Goal: Transaction & Acquisition: Obtain resource

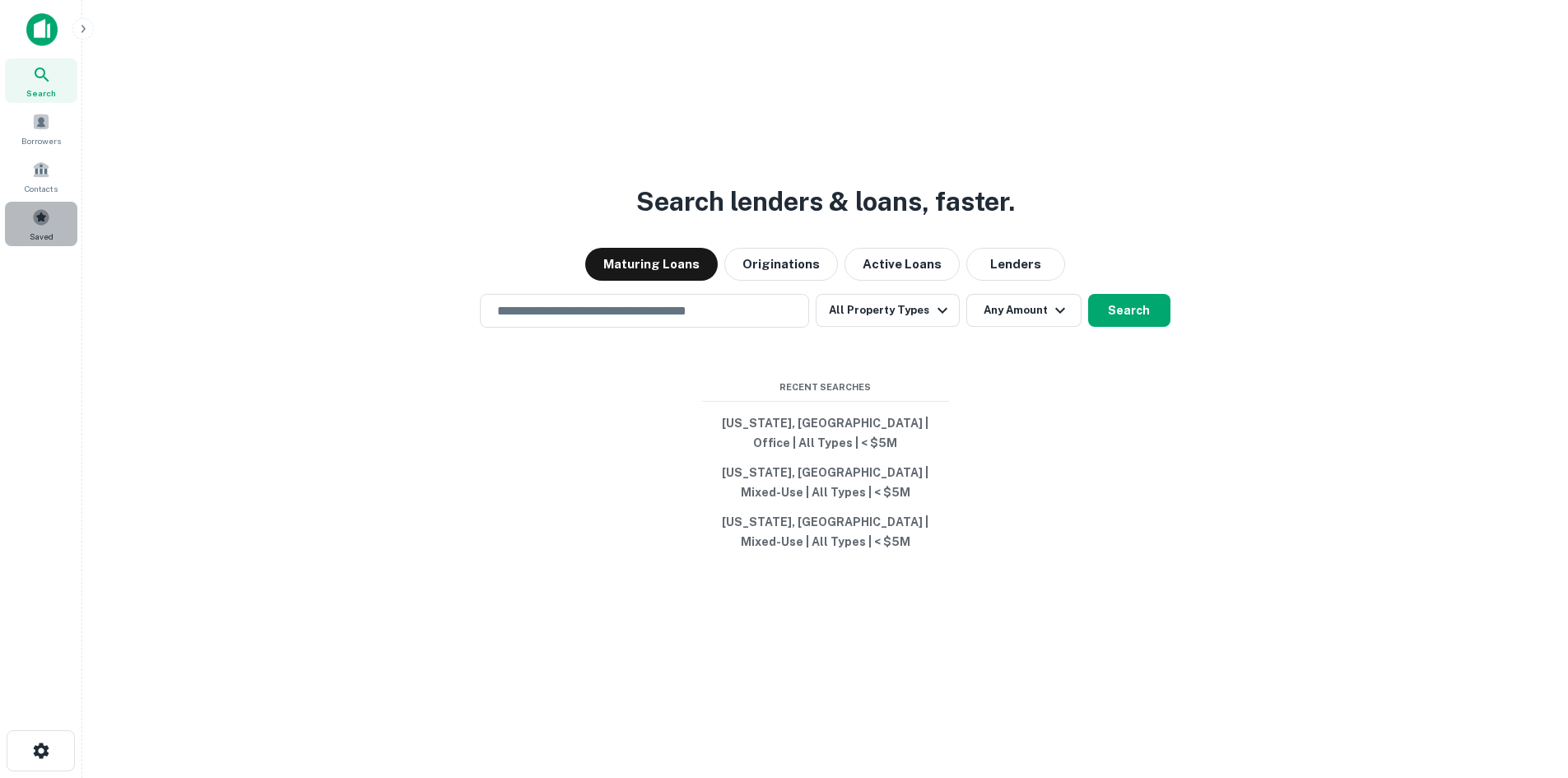
click at [56, 221] on div "Saved" at bounding box center [41, 224] width 72 height 44
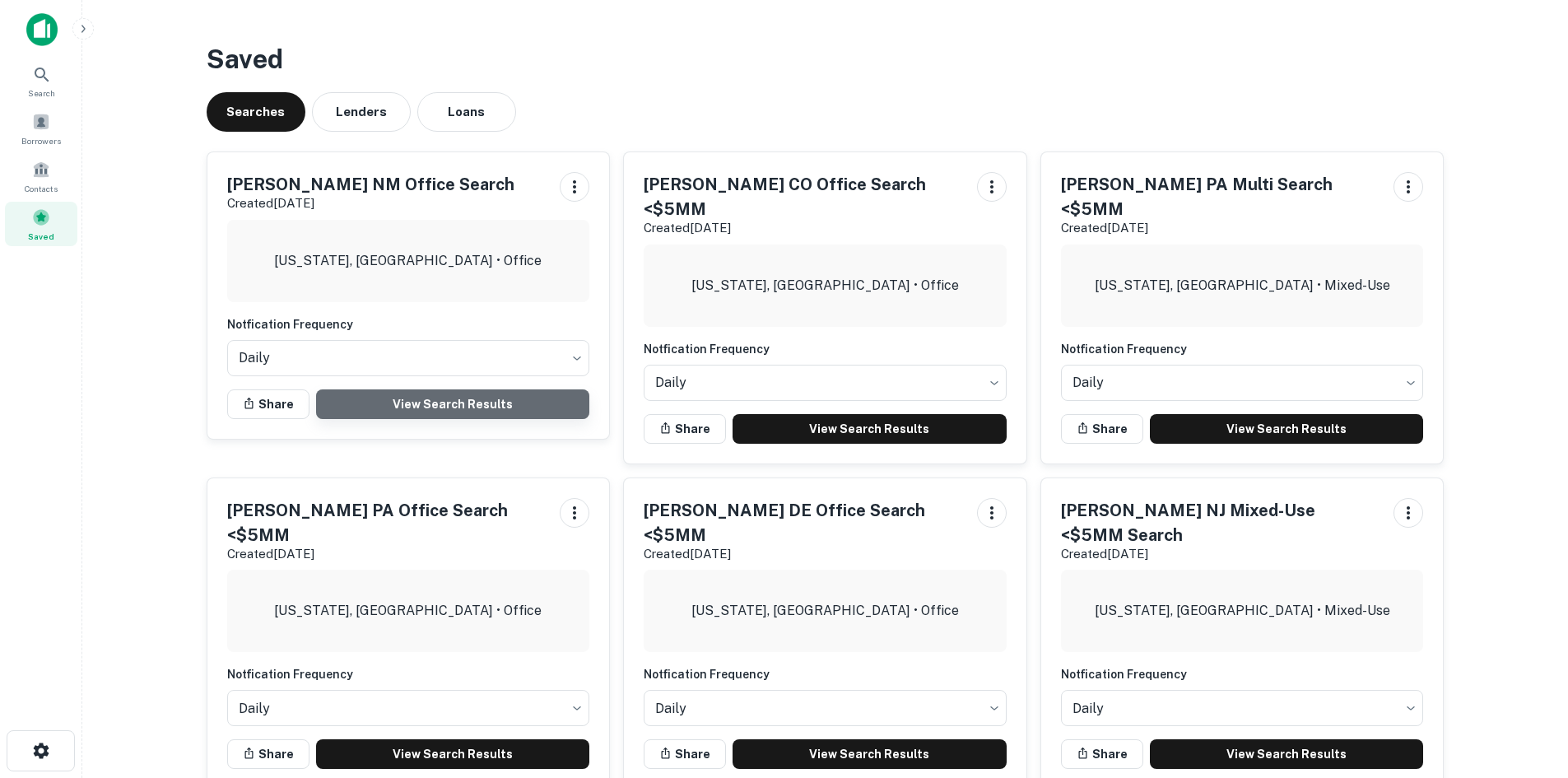
click at [450, 404] on link "View Search Results" at bounding box center [453, 404] width 274 height 30
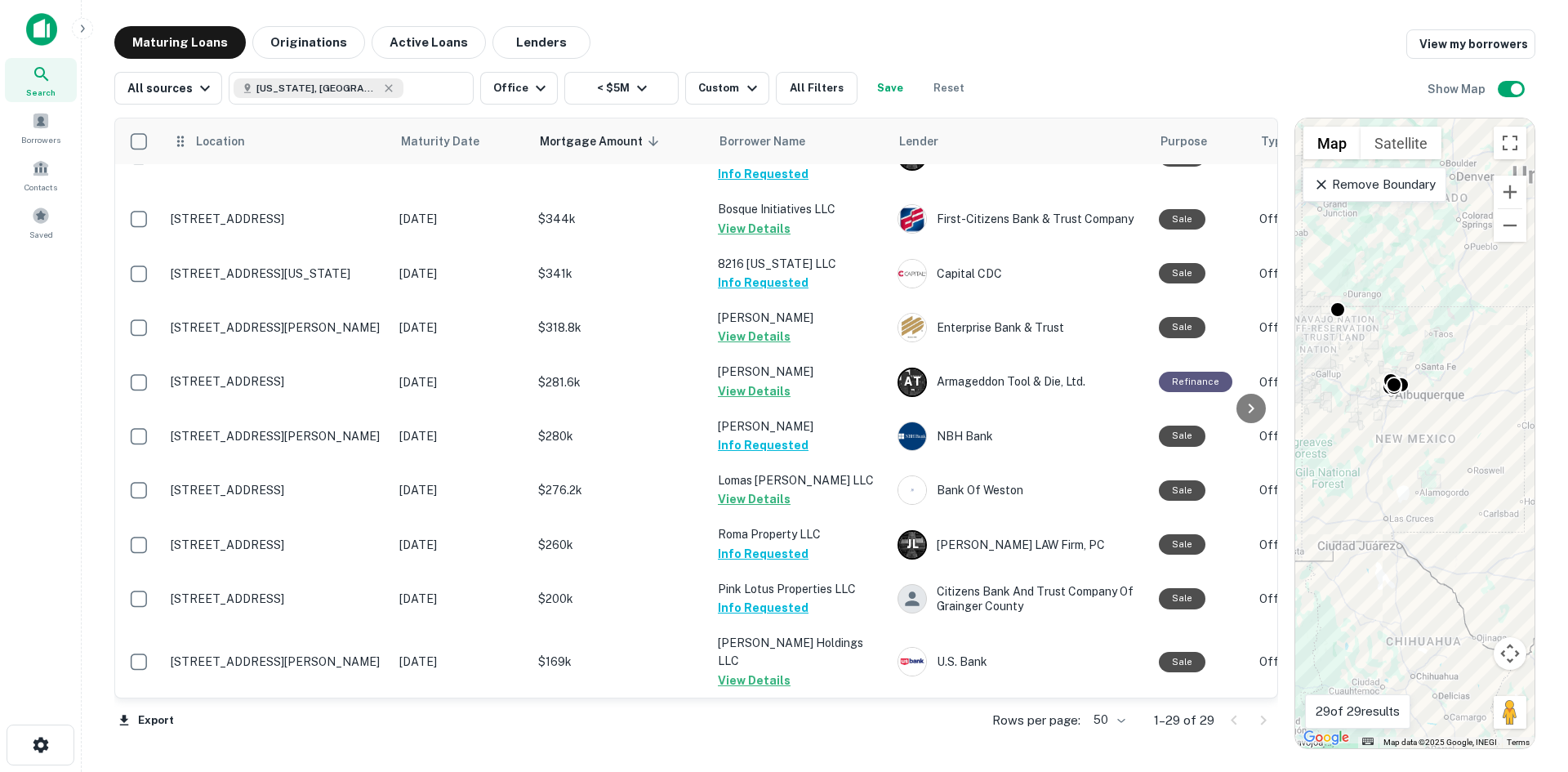
scroll to position [628, 0]
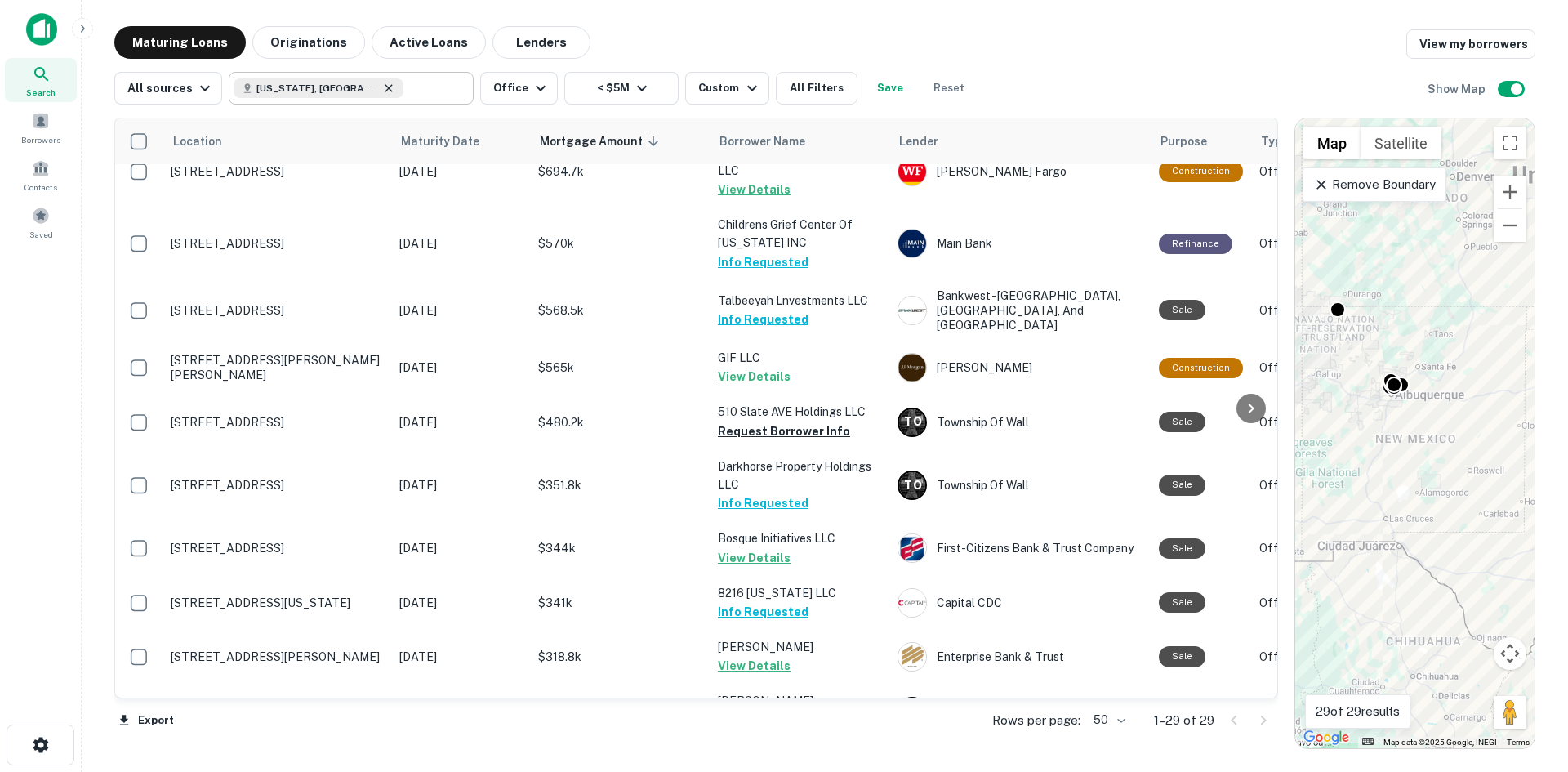
click at [382, 90] on icon at bounding box center [388, 87] width 13 height 13
type input "**********"
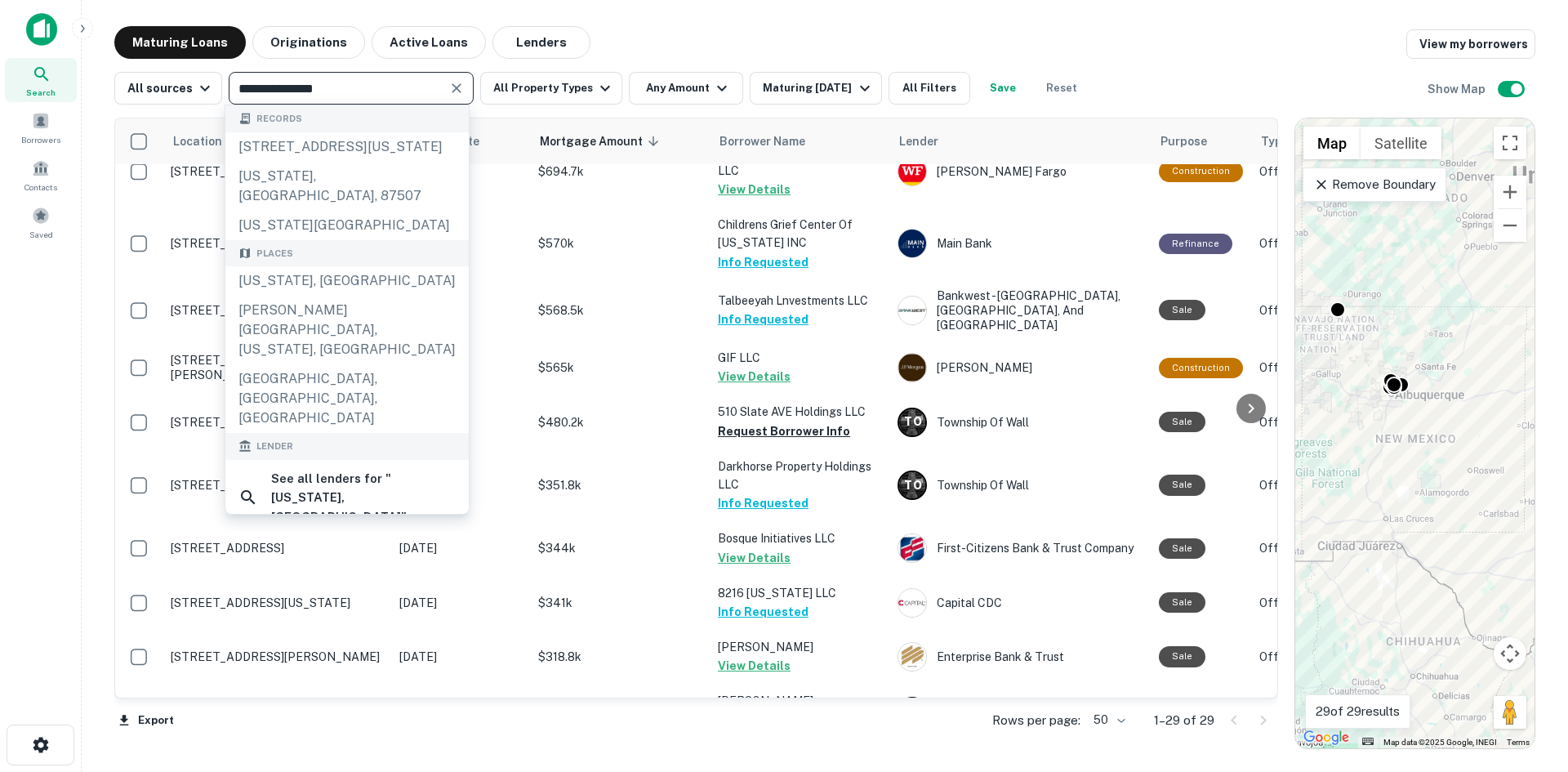
click at [448, 90] on icon "Clear" at bounding box center [456, 88] width 16 height 16
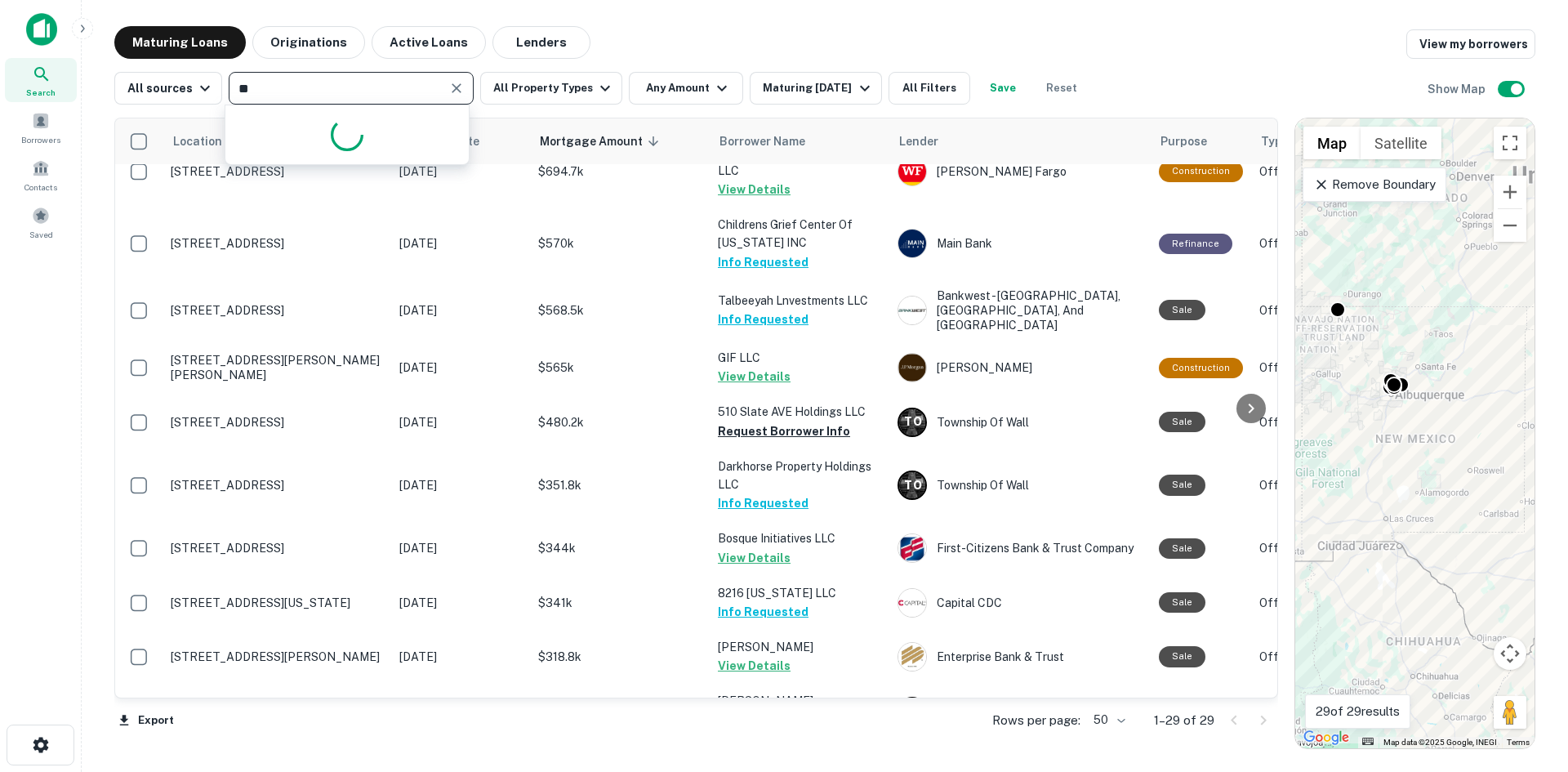
type input "*"
type input "**********"
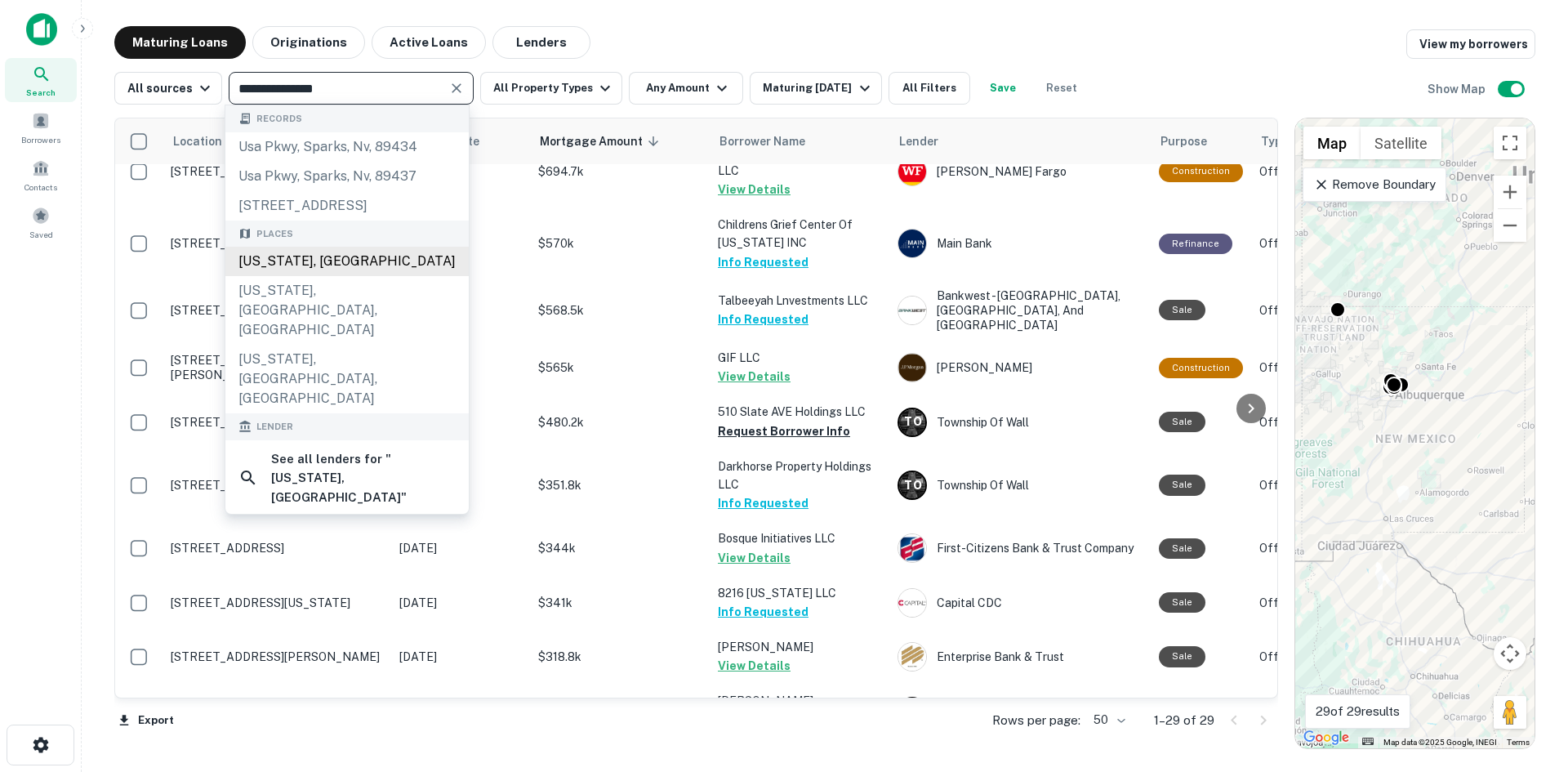
click at [341, 266] on div "Washington, USA" at bounding box center [346, 262] width 243 height 30
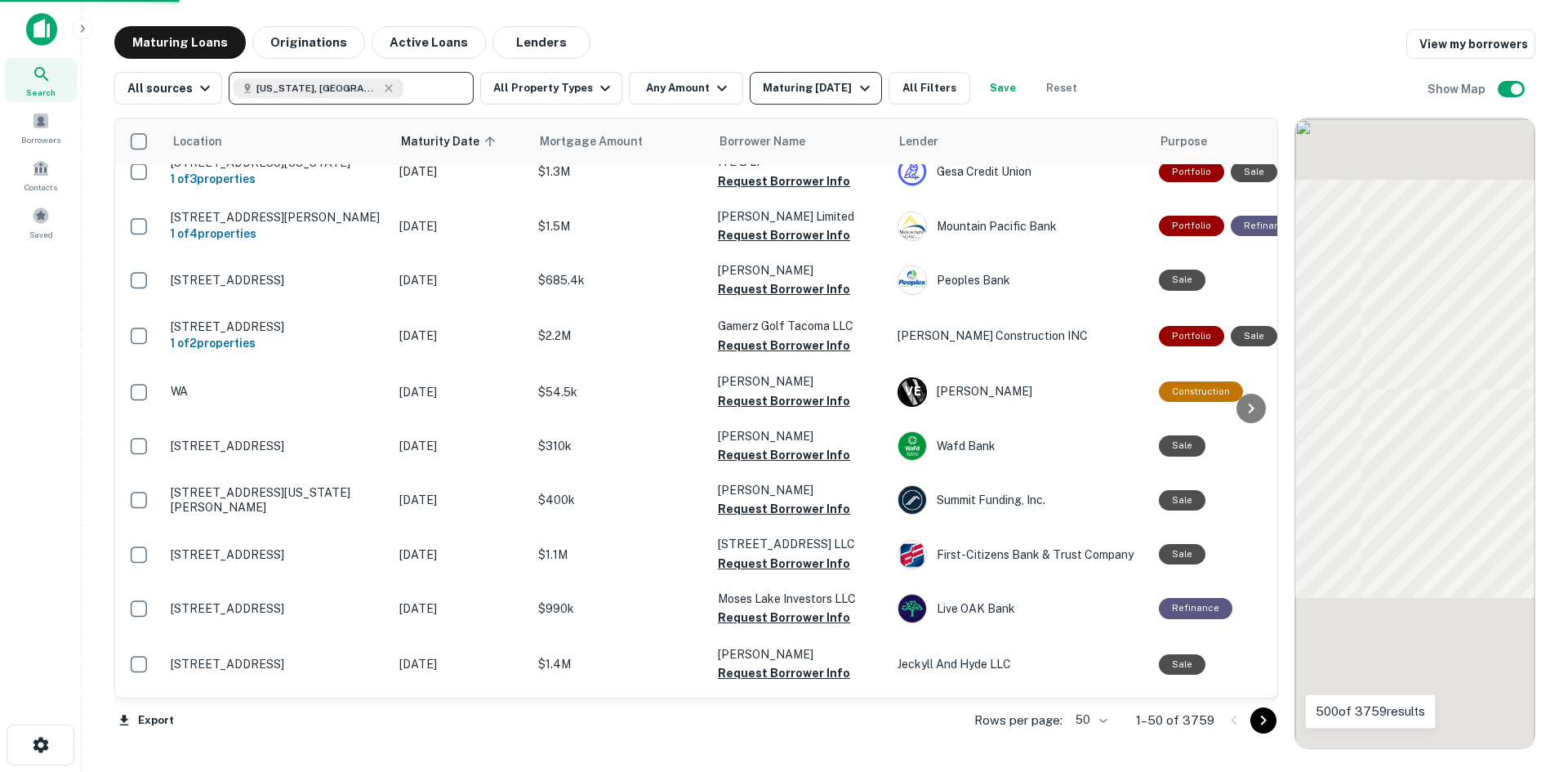
click at [860, 94] on div "Maturing In 6 Months" at bounding box center [818, 88] width 111 height 20
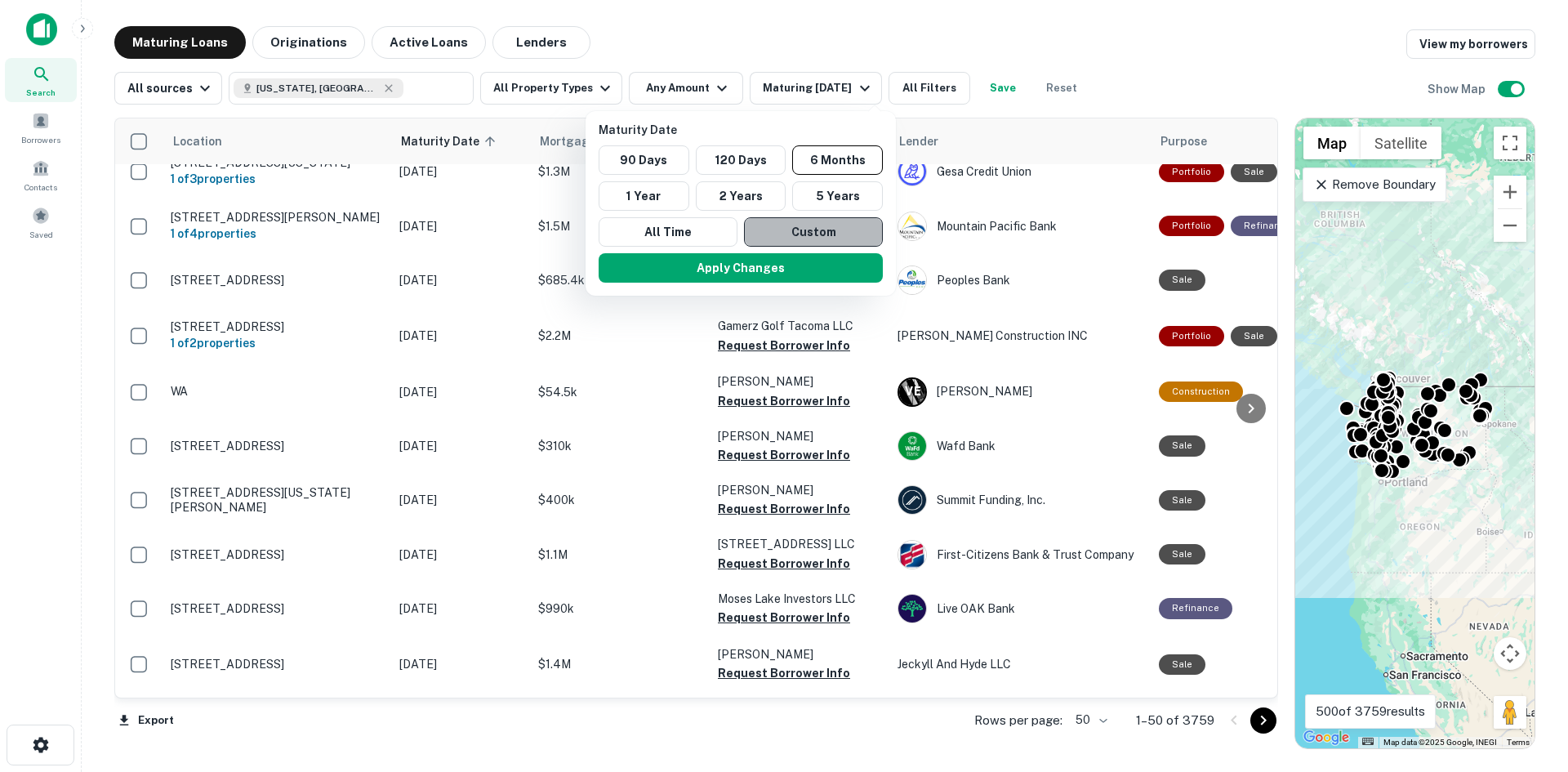
click at [810, 229] on button "Custom" at bounding box center [813, 232] width 139 height 30
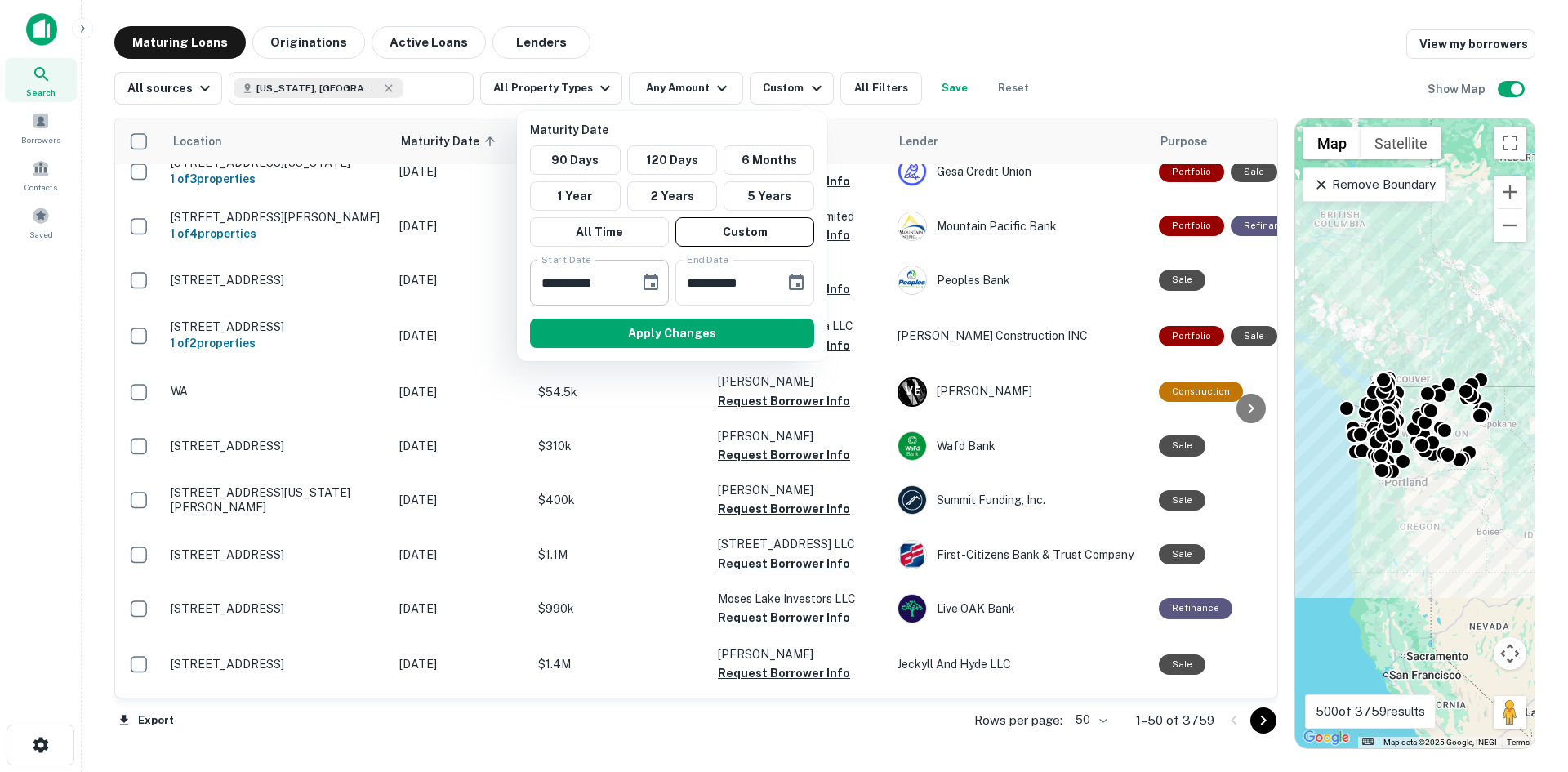
click at [651, 286] on icon "Choose date, selected date is Mar 7, 2025" at bounding box center [651, 282] width 15 height 16
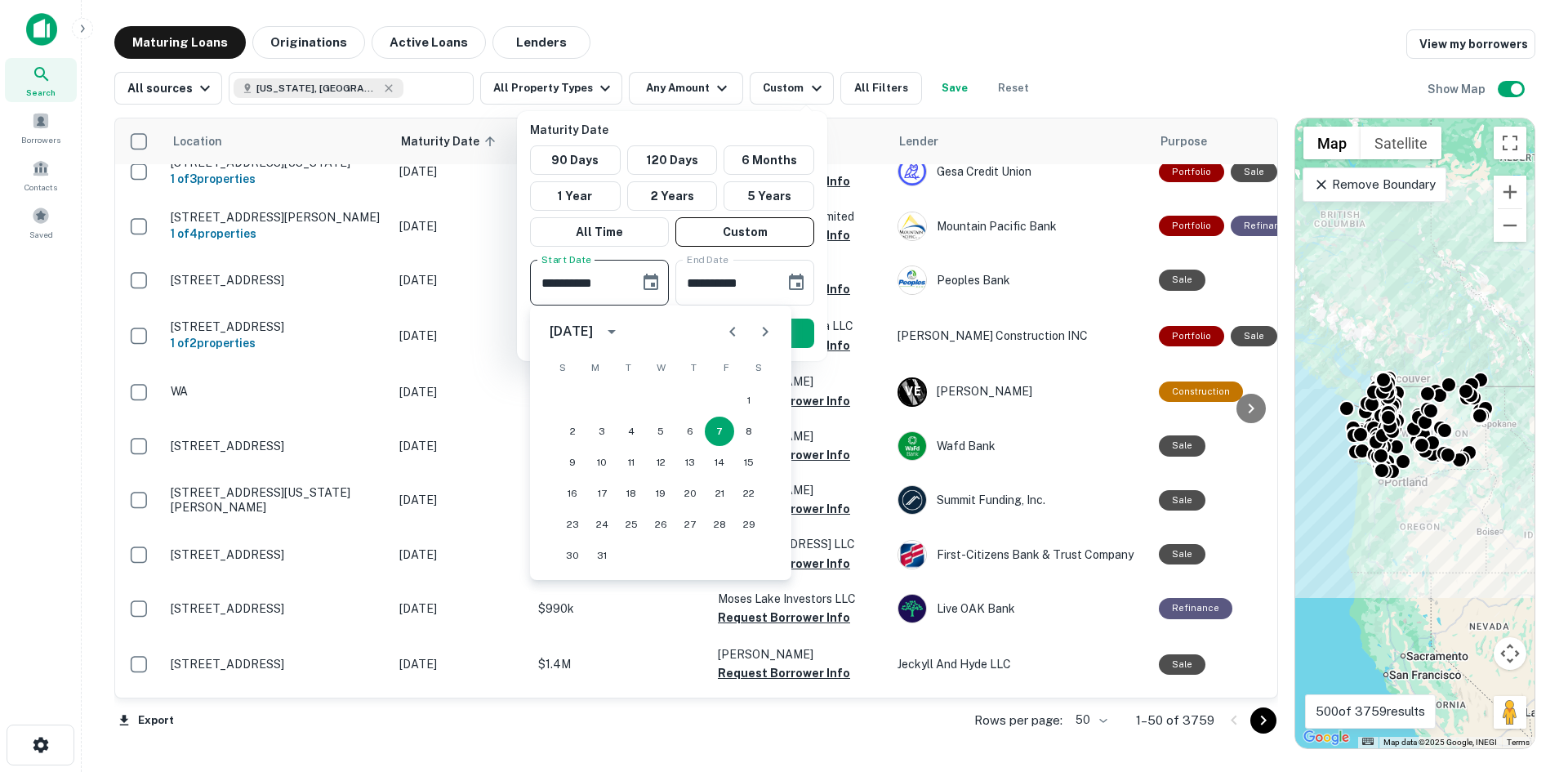
click at [765, 333] on icon "Next month" at bounding box center [766, 331] width 6 height 10
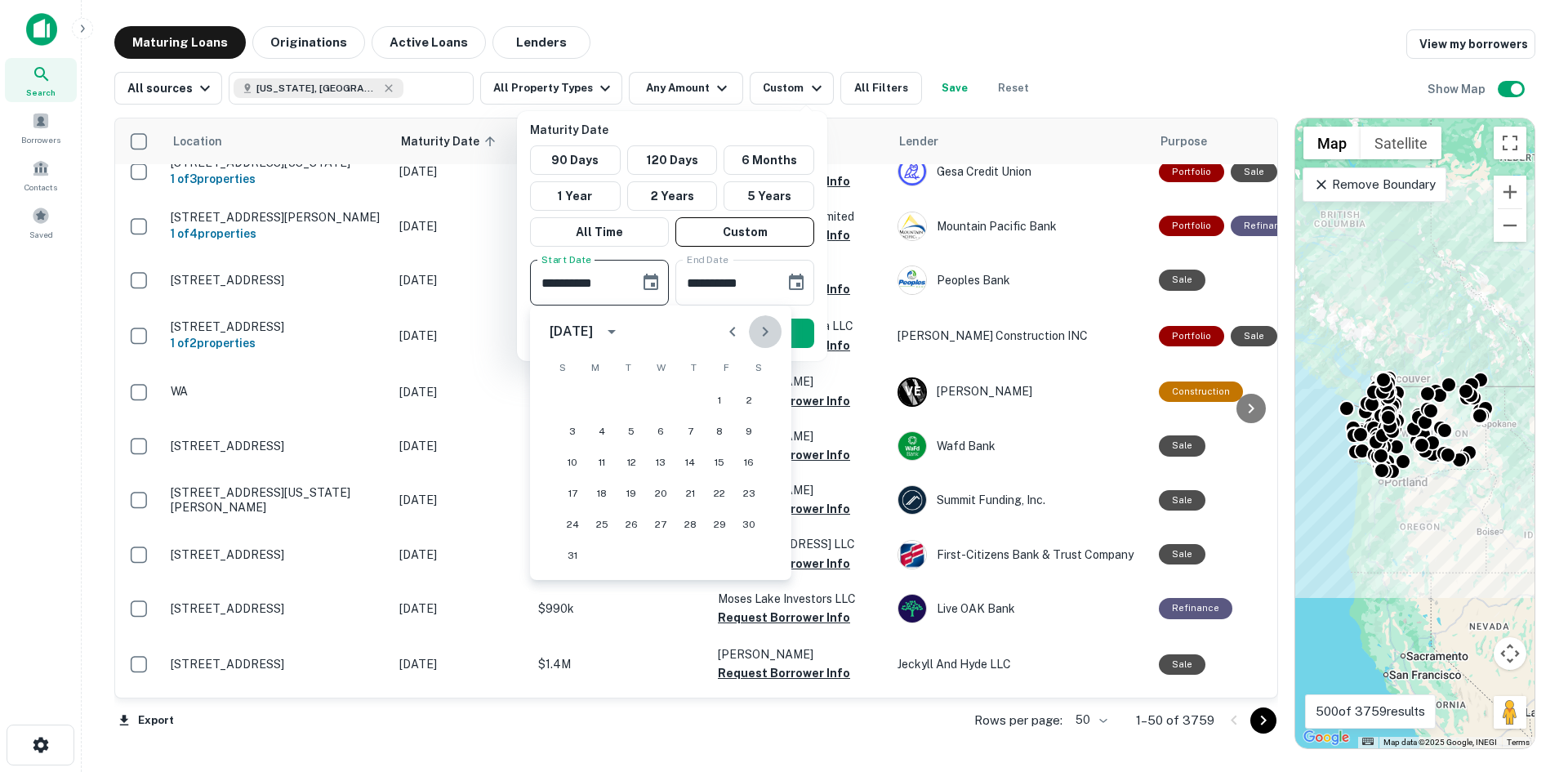
click at [765, 333] on icon "Next month" at bounding box center [766, 331] width 6 height 10
click at [631, 522] on button "30" at bounding box center [632, 525] width 30 height 30
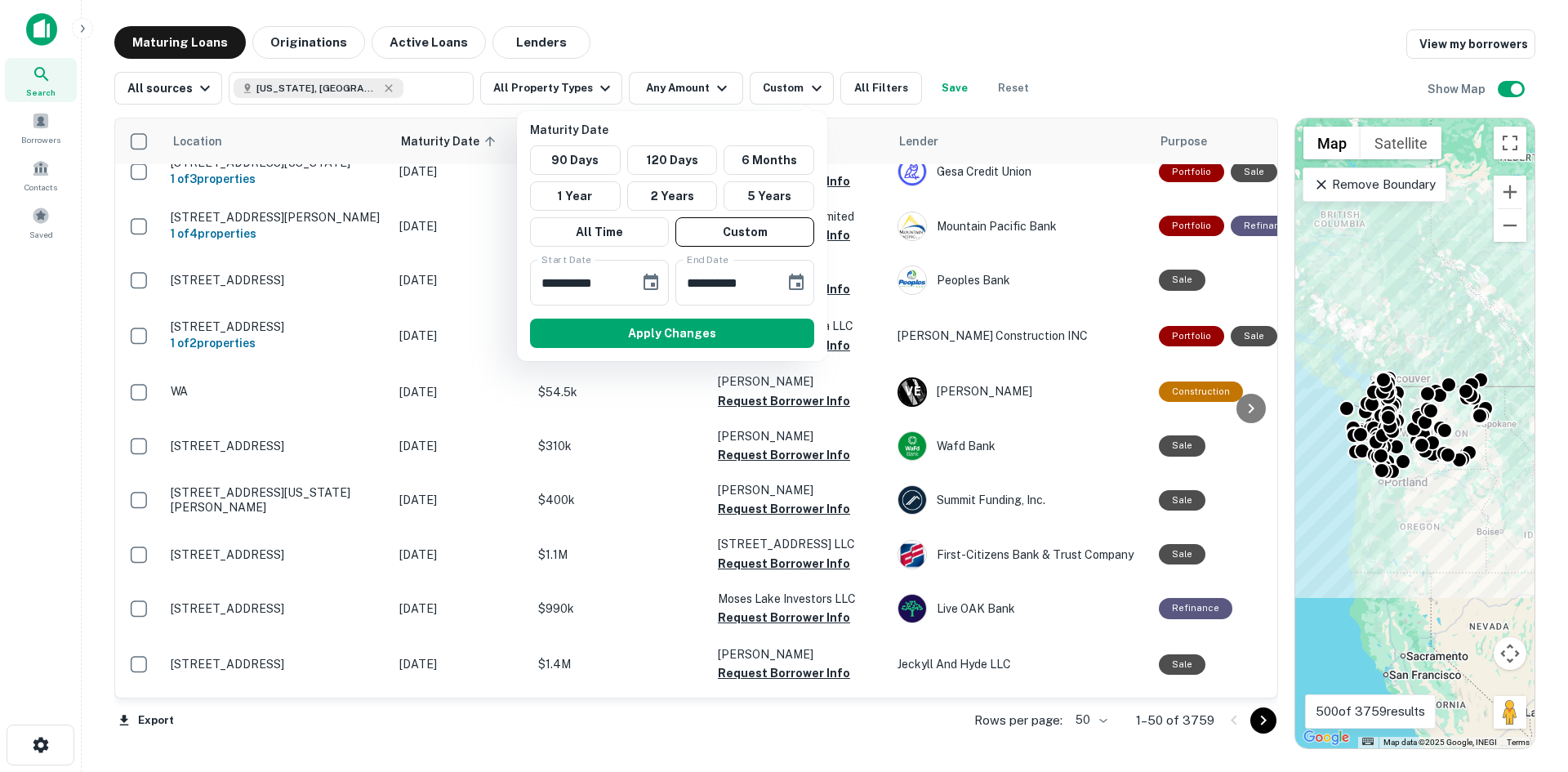
type input "**********"
click at [804, 282] on icon "Choose date, selected date is Sep 3, 2025" at bounding box center [796, 283] width 20 height 20
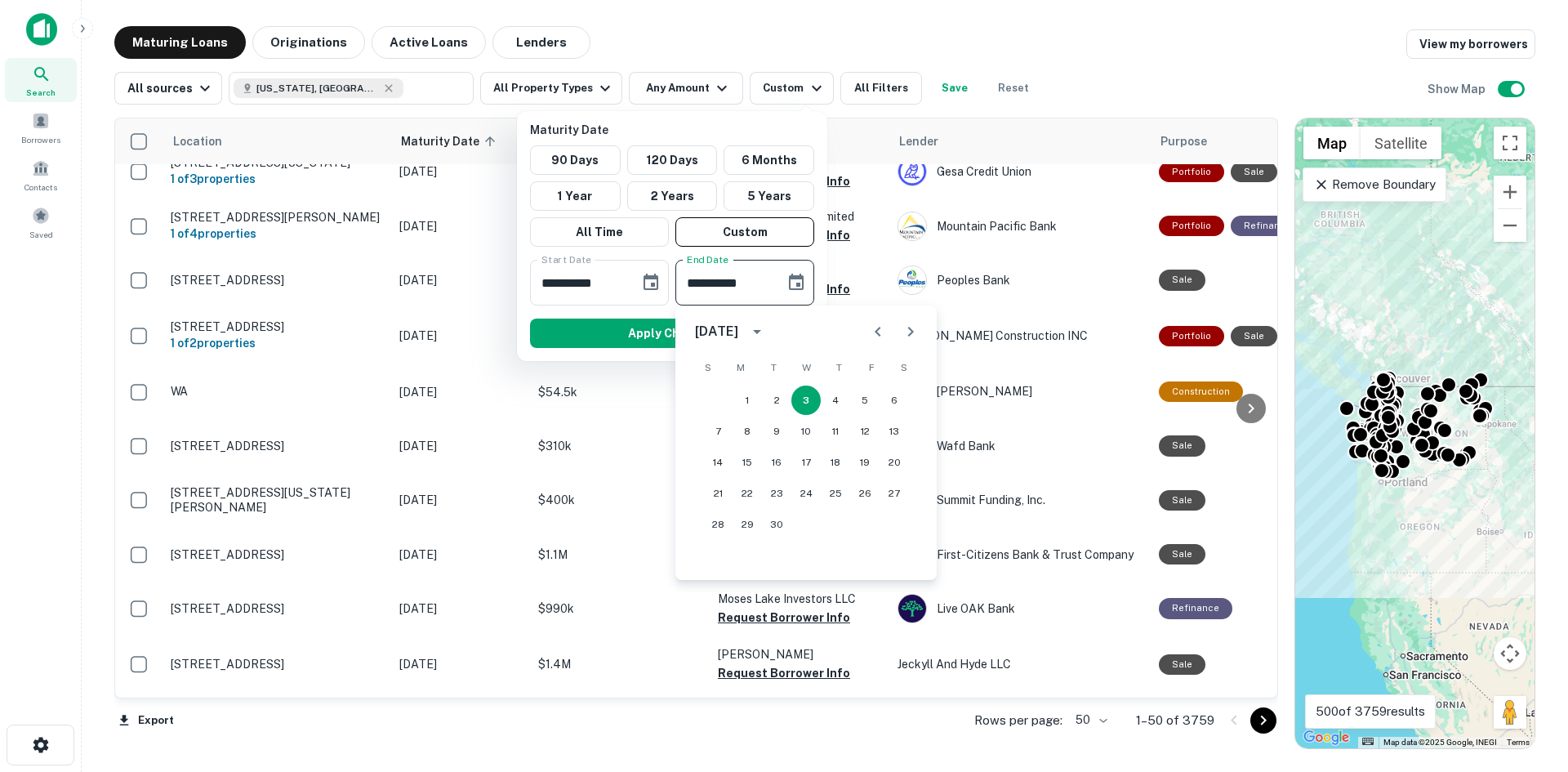
click at [909, 327] on icon "Next month" at bounding box center [910, 331] width 6 height 10
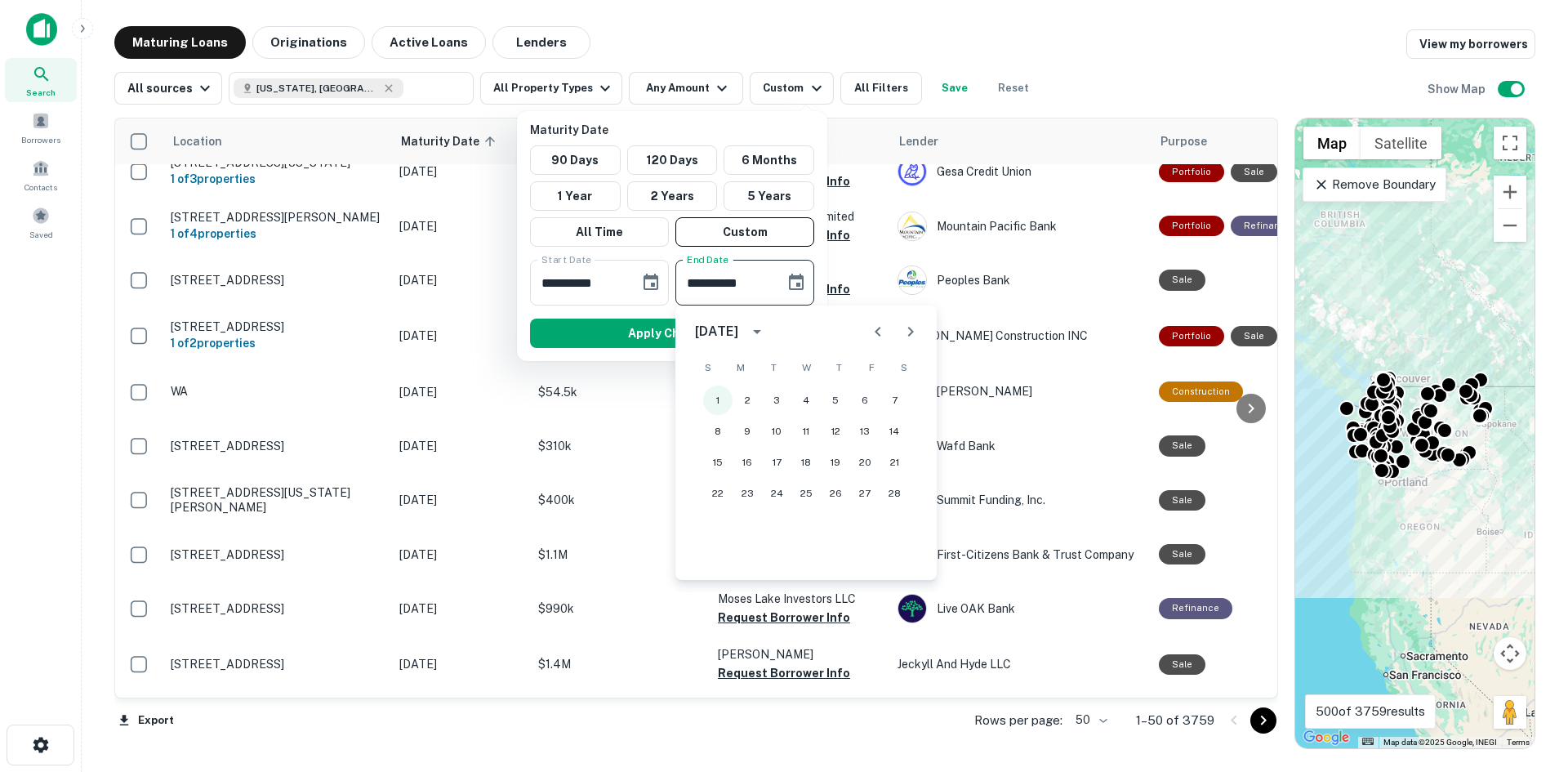
click at [720, 394] on button "1" at bounding box center [718, 401] width 30 height 30
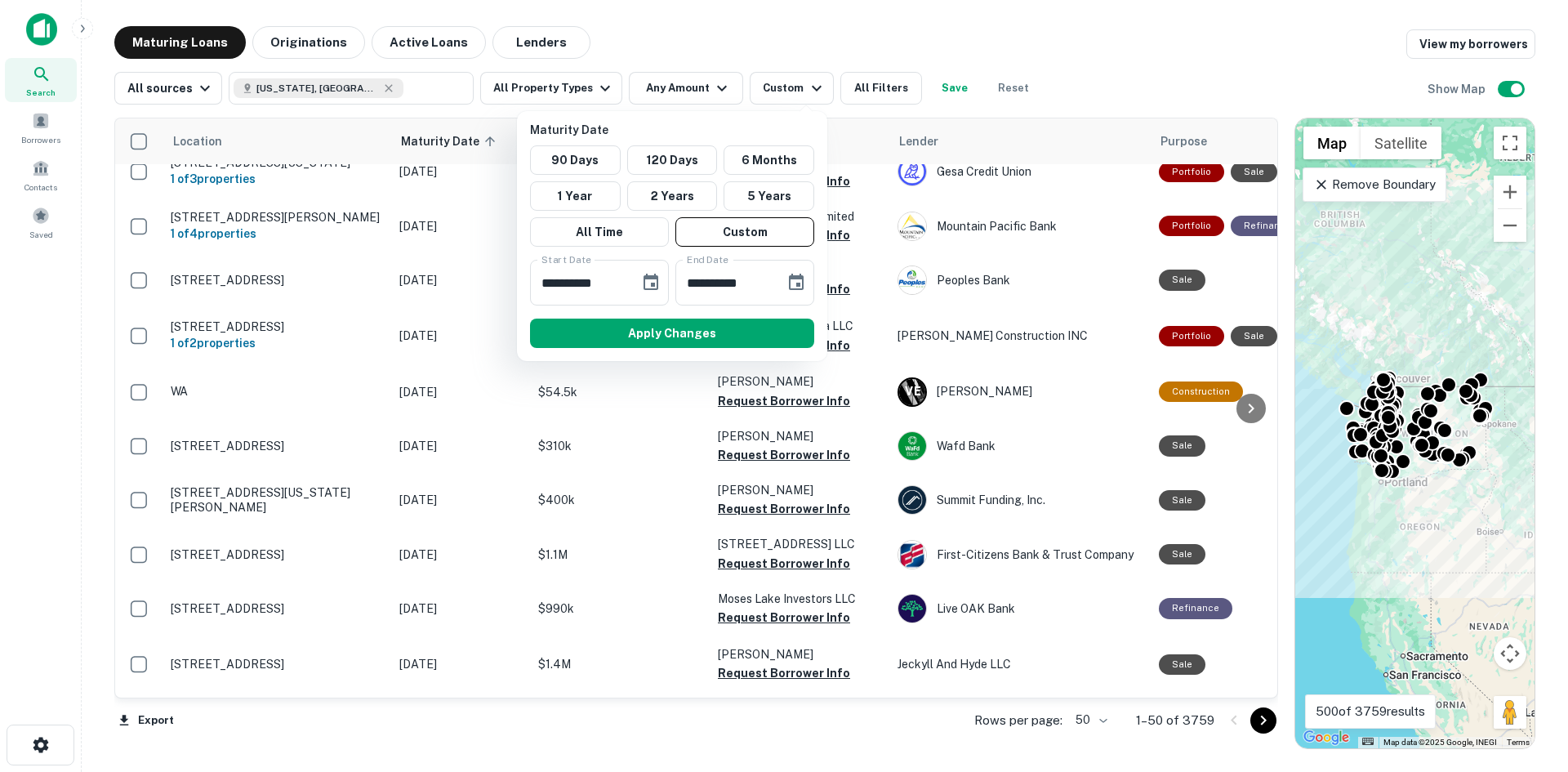
type input "**********"
click at [689, 335] on button "Apply Changes" at bounding box center [671, 333] width 285 height 30
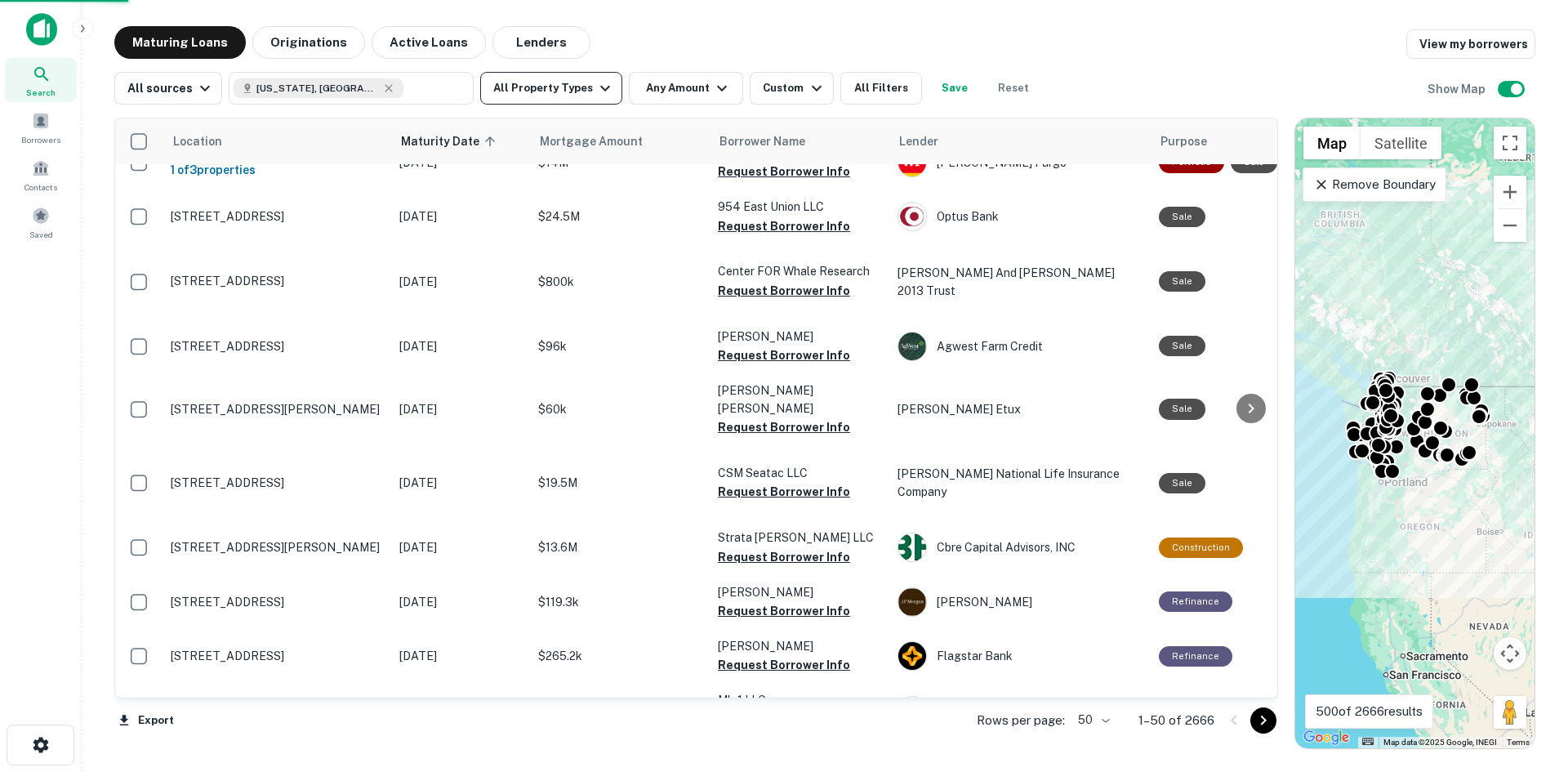
click at [589, 100] on button "All Property Types" at bounding box center [550, 87] width 142 height 33
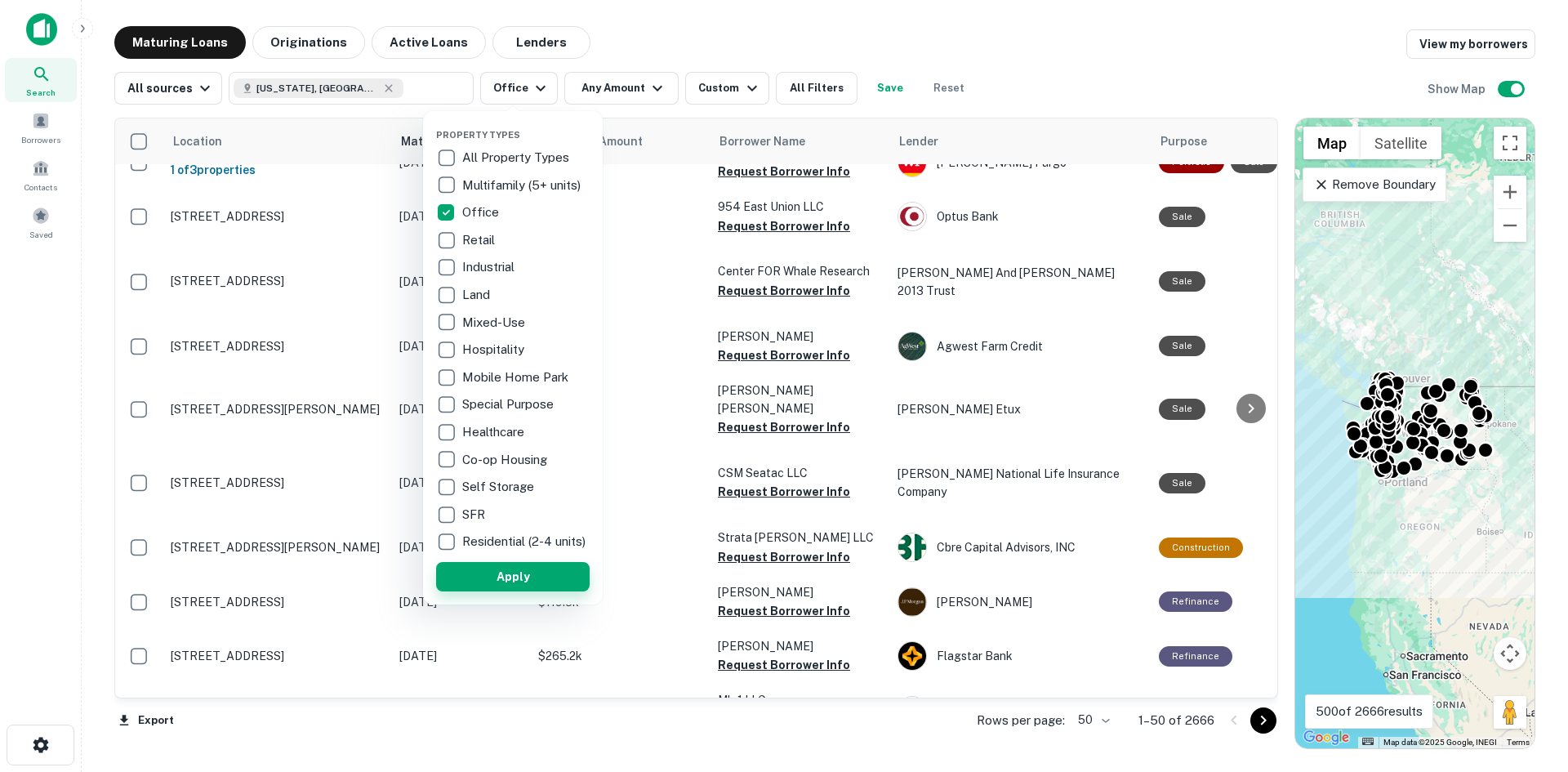
click at [529, 584] on button "Apply" at bounding box center [513, 577] width 154 height 30
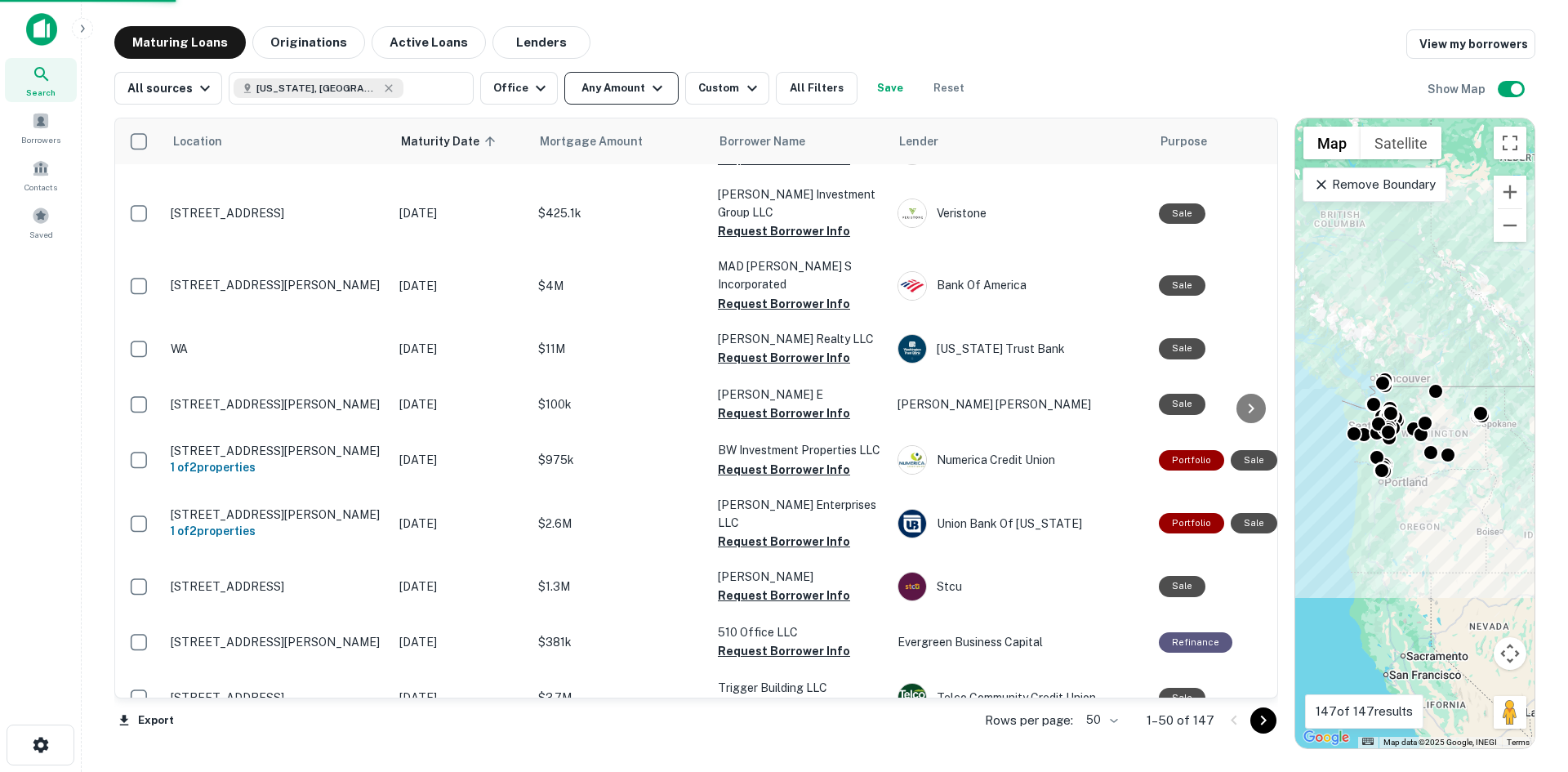
click at [648, 89] on icon "button" at bounding box center [658, 88] width 20 height 20
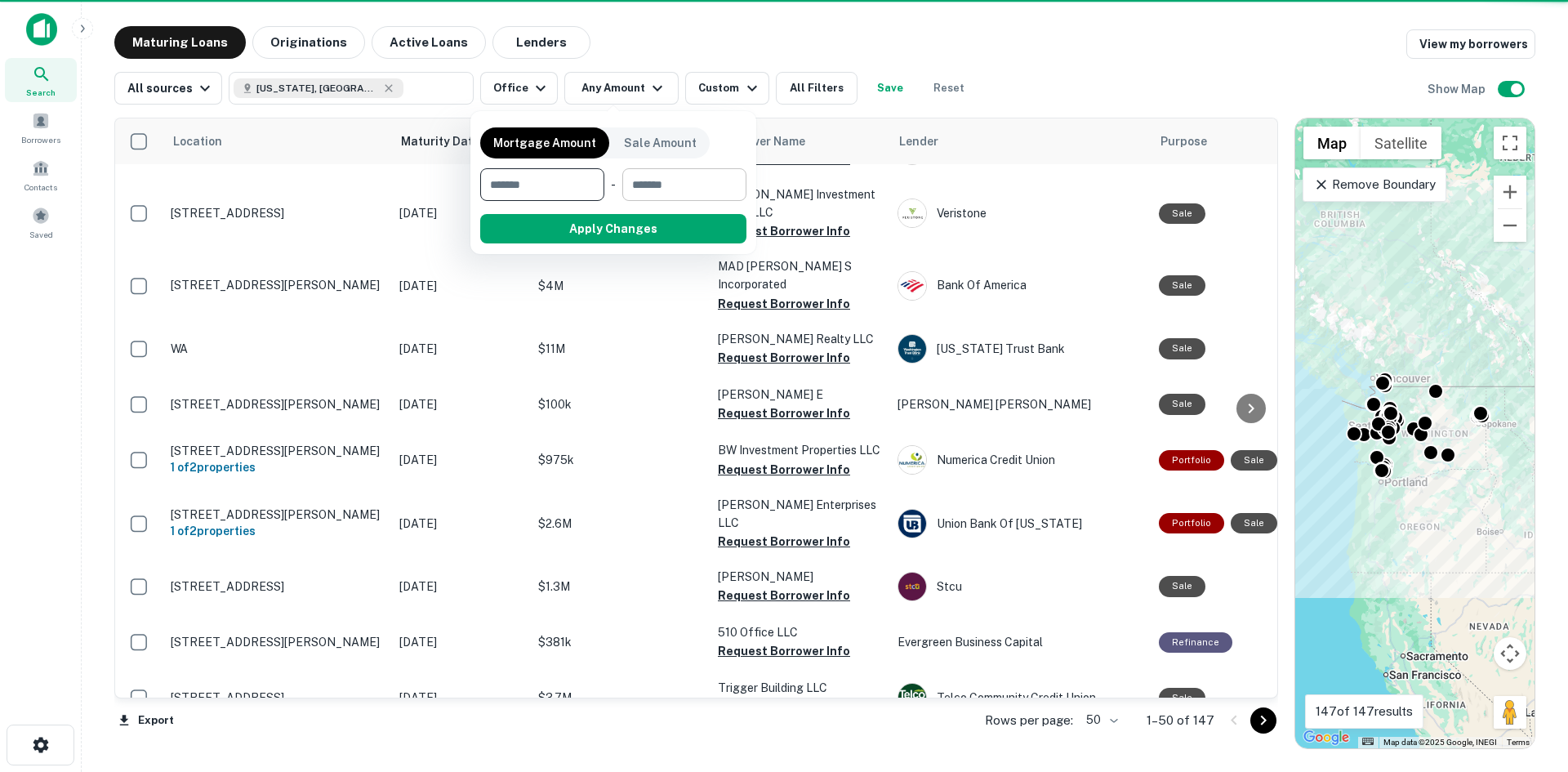
click at [667, 181] on input "number" at bounding box center [678, 185] width 113 height 33
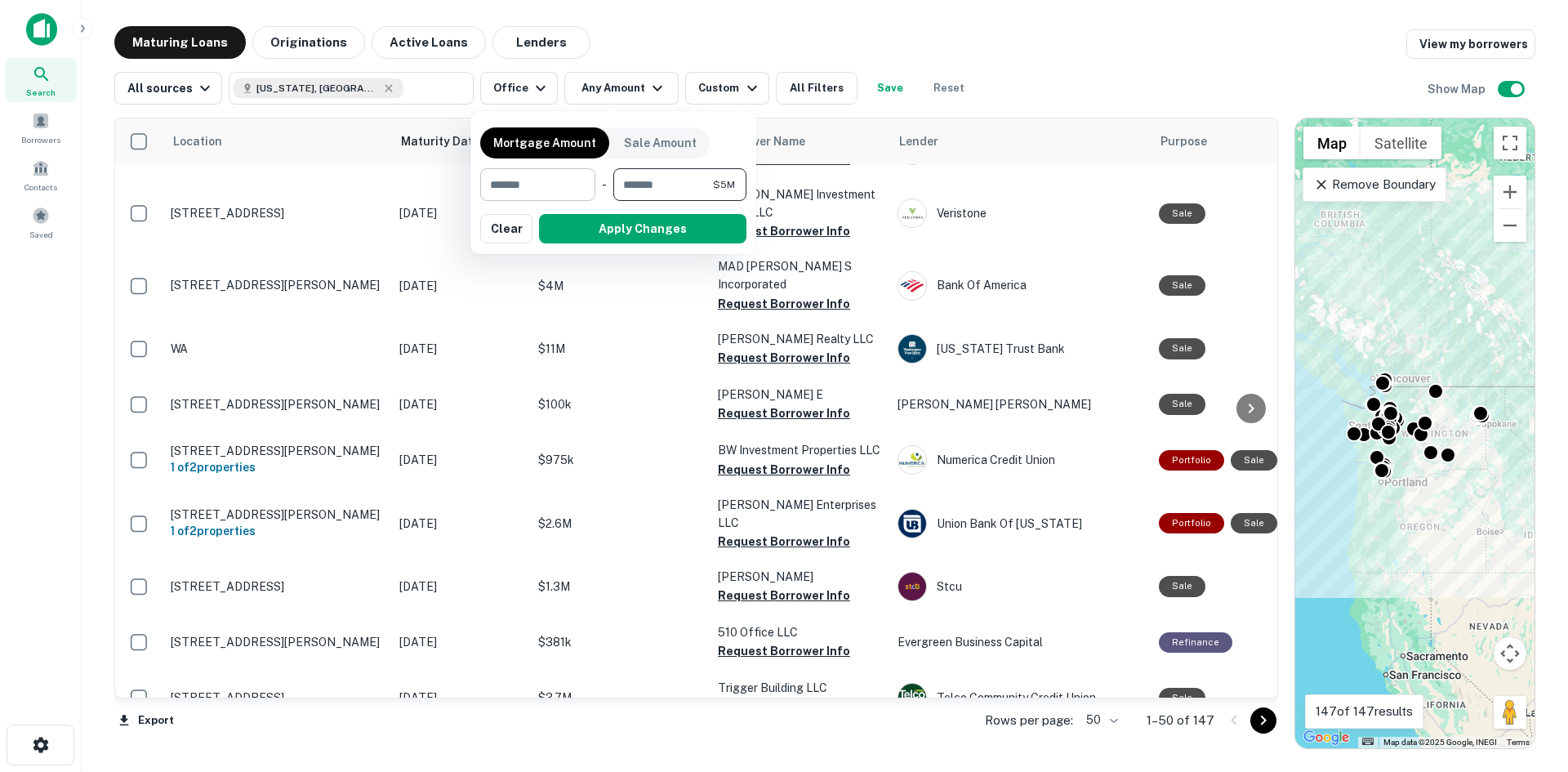
type input "*******"
click at [529, 181] on input "number" at bounding box center [532, 185] width 104 height 33
type input "******"
click at [622, 235] on button "Apply Changes" at bounding box center [642, 229] width 207 height 30
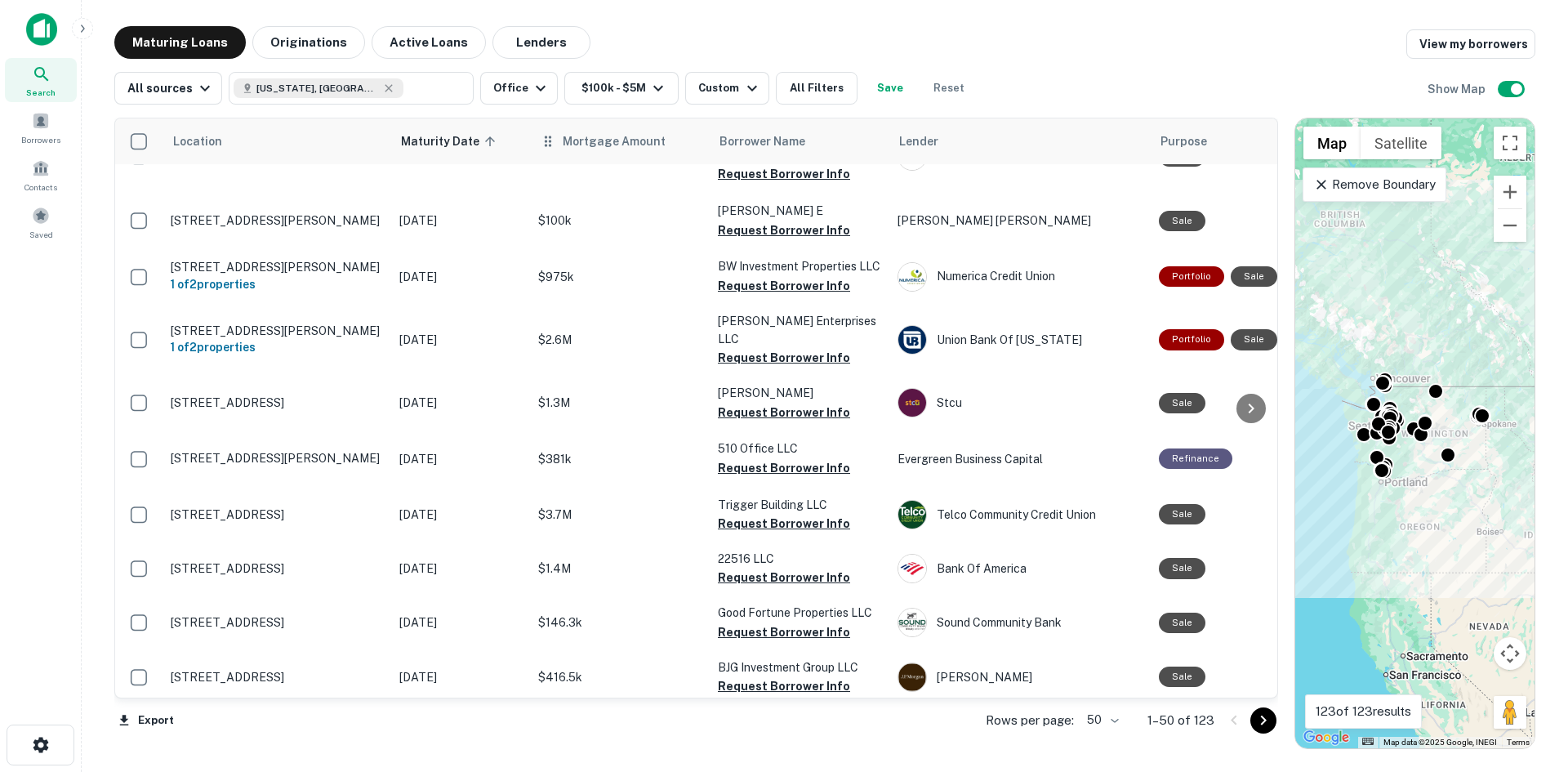
click at [600, 151] on th "Mortgage Amount" at bounding box center [619, 141] width 180 height 46
click at [631, 141] on span "Mortgage Amount" at bounding box center [624, 142] width 124 height 20
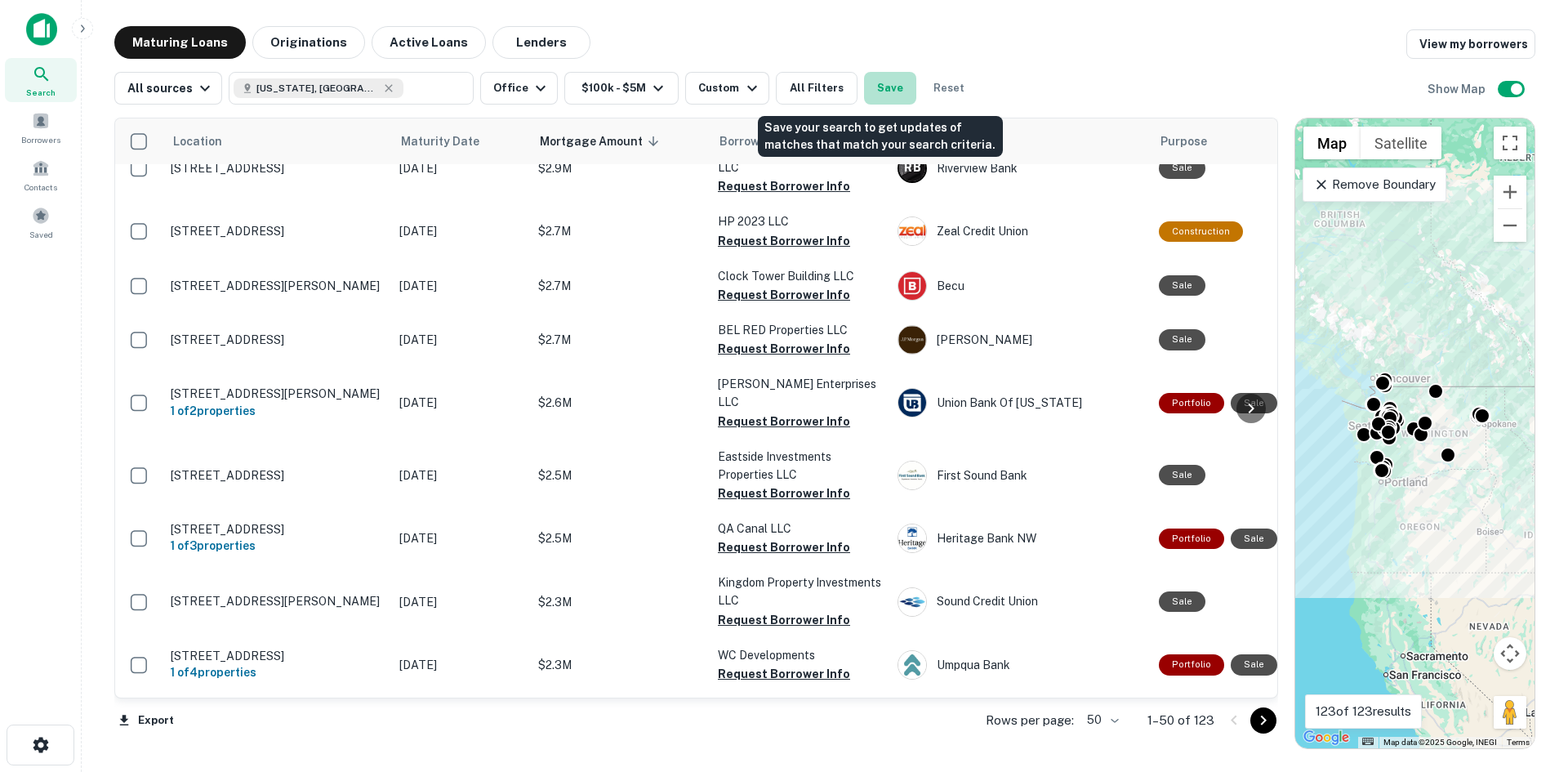
click at [879, 90] on button "Save" at bounding box center [890, 87] width 53 height 33
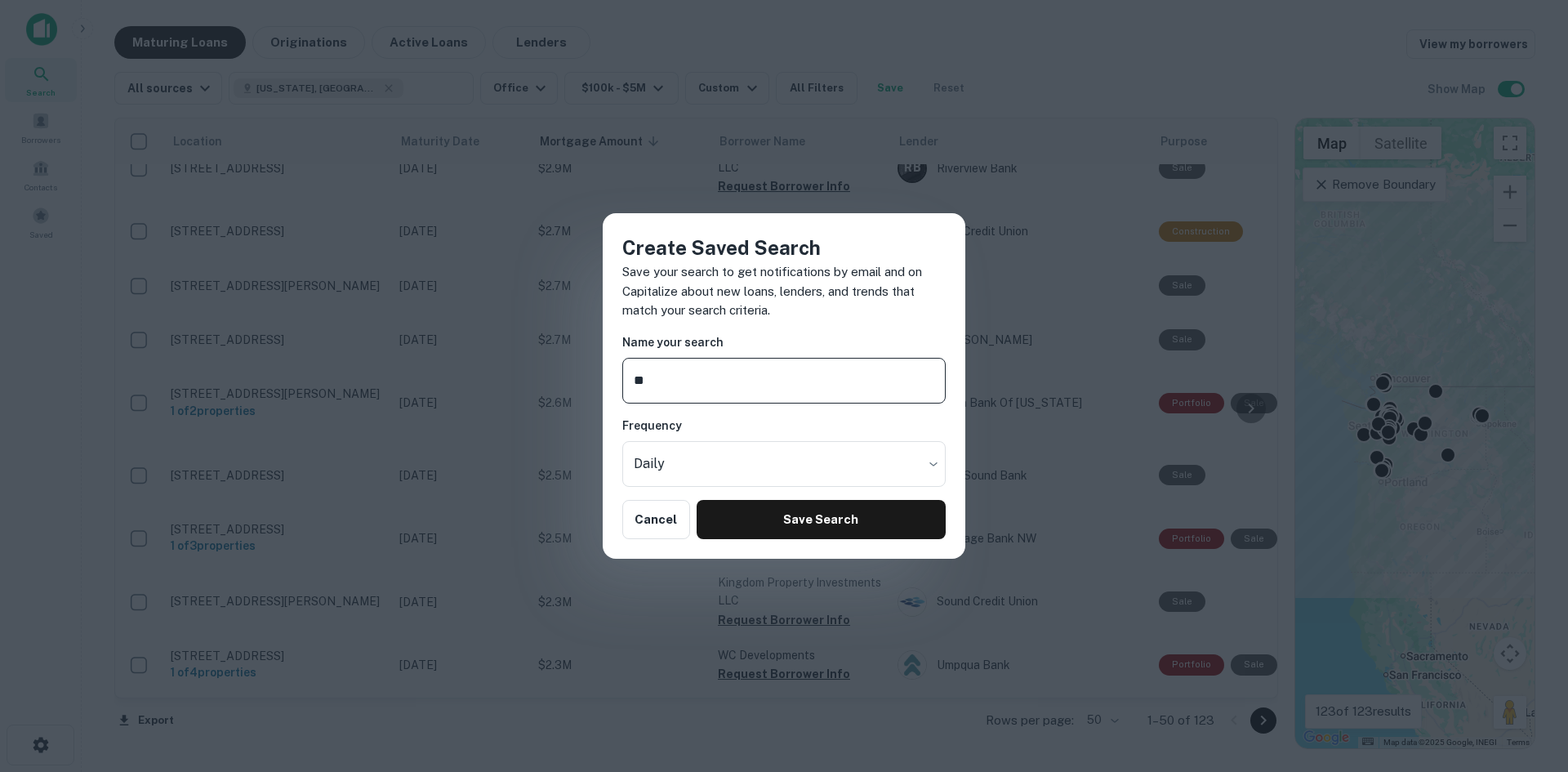
click at [677, 380] on input "**" at bounding box center [784, 381] width 323 height 46
drag, startPoint x: 677, startPoint y: 380, endPoint x: 663, endPoint y: 380, distance: 14.0
click at [663, 380] on input "**" at bounding box center [784, 381] width 323 height 46
click at [666, 379] on input "**" at bounding box center [784, 381] width 323 height 46
click at [830, 384] on input "**" at bounding box center [784, 381] width 323 height 46
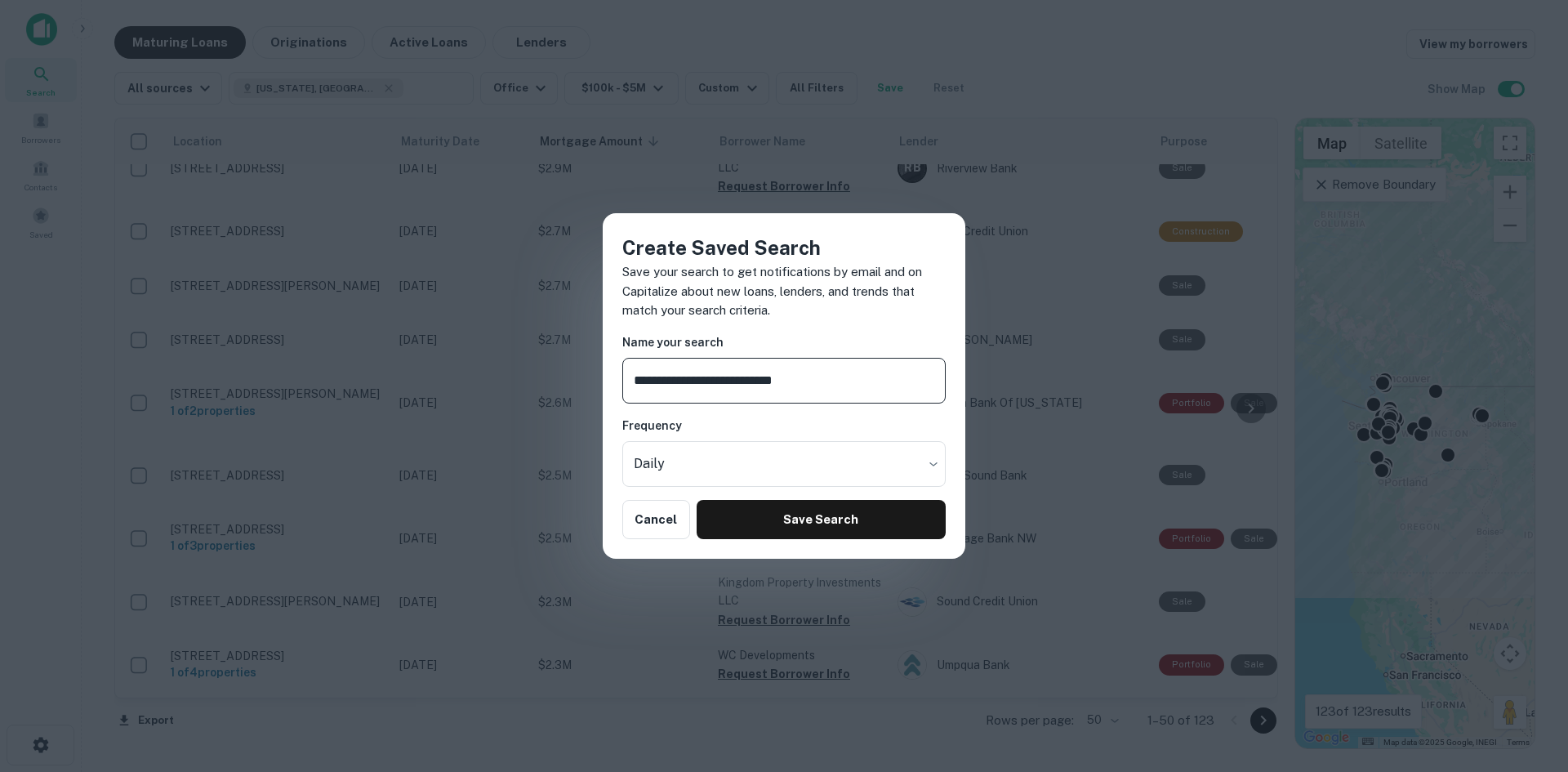
drag, startPoint x: 688, startPoint y: 382, endPoint x: 677, endPoint y: 382, distance: 11.0
click at [677, 382] on input "**********" at bounding box center [784, 381] width 323 height 46
type input "**********"
click at [803, 514] on button "Save Search" at bounding box center [820, 520] width 249 height 40
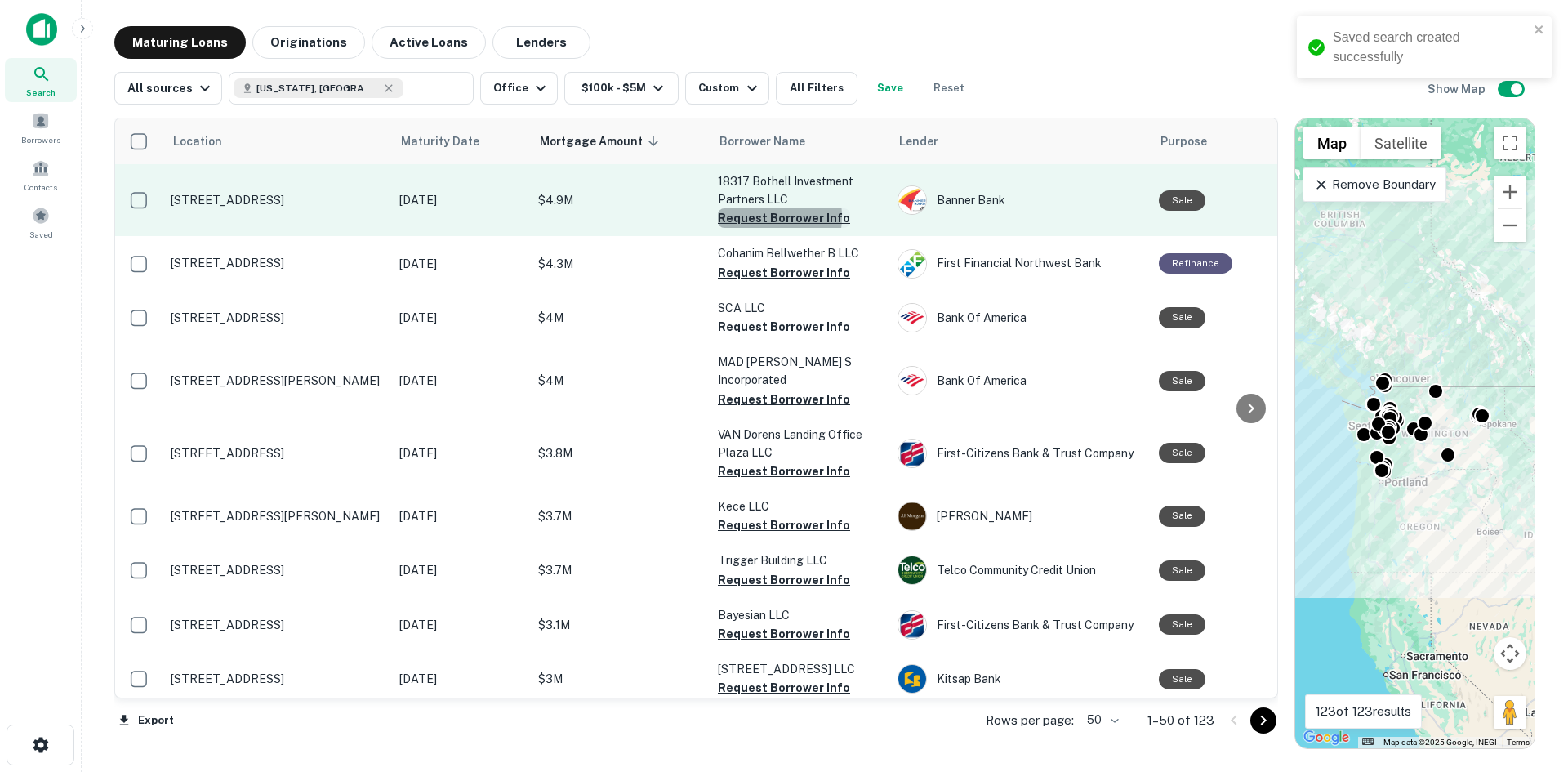
click at [765, 216] on button "Request Borrower Info" at bounding box center [784, 218] width 132 height 20
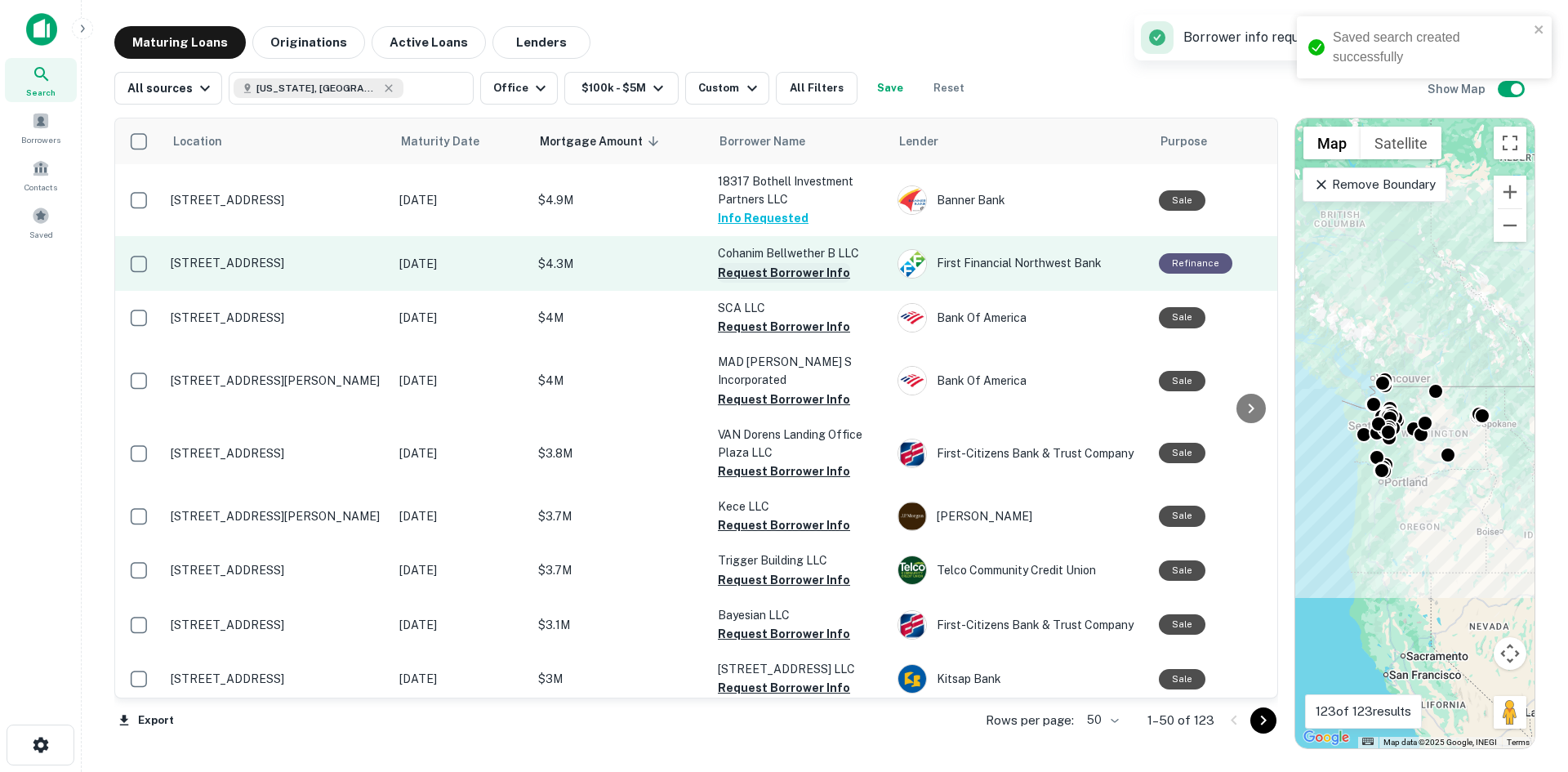
click at [772, 272] on button "Request Borrower Info" at bounding box center [784, 273] width 132 height 20
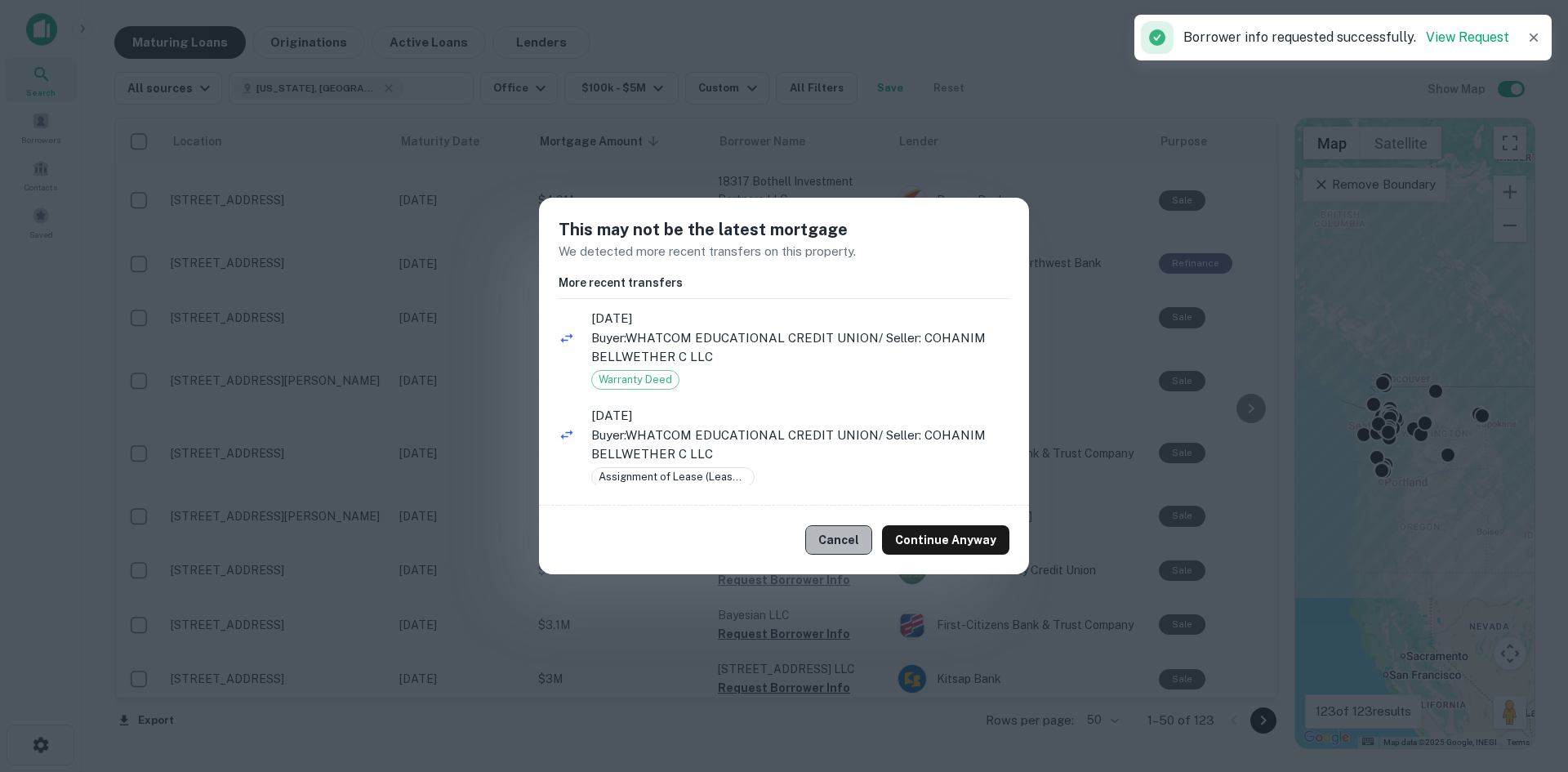
click at [857, 545] on button "Cancel" at bounding box center [839, 540] width 67 height 30
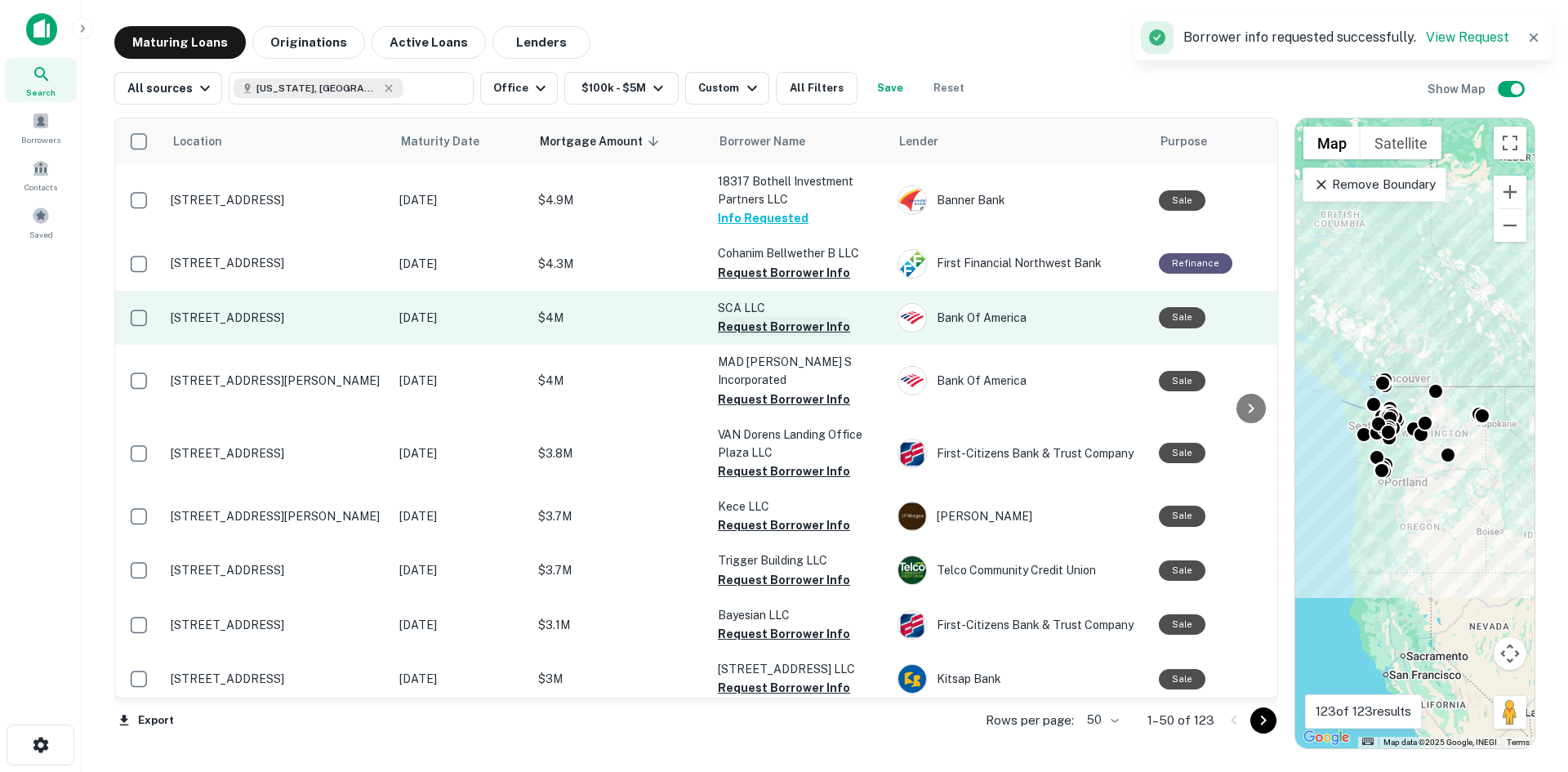
click at [761, 330] on button "Request Borrower Info" at bounding box center [784, 326] width 132 height 20
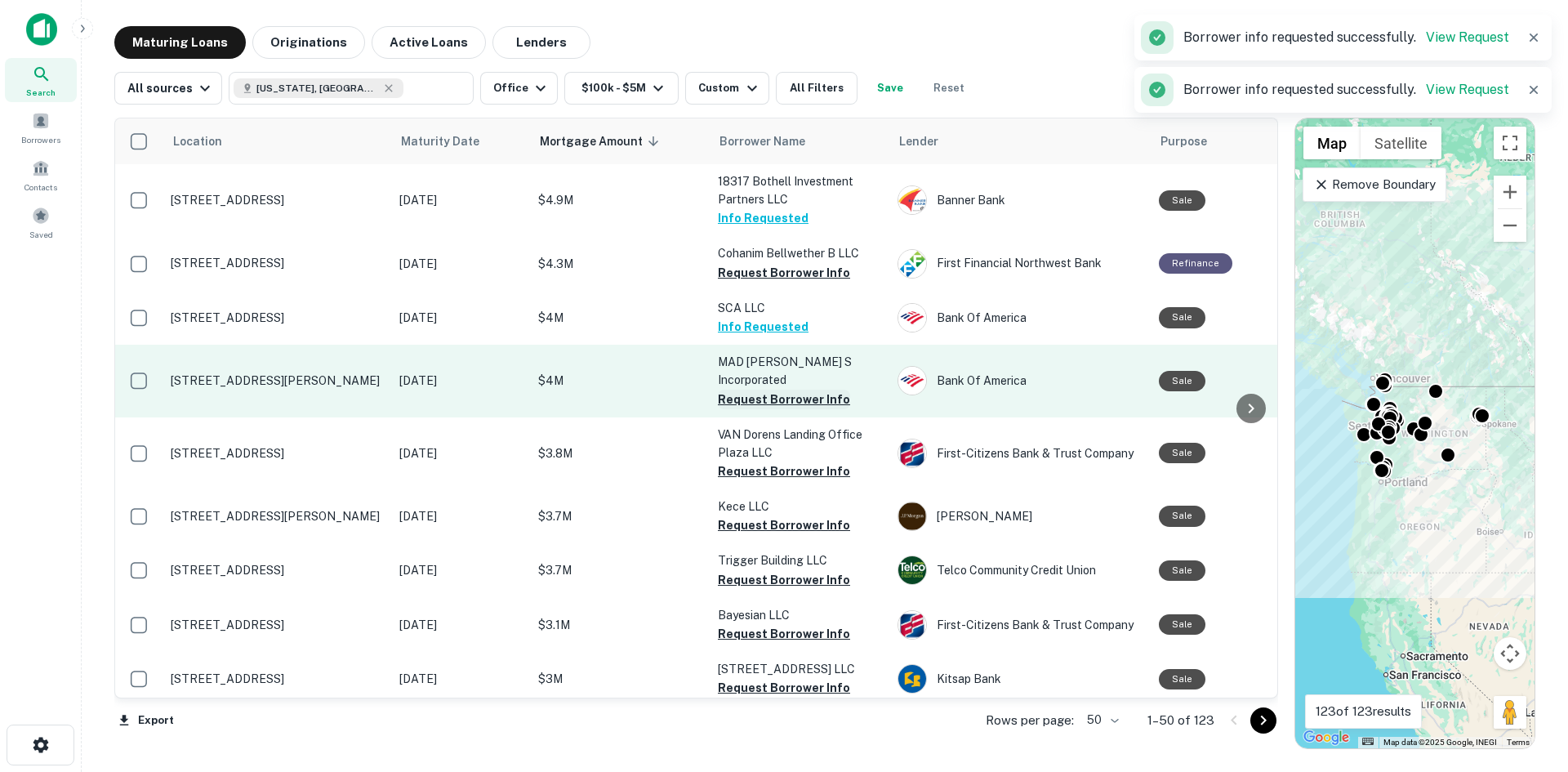
click at [763, 390] on button "Request Borrower Info" at bounding box center [784, 400] width 132 height 20
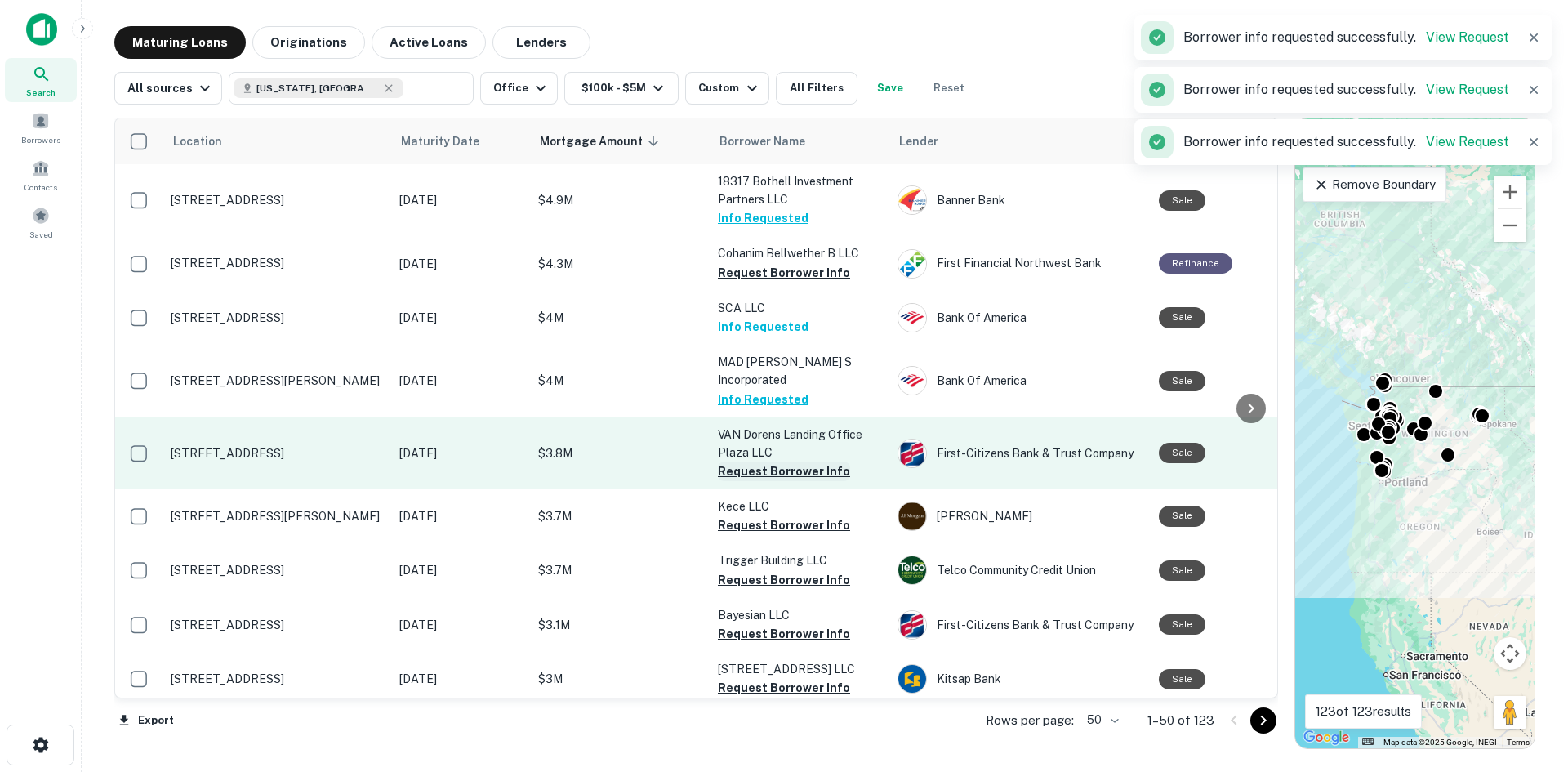
click at [766, 461] on button "Request Borrower Info" at bounding box center [784, 471] width 132 height 20
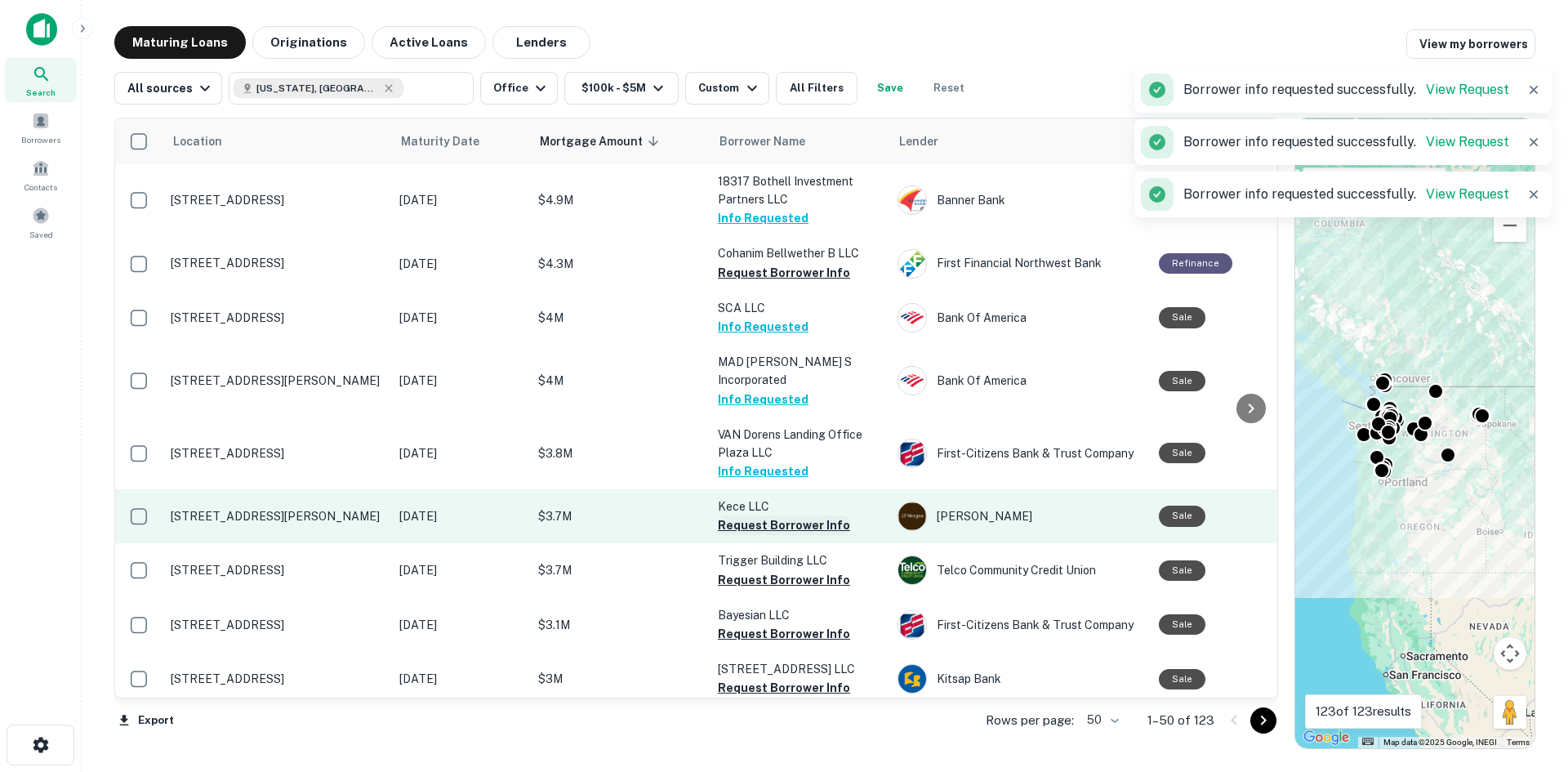
click at [770, 515] on button "Request Borrower Info" at bounding box center [784, 525] width 132 height 20
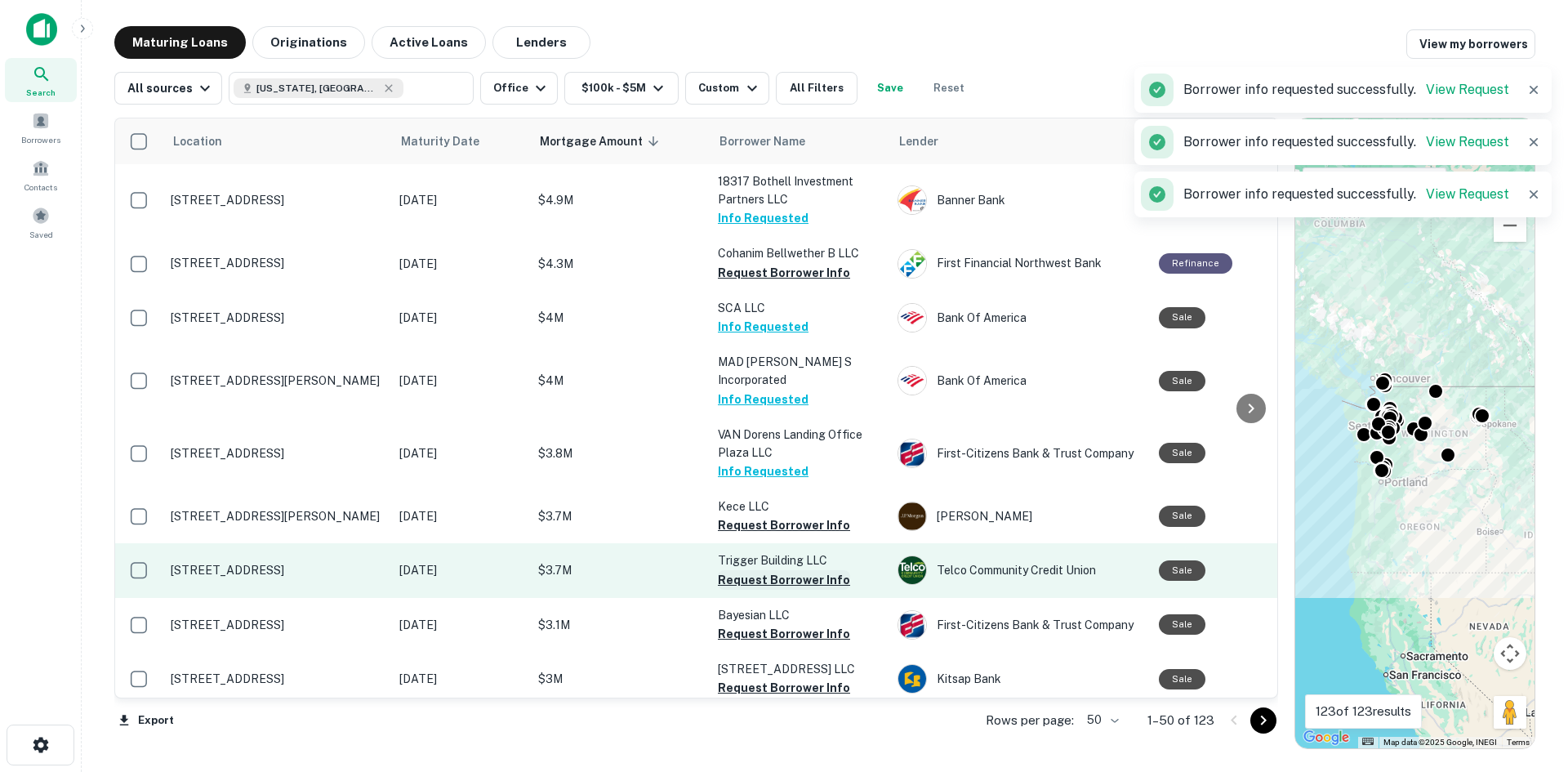
click at [776, 571] on button "Request Borrower Info" at bounding box center [784, 580] width 132 height 20
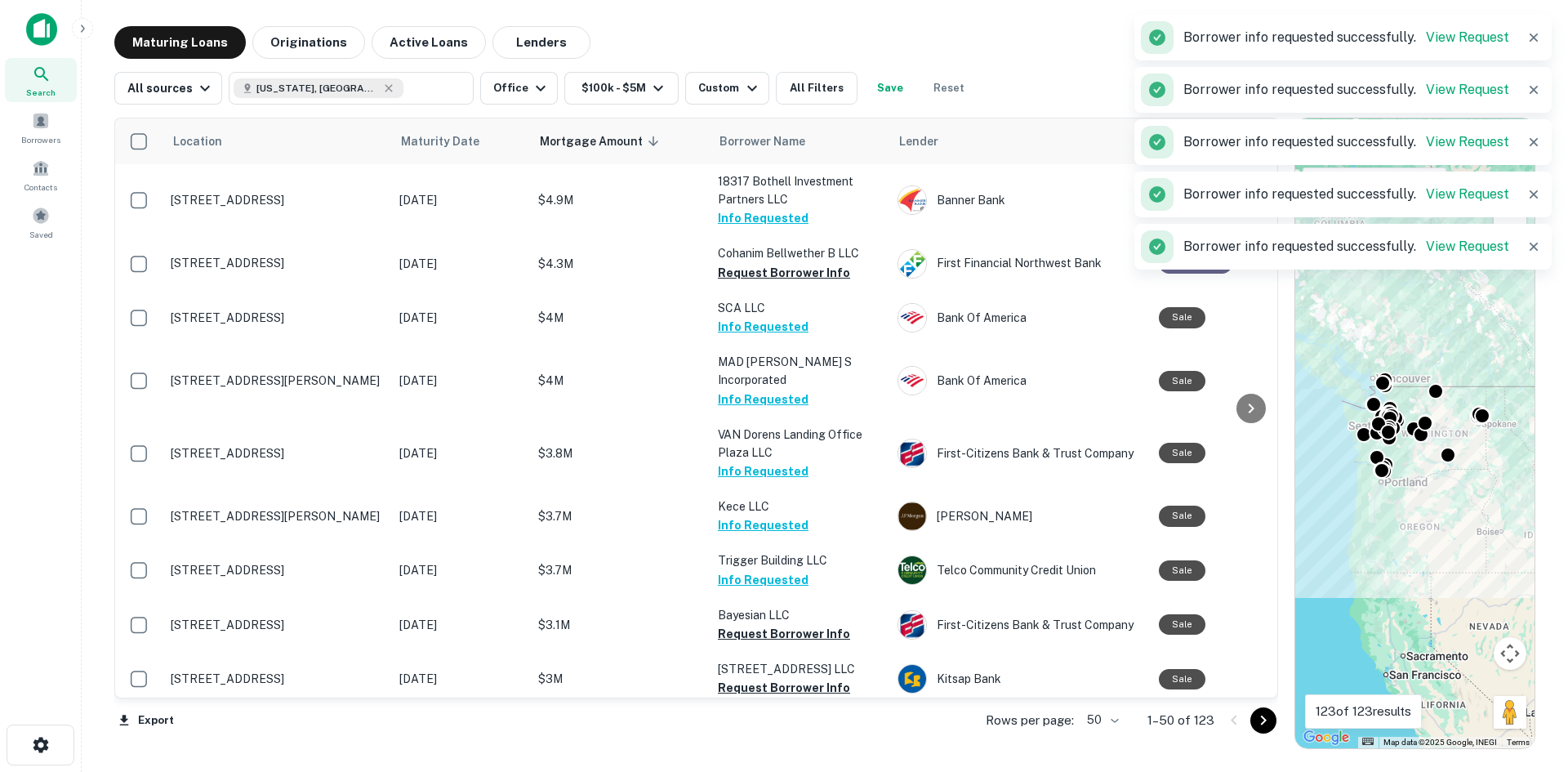
scroll to position [245, 0]
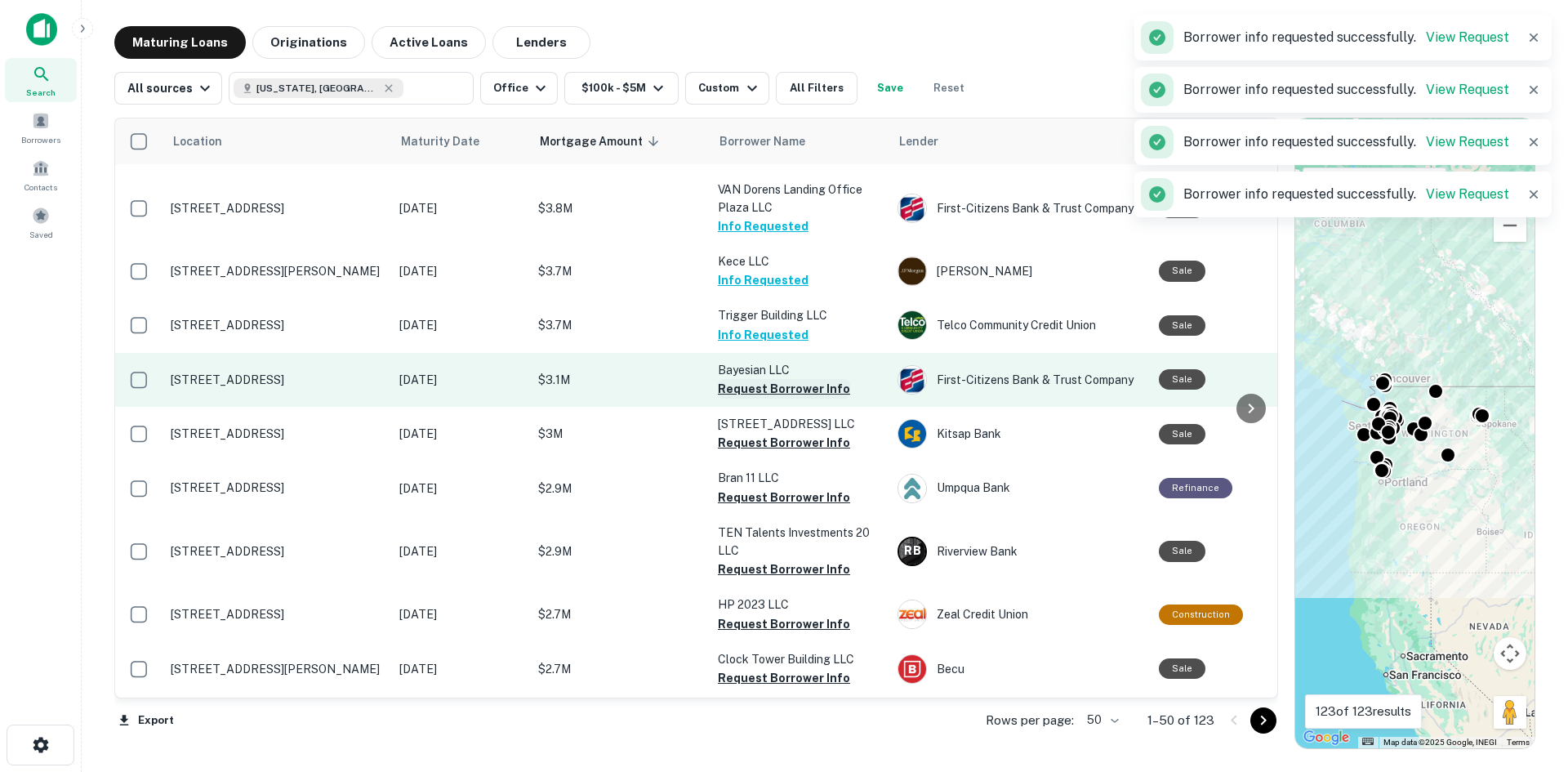
click at [772, 379] on button "Request Borrower Info" at bounding box center [784, 389] width 132 height 20
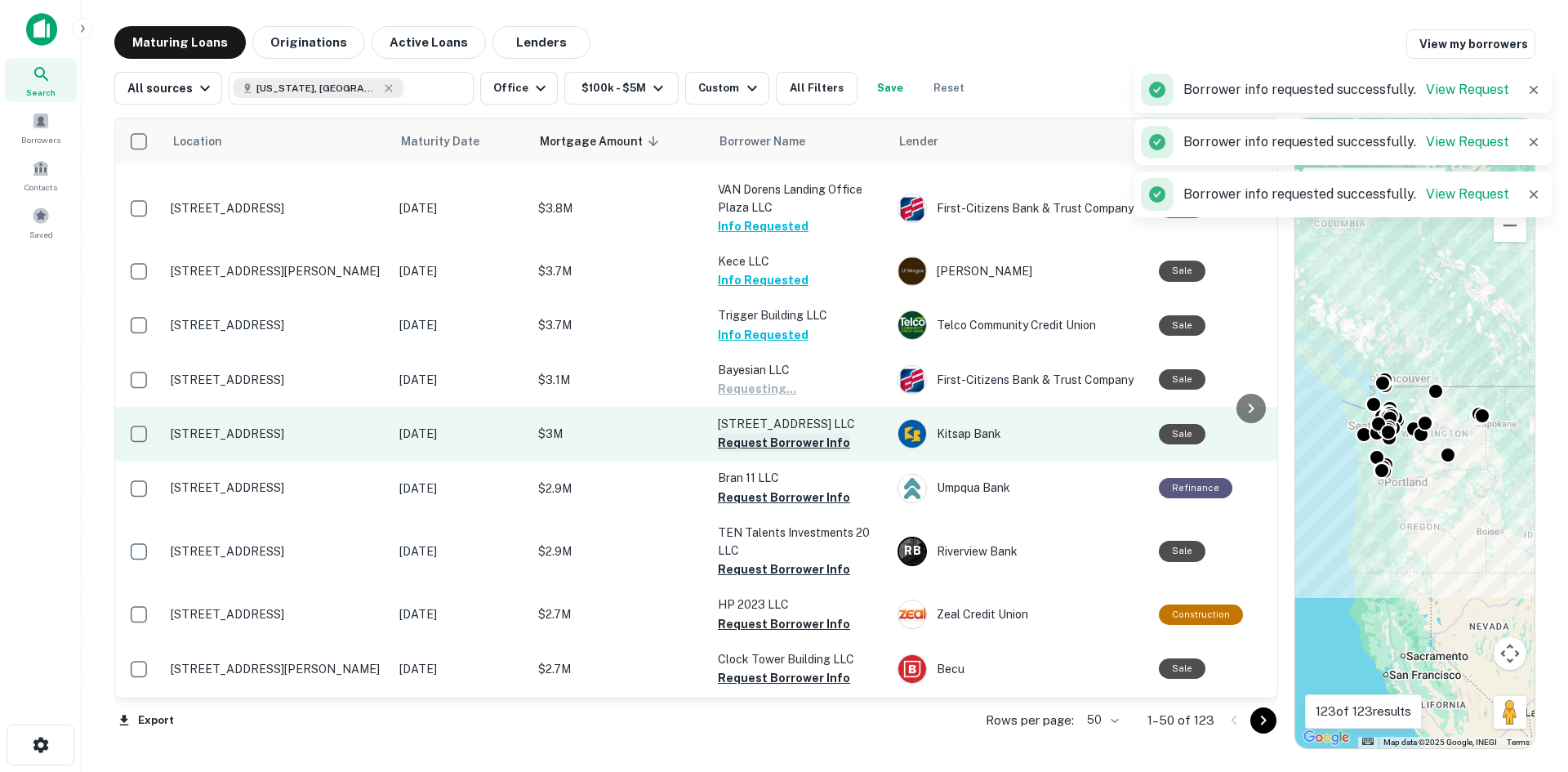
click at [770, 433] on button "Request Borrower Info" at bounding box center [784, 443] width 132 height 20
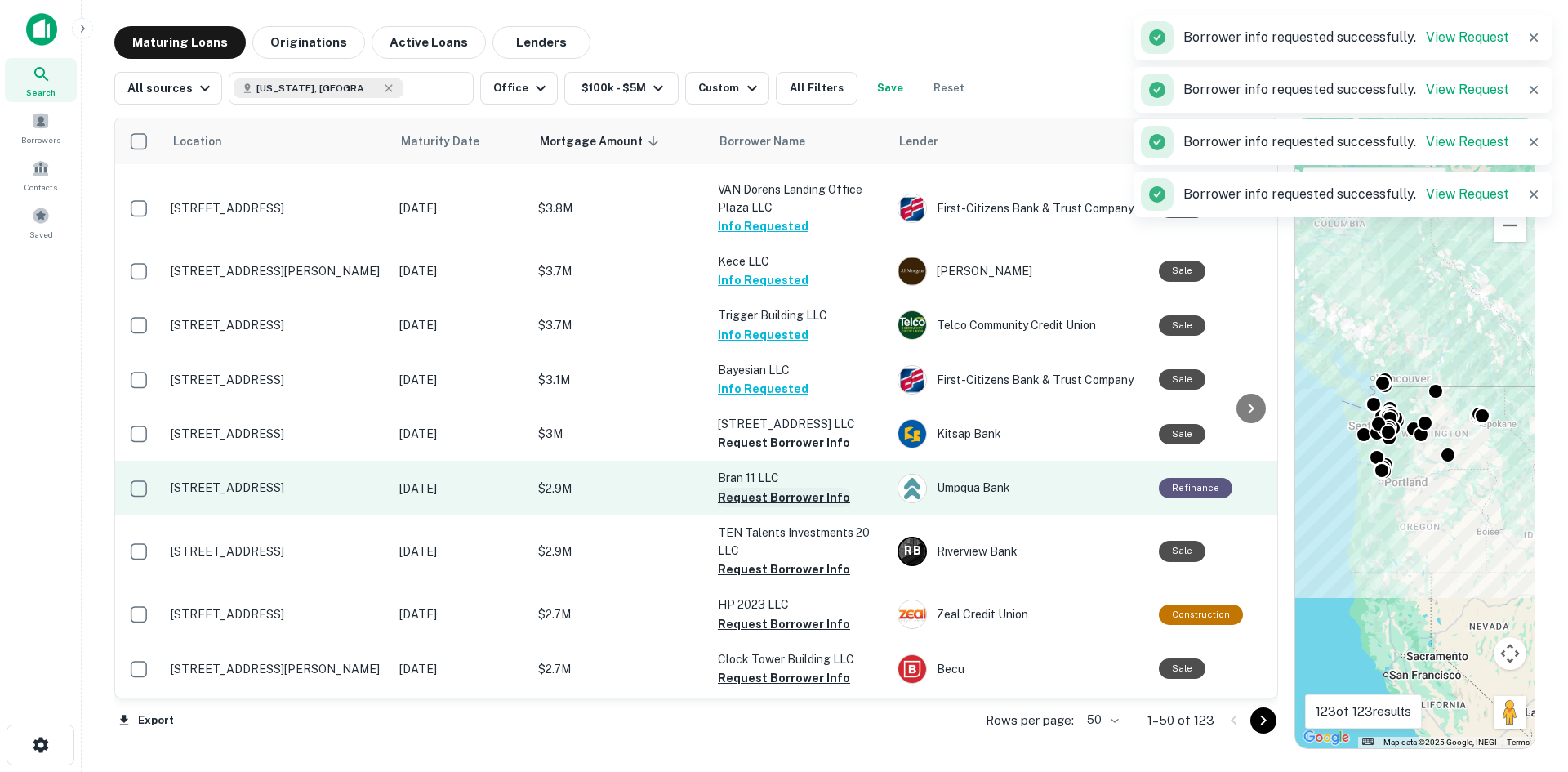
click at [766, 488] on button "Request Borrower Info" at bounding box center [784, 498] width 132 height 20
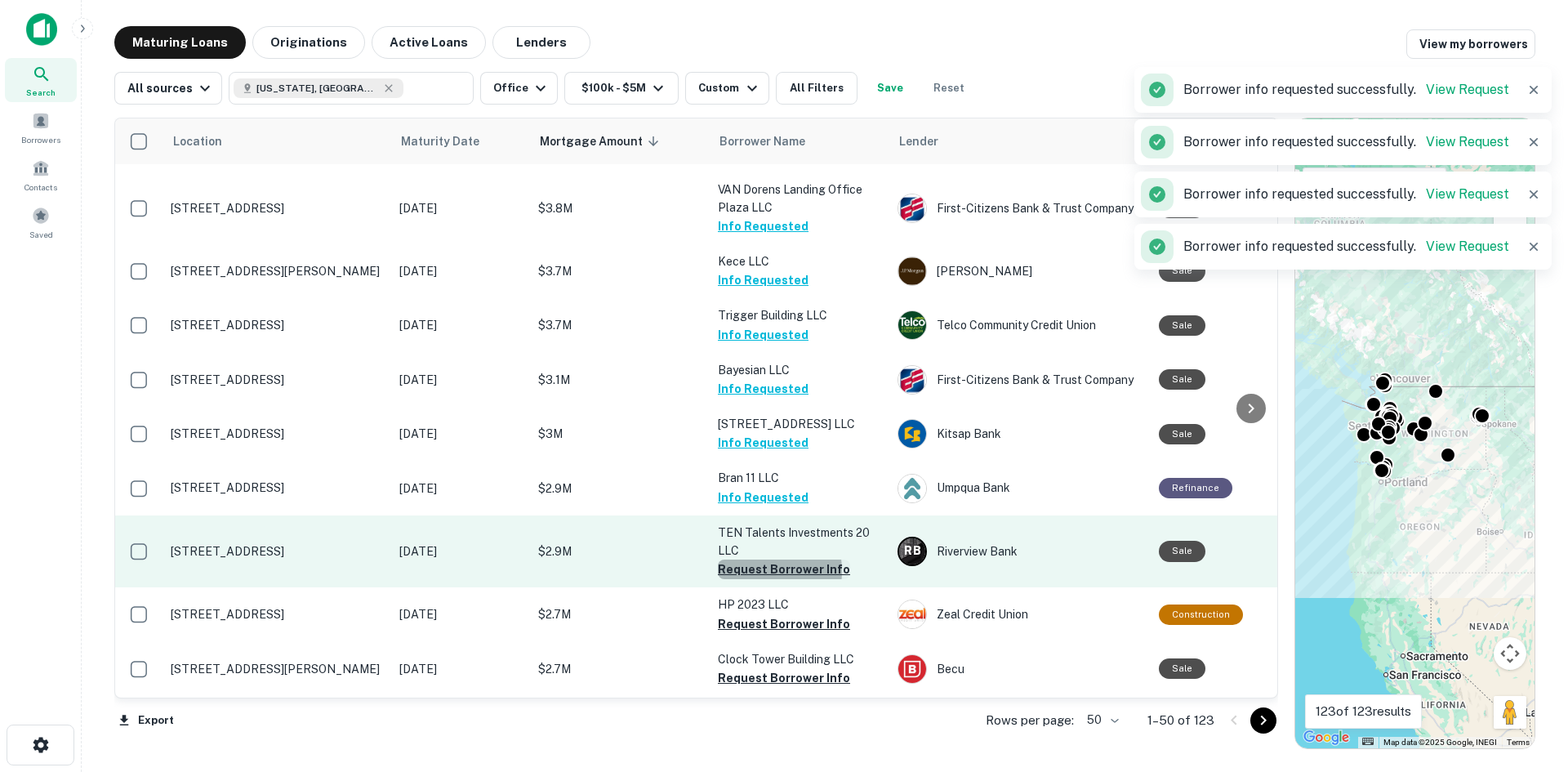
click at [751, 560] on button "Request Borrower Info" at bounding box center [784, 570] width 132 height 20
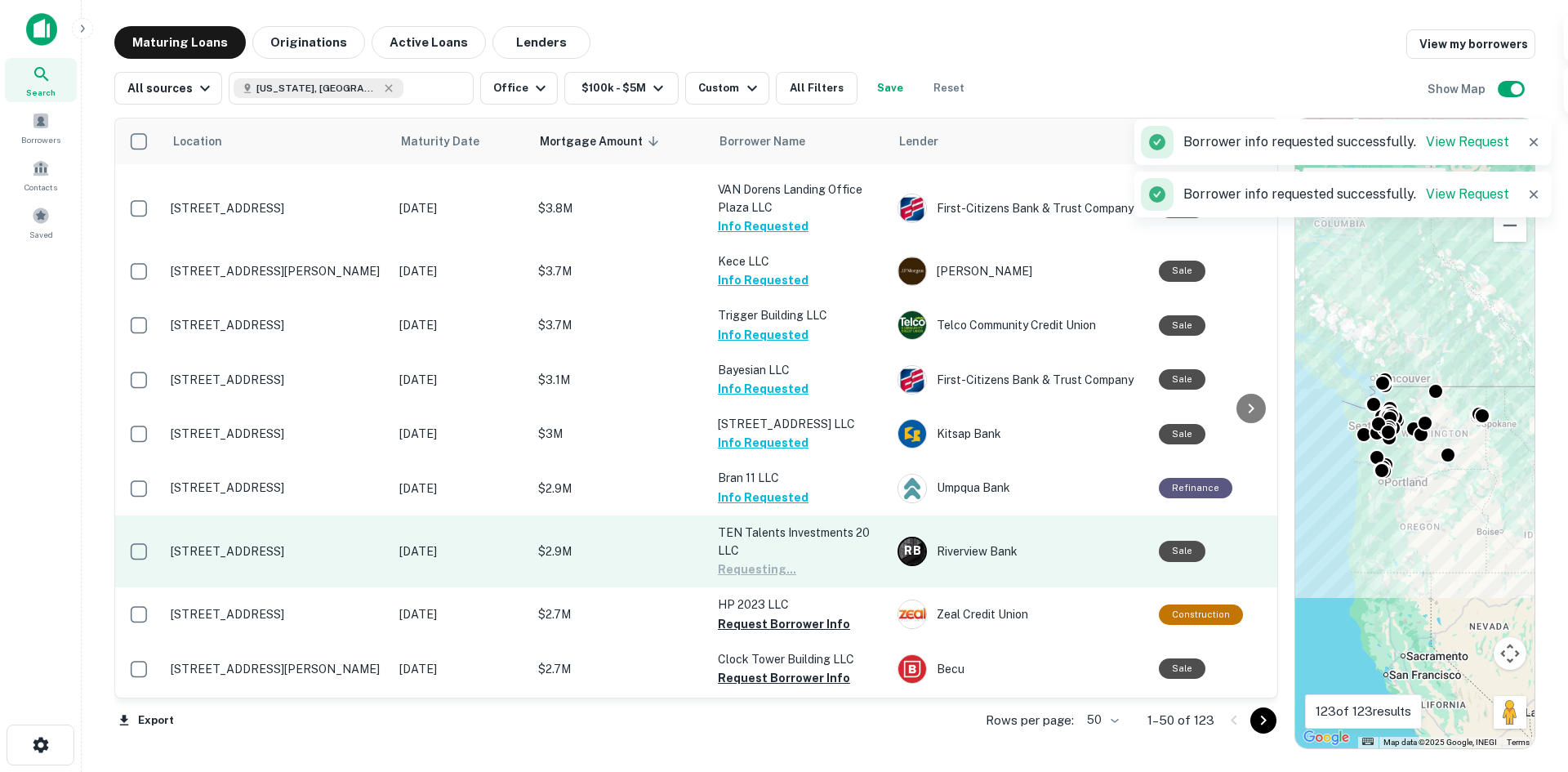
scroll to position [409, 0]
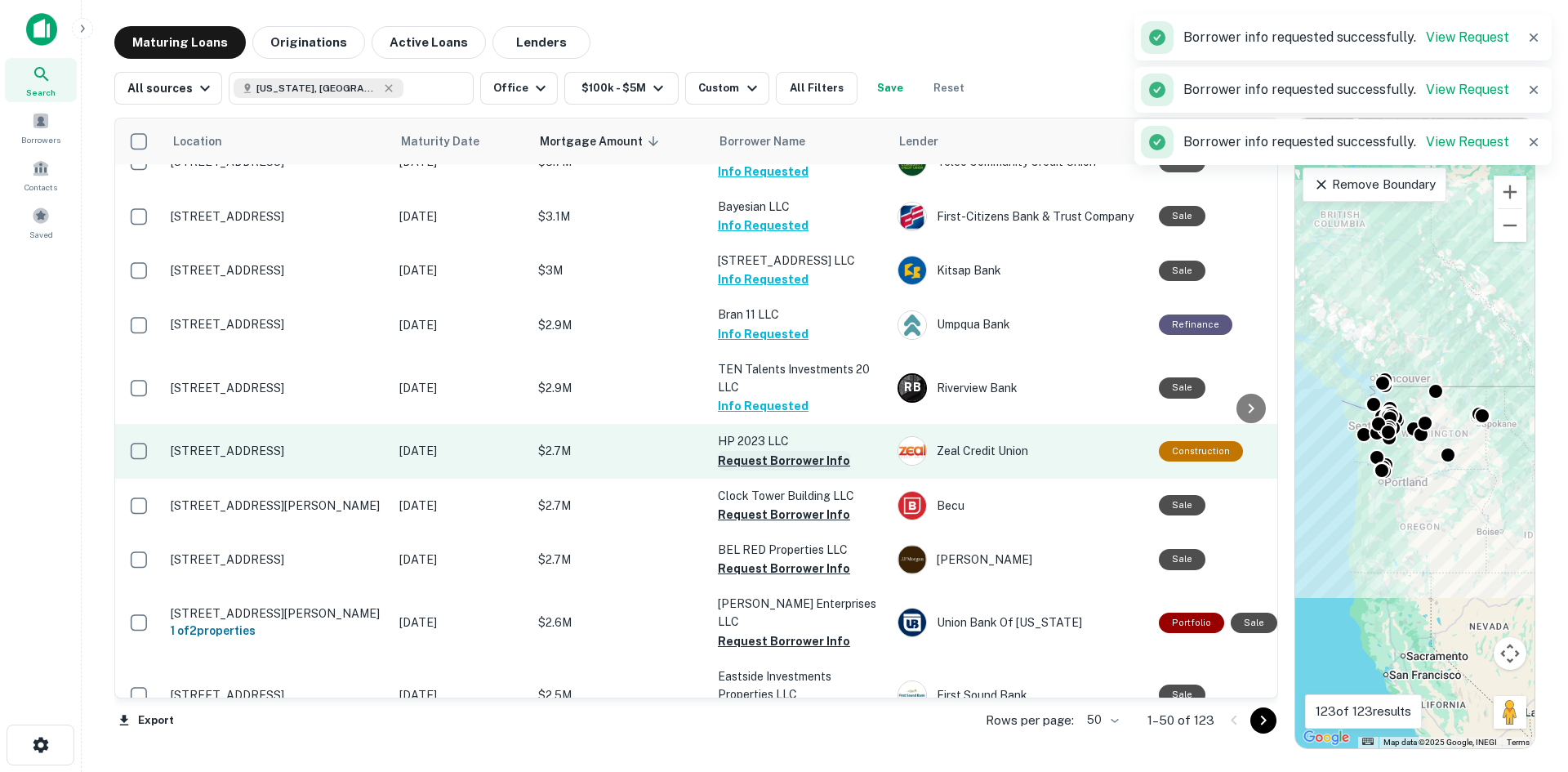
click at [755, 450] on button "Request Borrower Info" at bounding box center [784, 460] width 132 height 20
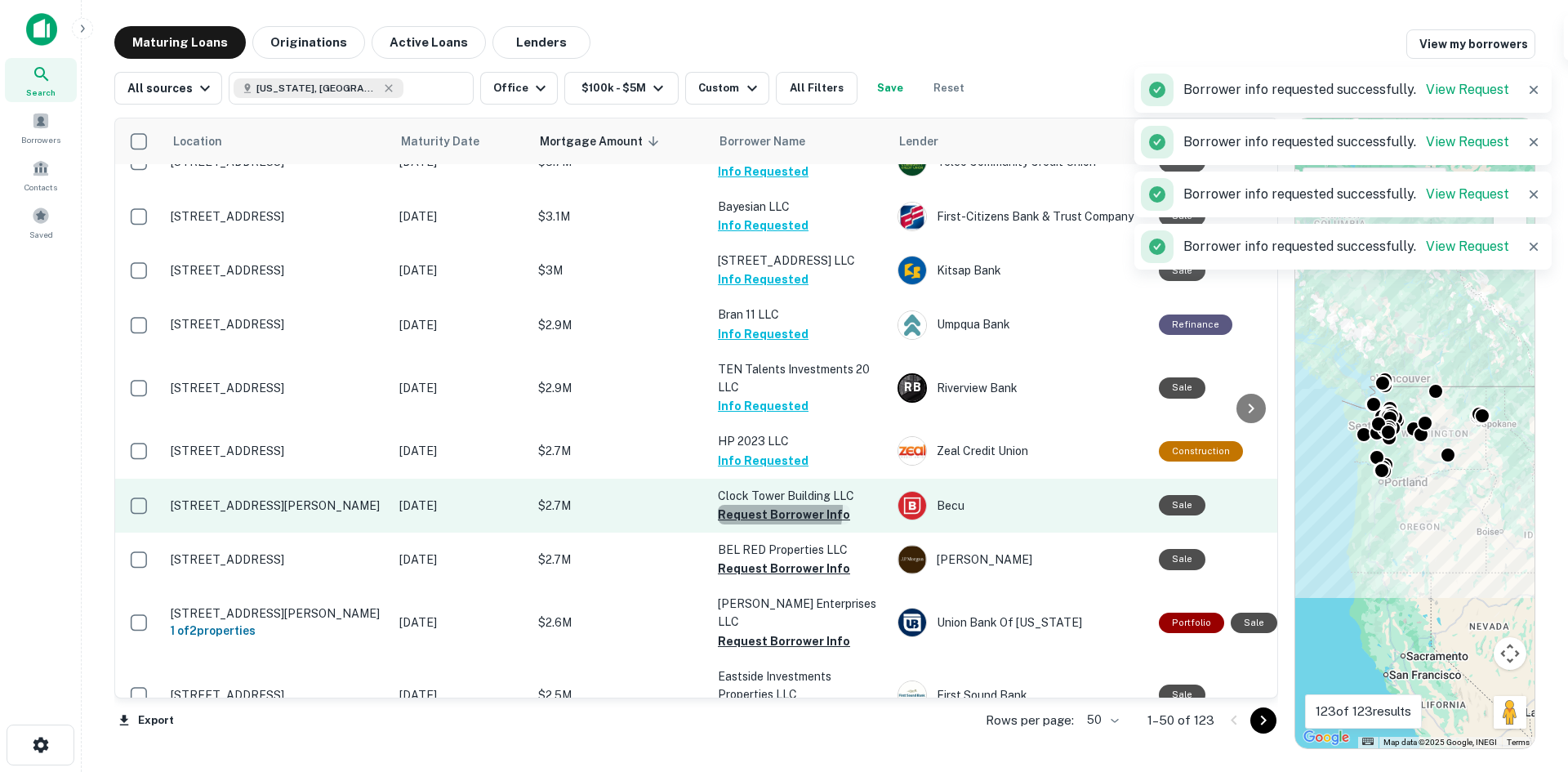
click at [754, 505] on button "Request Borrower Info" at bounding box center [784, 515] width 132 height 20
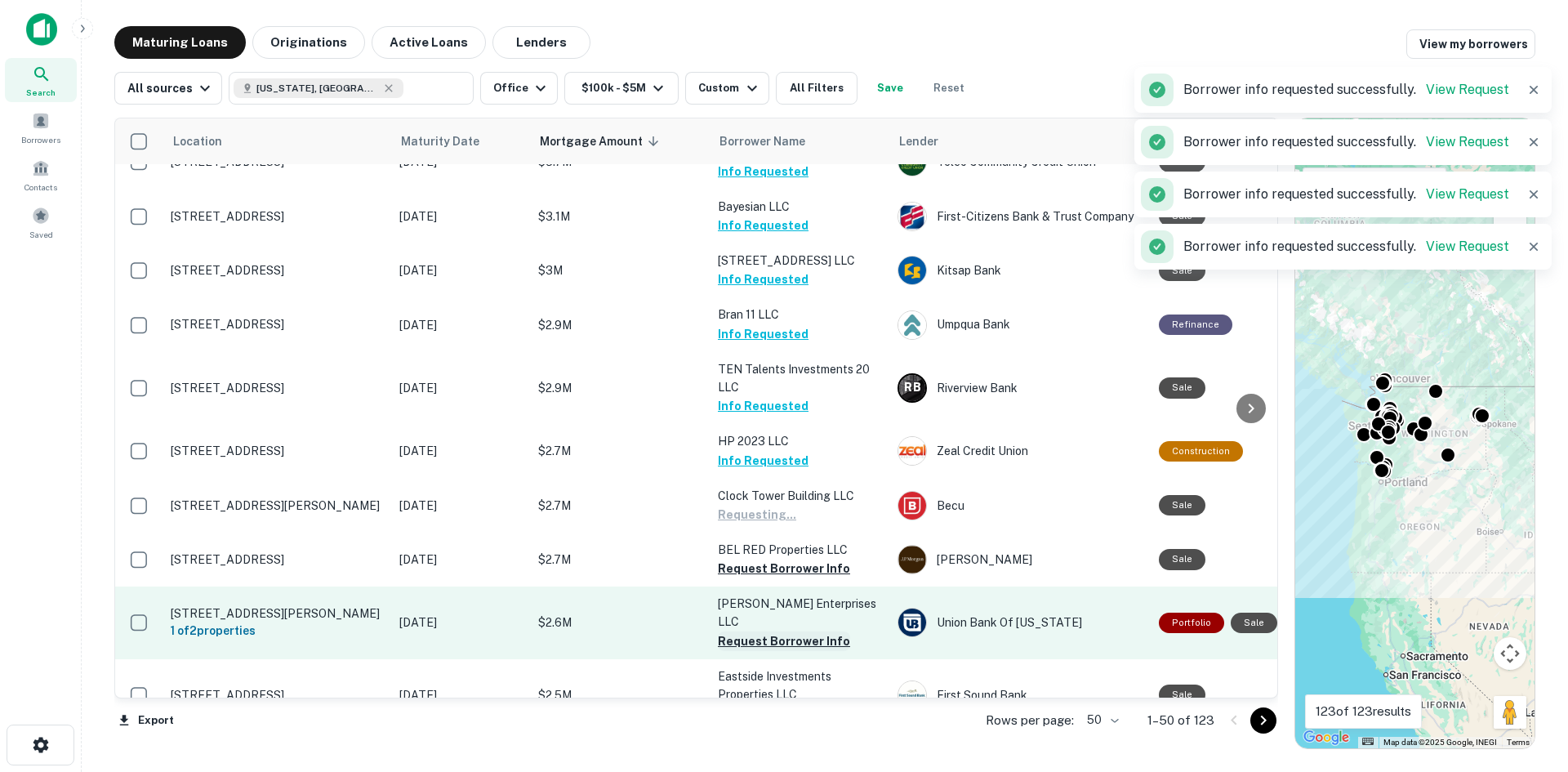
click at [754, 559] on button "Request Borrower Info" at bounding box center [784, 569] width 132 height 20
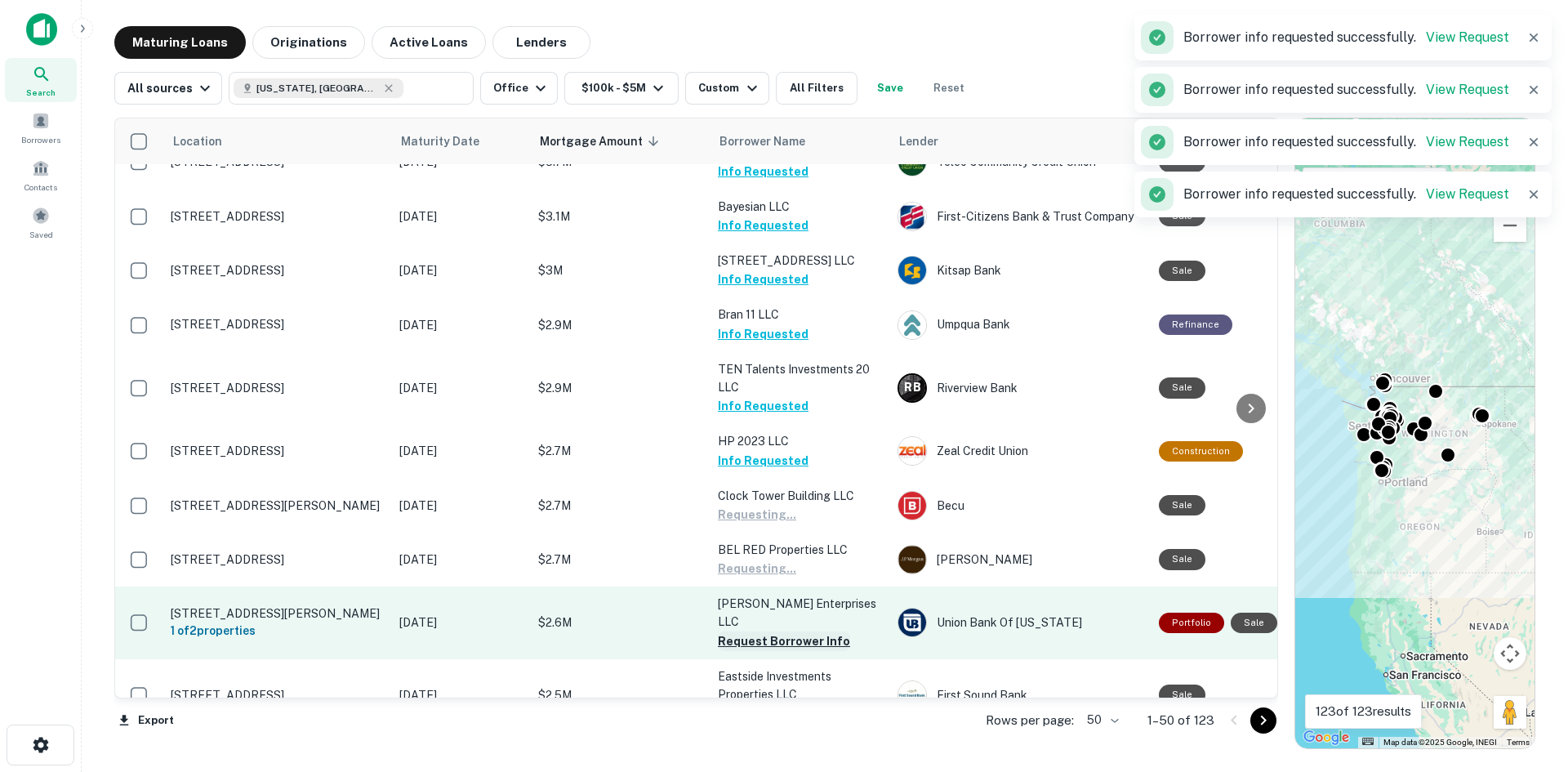
click at [747, 631] on button "Request Borrower Info" at bounding box center [784, 641] width 132 height 20
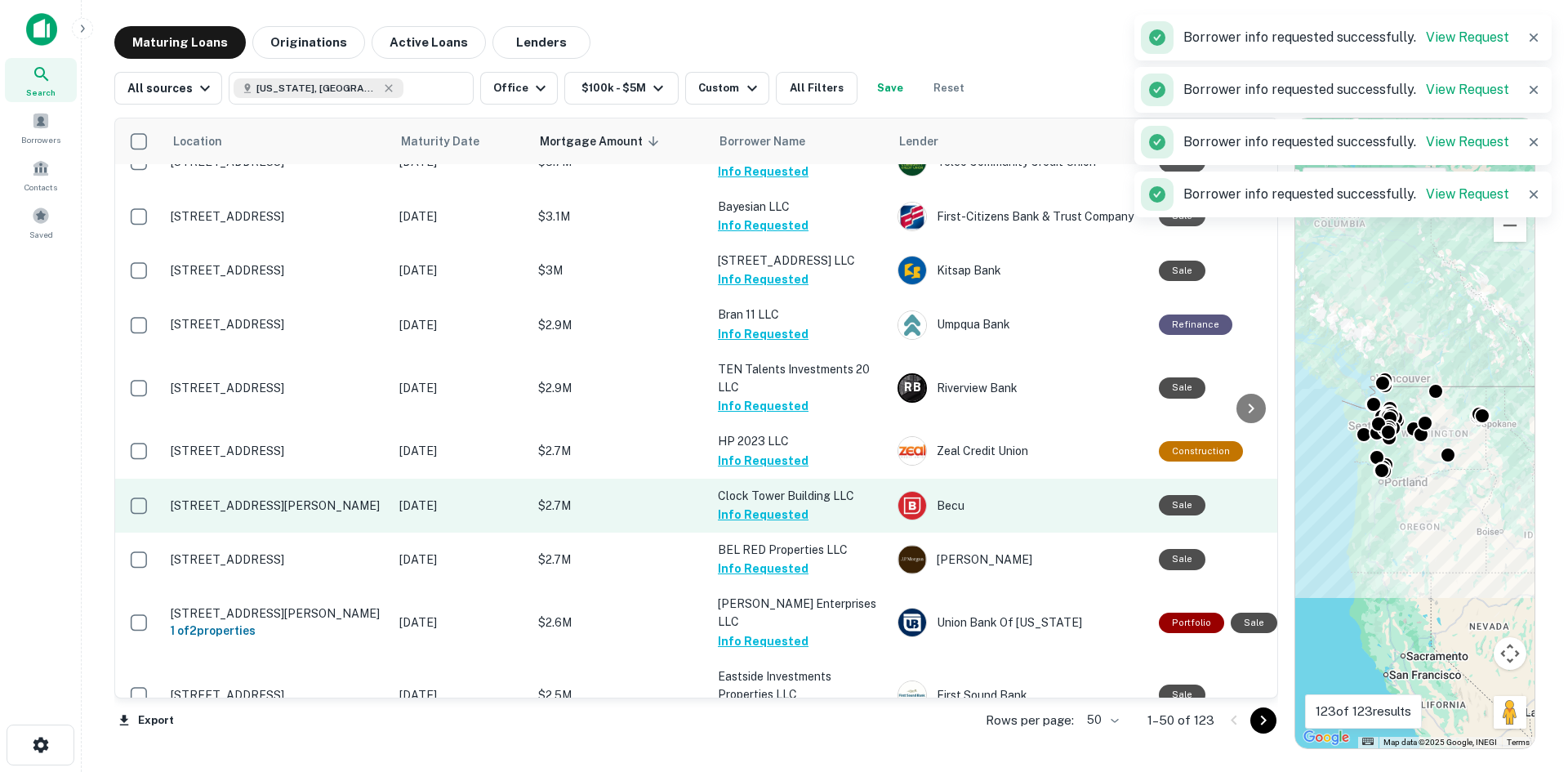
scroll to position [511, 0]
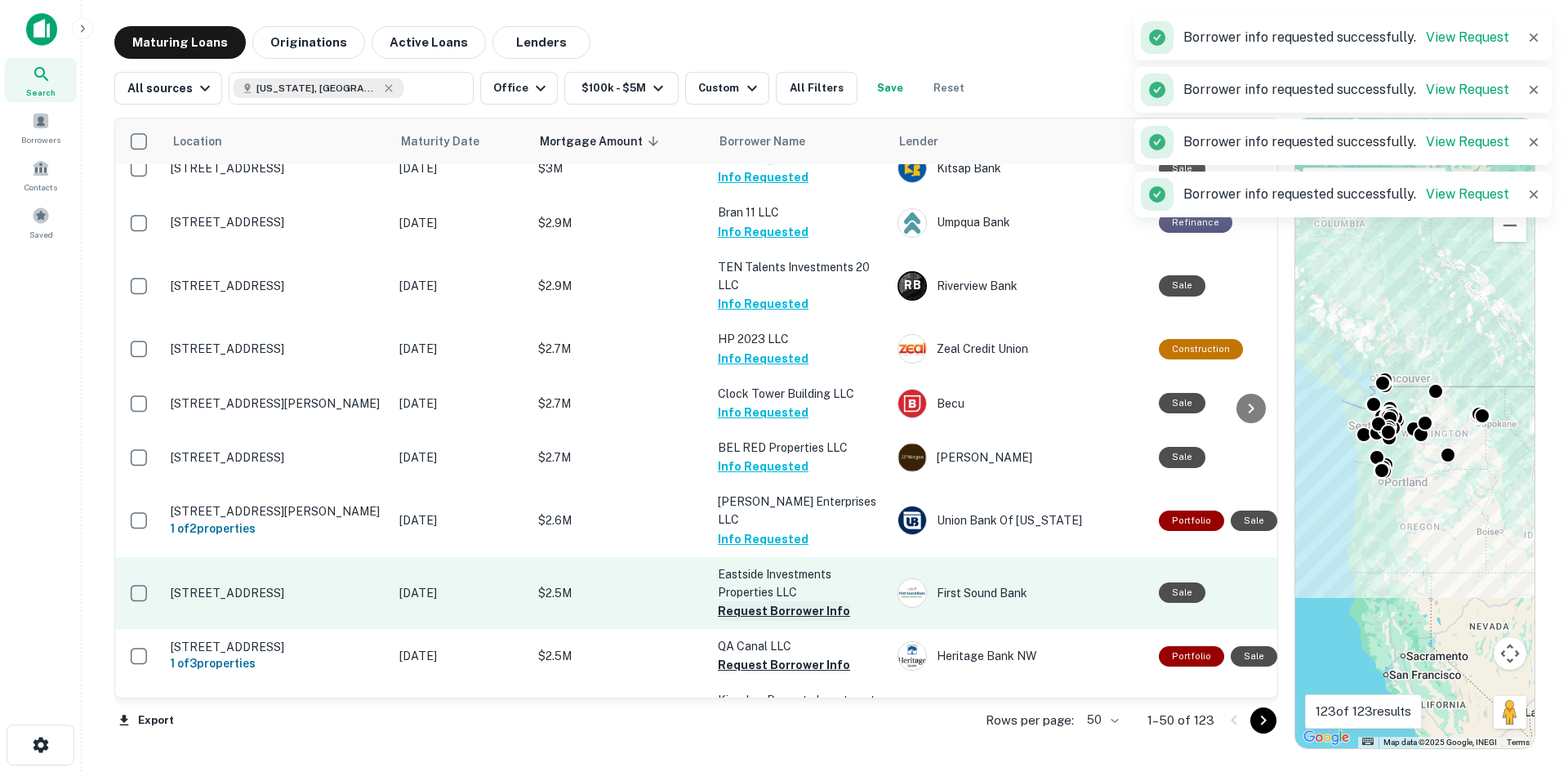
click at [737, 601] on button "Request Borrower Info" at bounding box center [784, 611] width 132 height 20
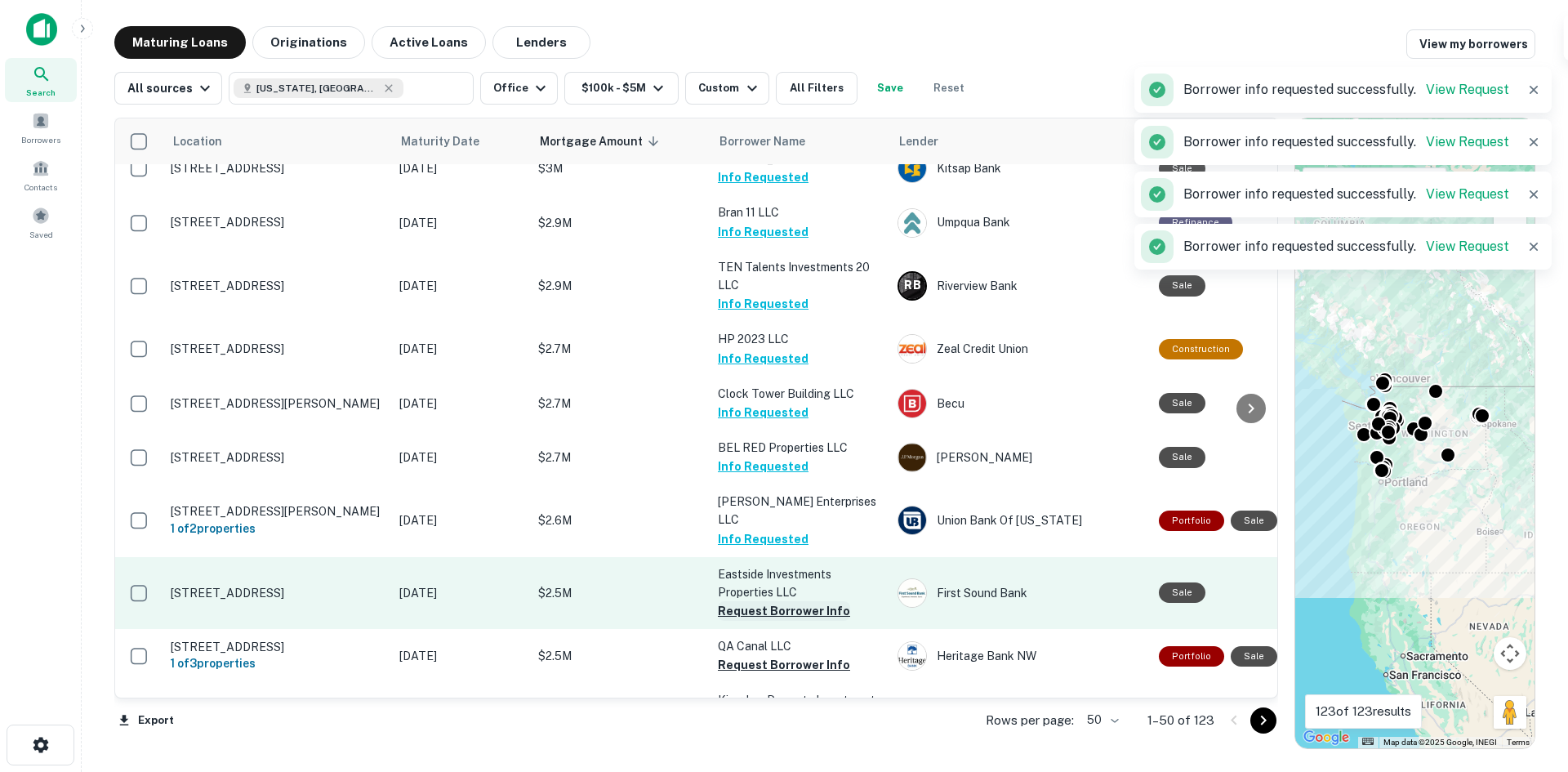
scroll to position [572, 0]
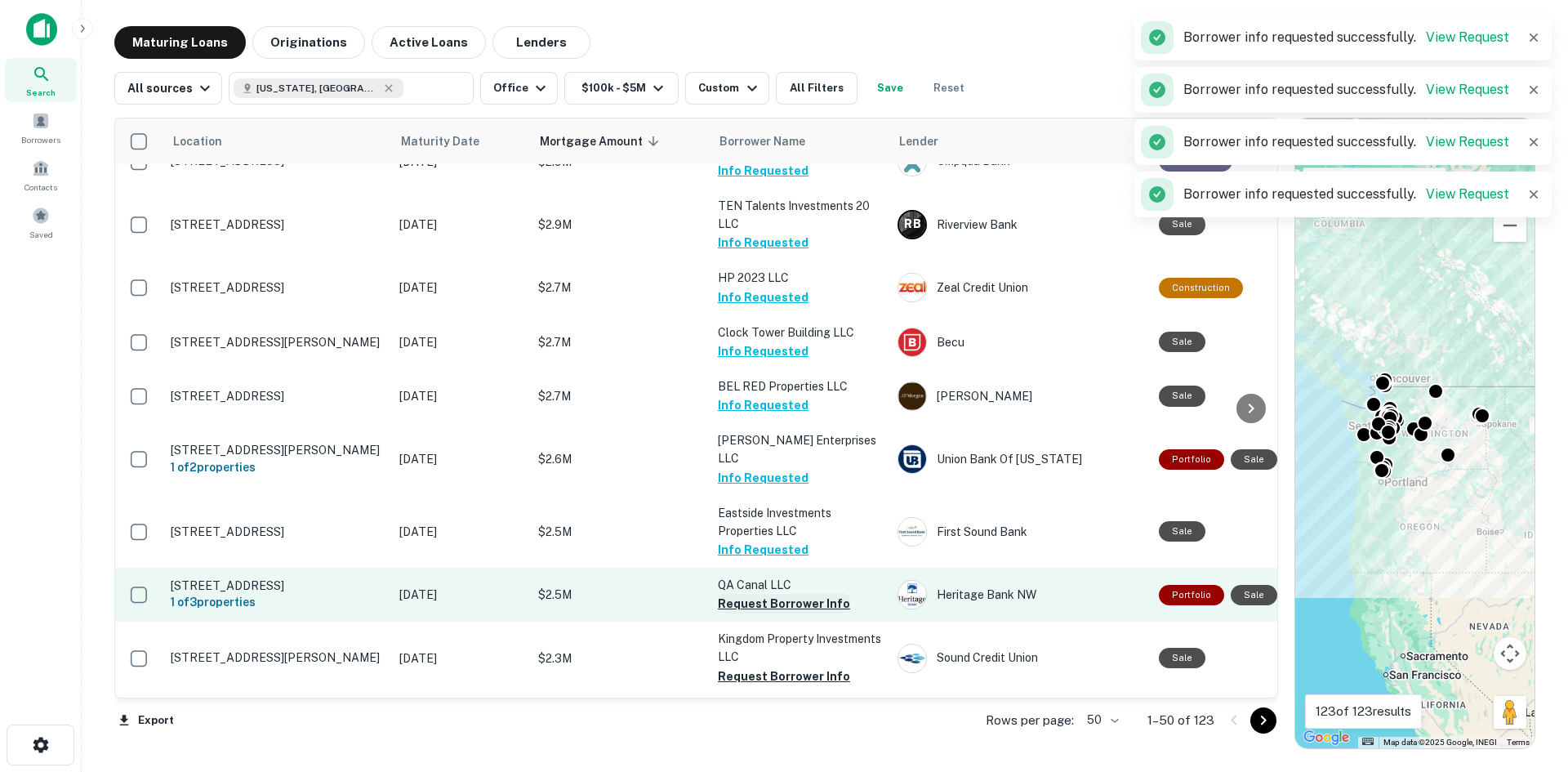
click at [746, 594] on button "Request Borrower Info" at bounding box center [784, 604] width 132 height 20
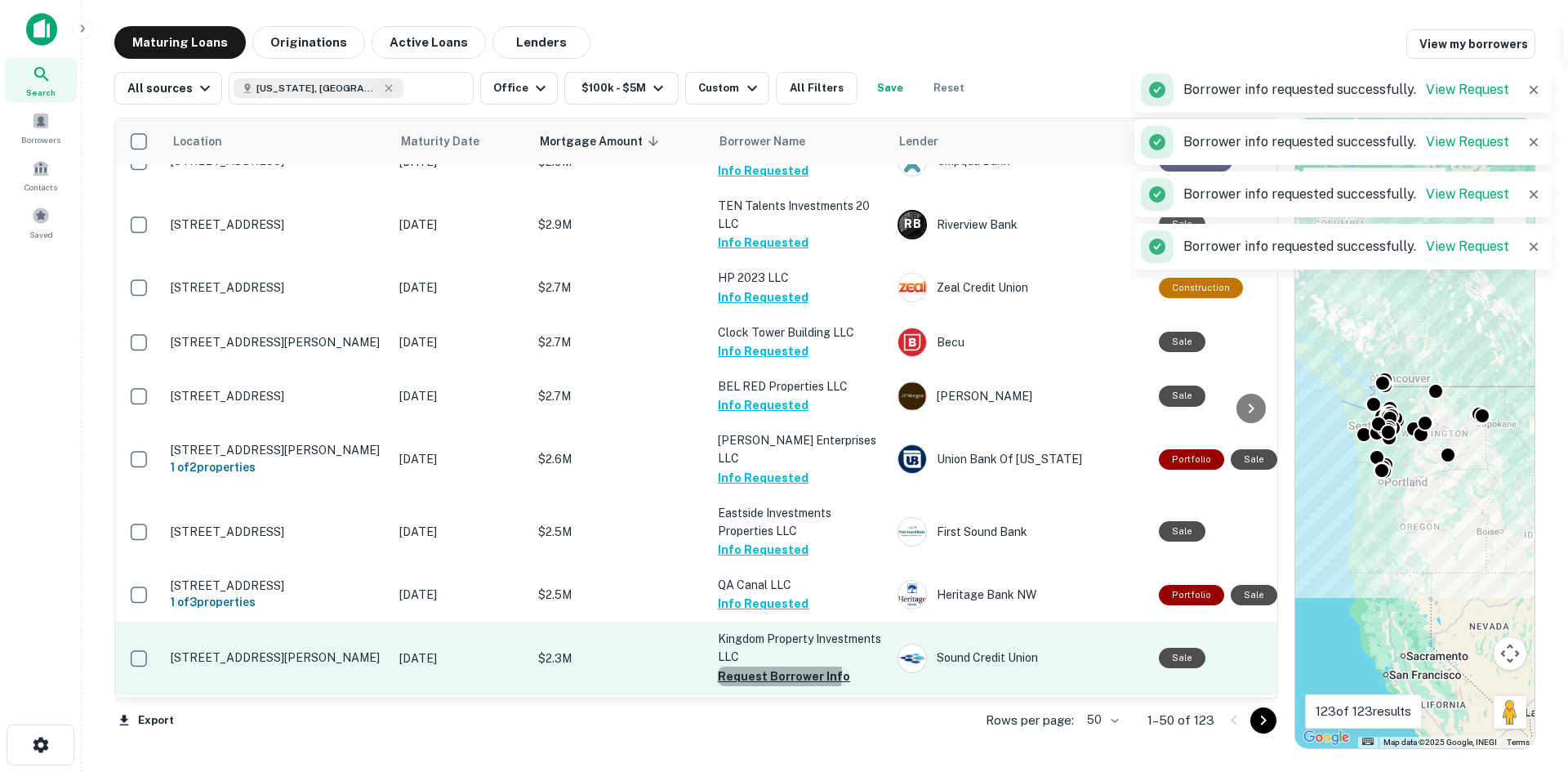
click at [752, 667] on button "Request Borrower Info" at bounding box center [784, 677] width 132 height 20
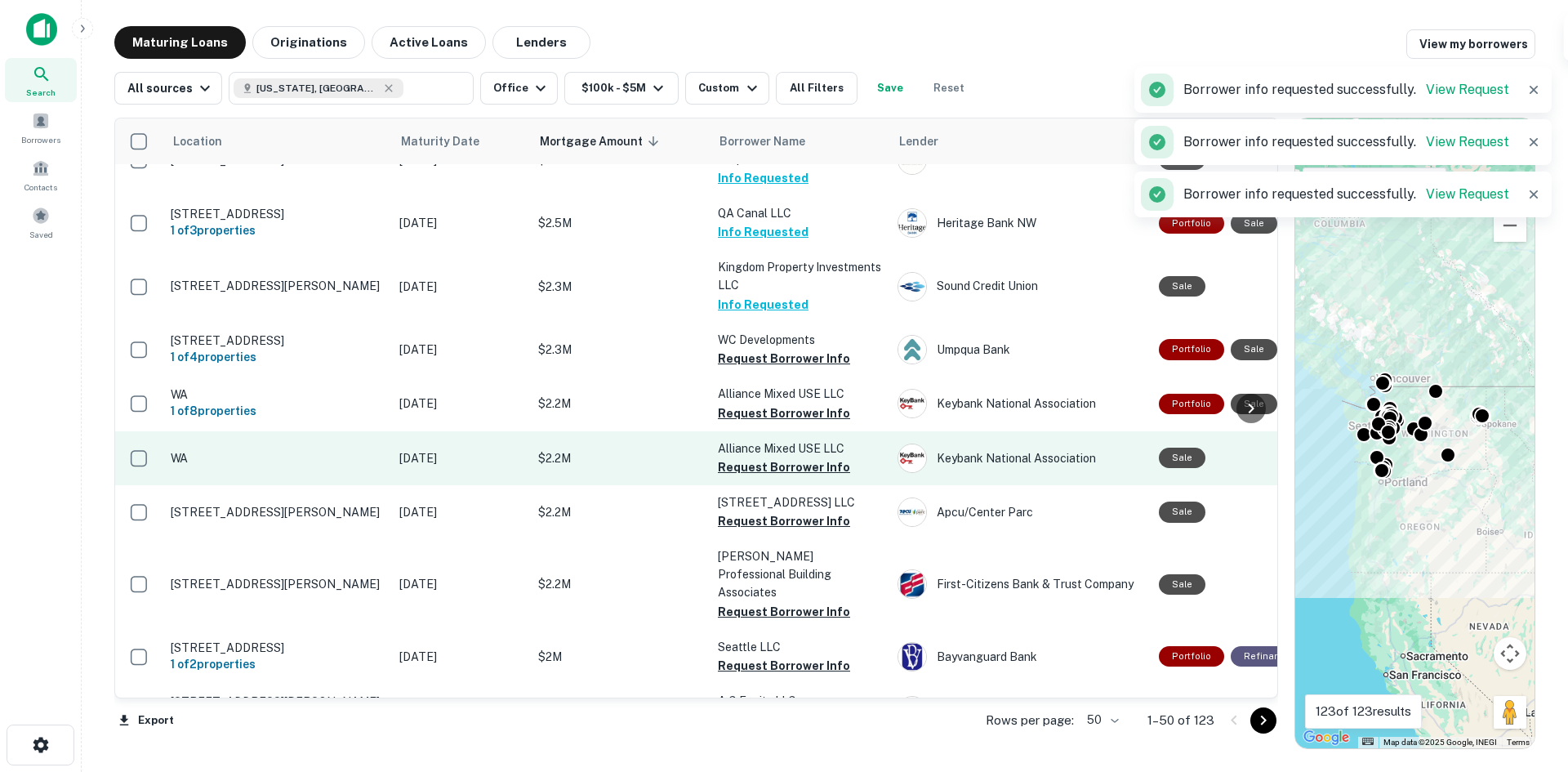
scroll to position [980, 0]
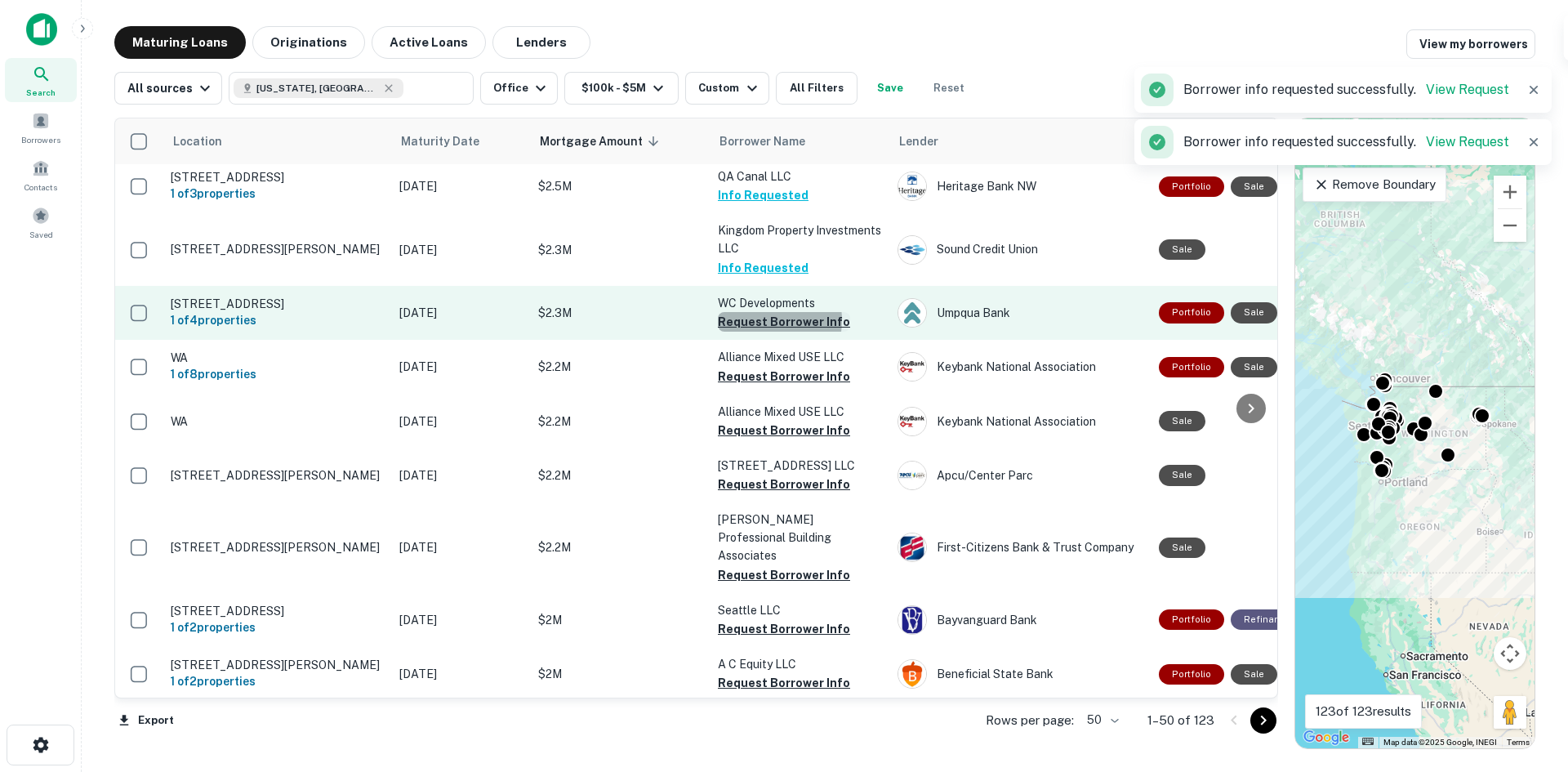
click at [760, 312] on button "Request Borrower Info" at bounding box center [784, 322] width 132 height 20
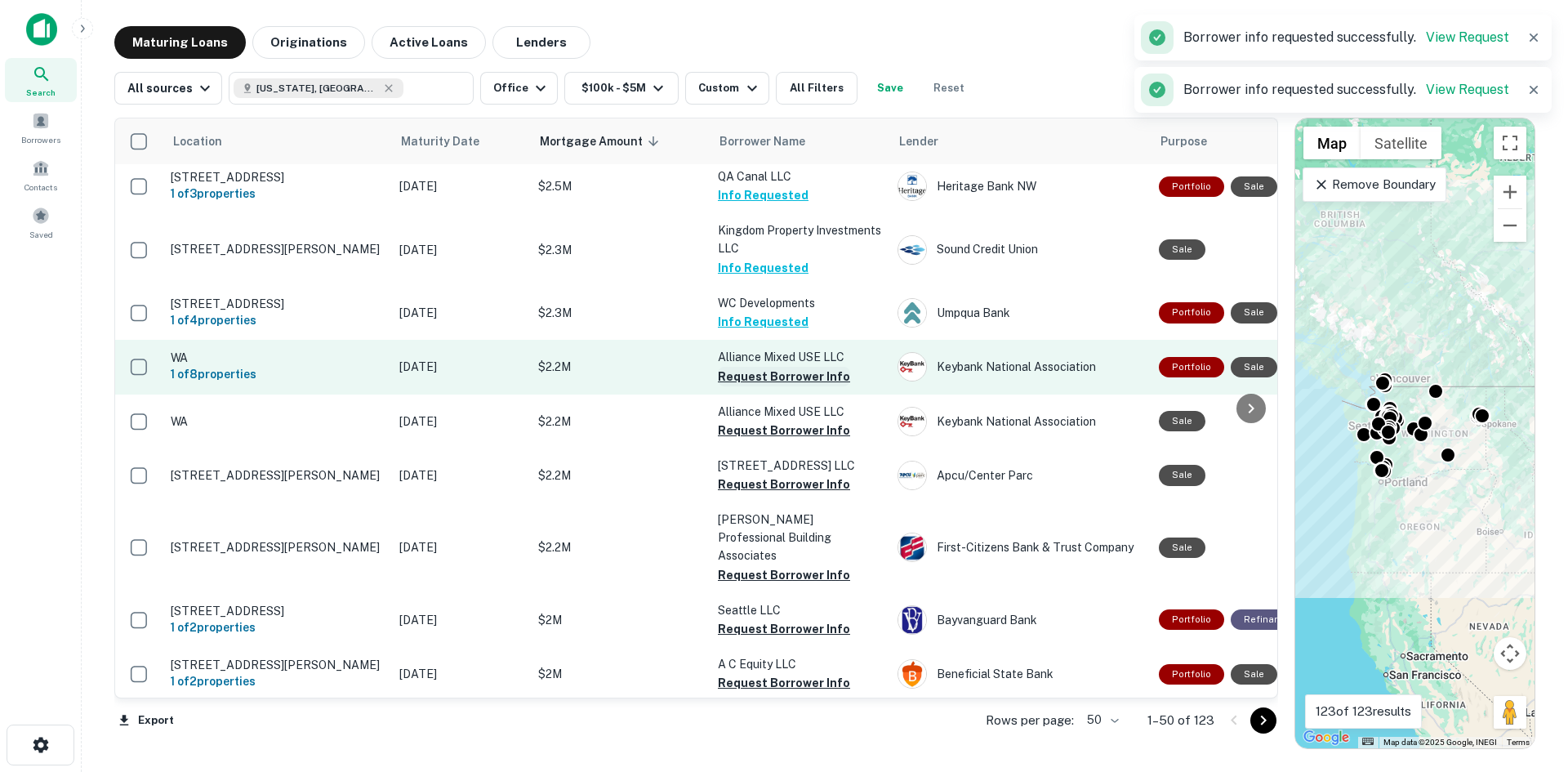
click at [765, 367] on button "Request Borrower Info" at bounding box center [784, 377] width 132 height 20
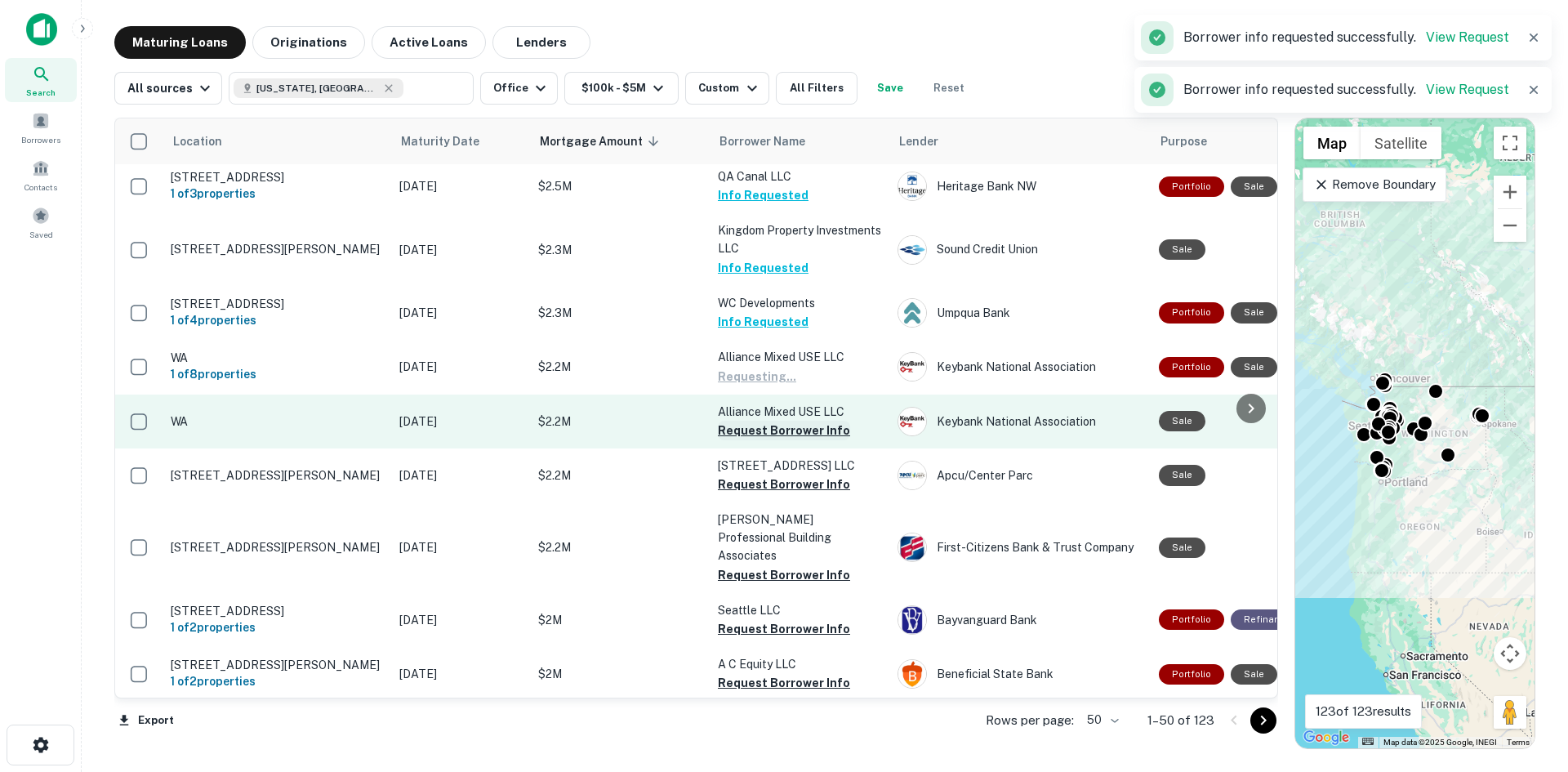
click at [774, 421] on button "Request Borrower Info" at bounding box center [784, 431] width 132 height 20
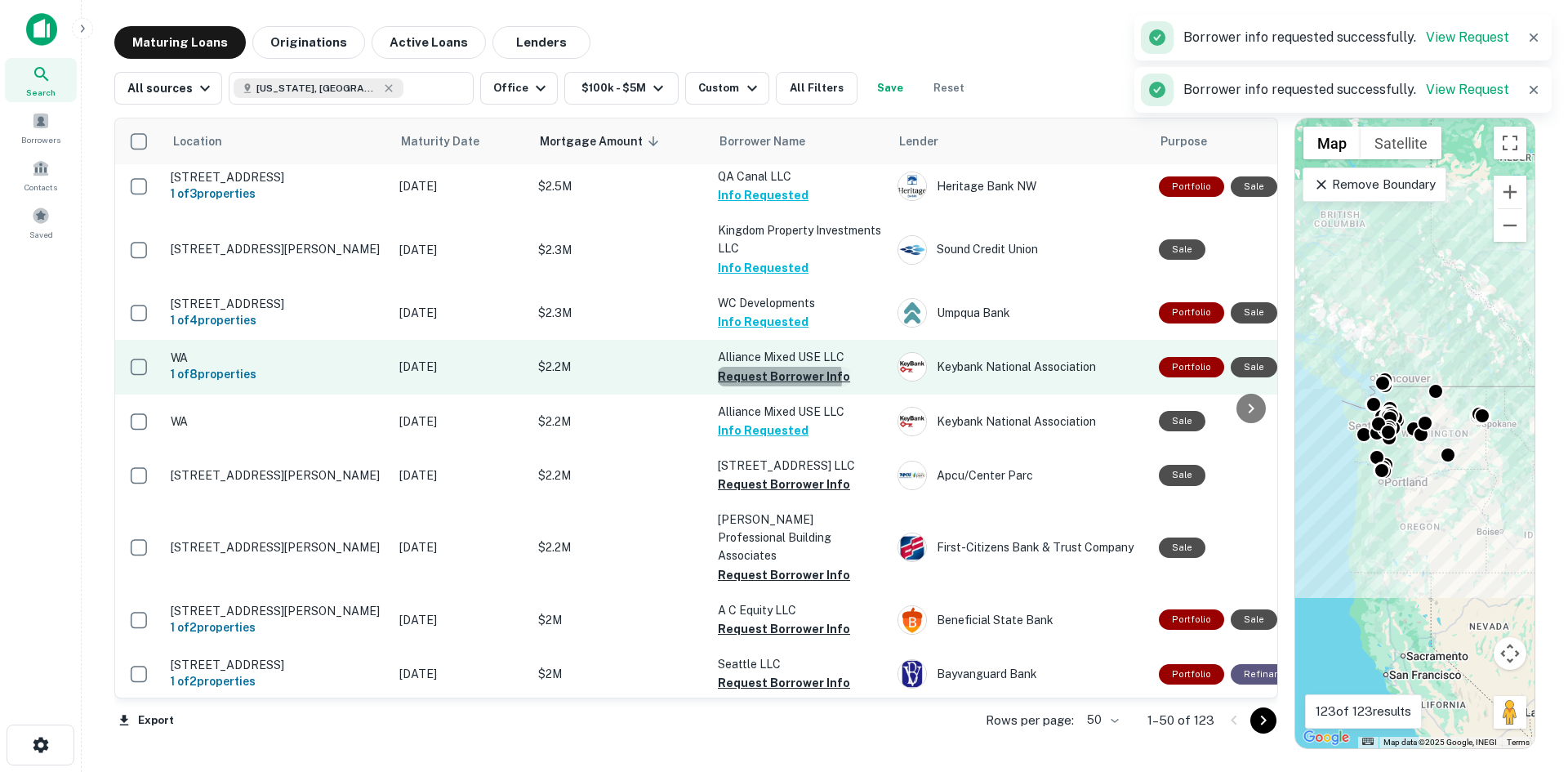
click at [770, 367] on button "Request Borrower Info" at bounding box center [784, 377] width 132 height 20
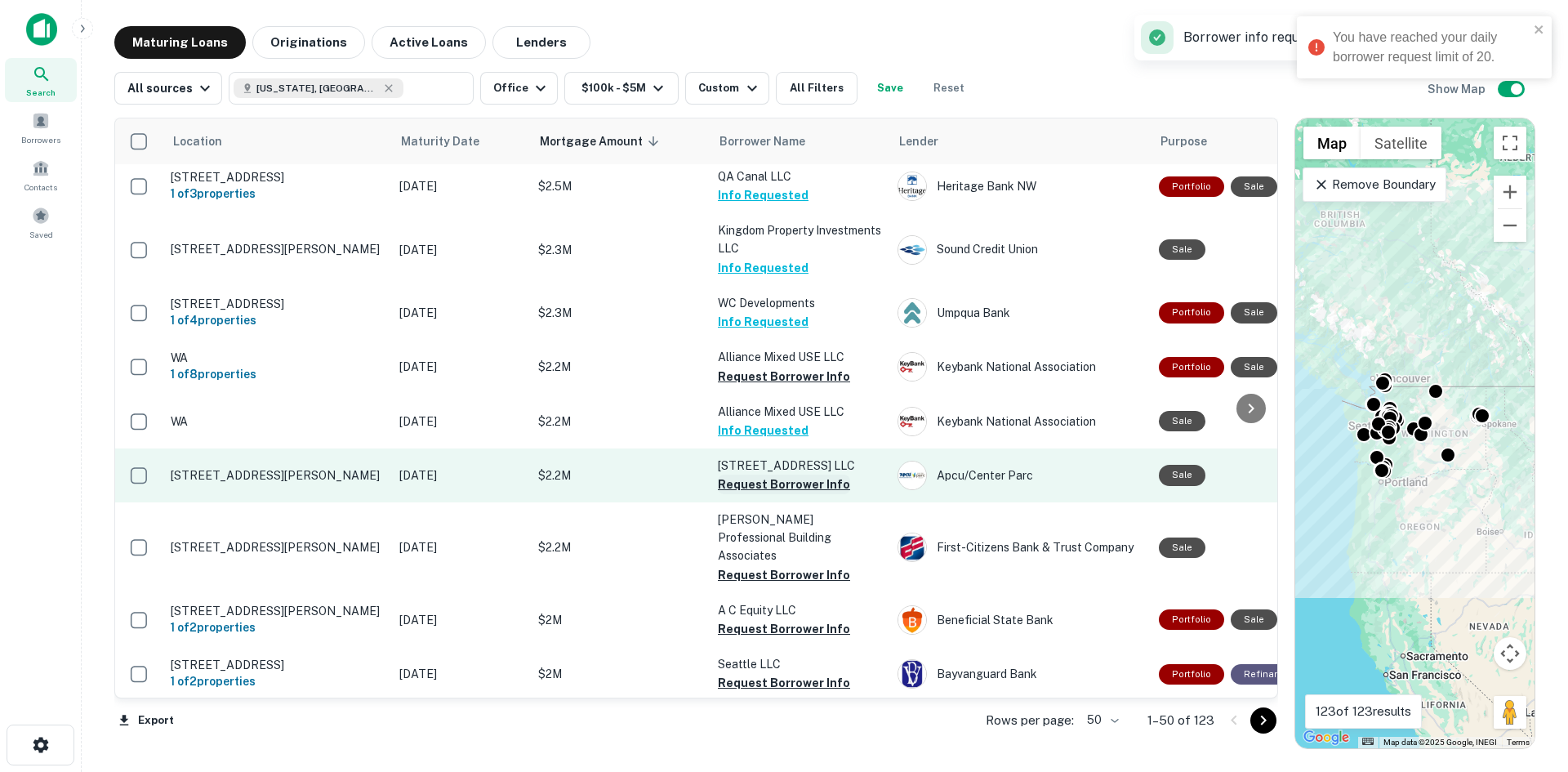
click at [772, 474] on button "Request Borrower Info" at bounding box center [784, 484] width 132 height 20
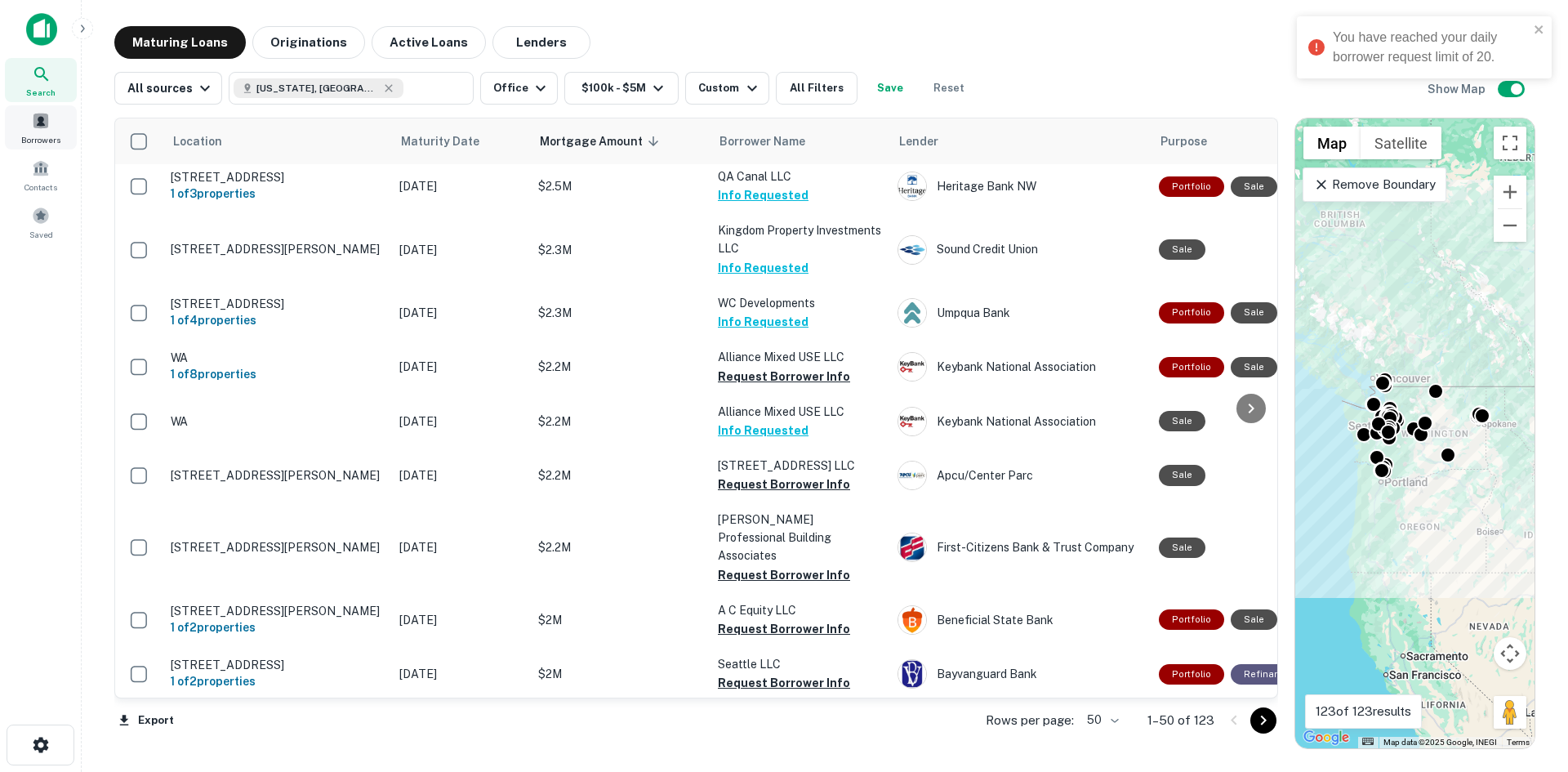
click at [40, 139] on span "Borrowers" at bounding box center [41, 139] width 40 height 13
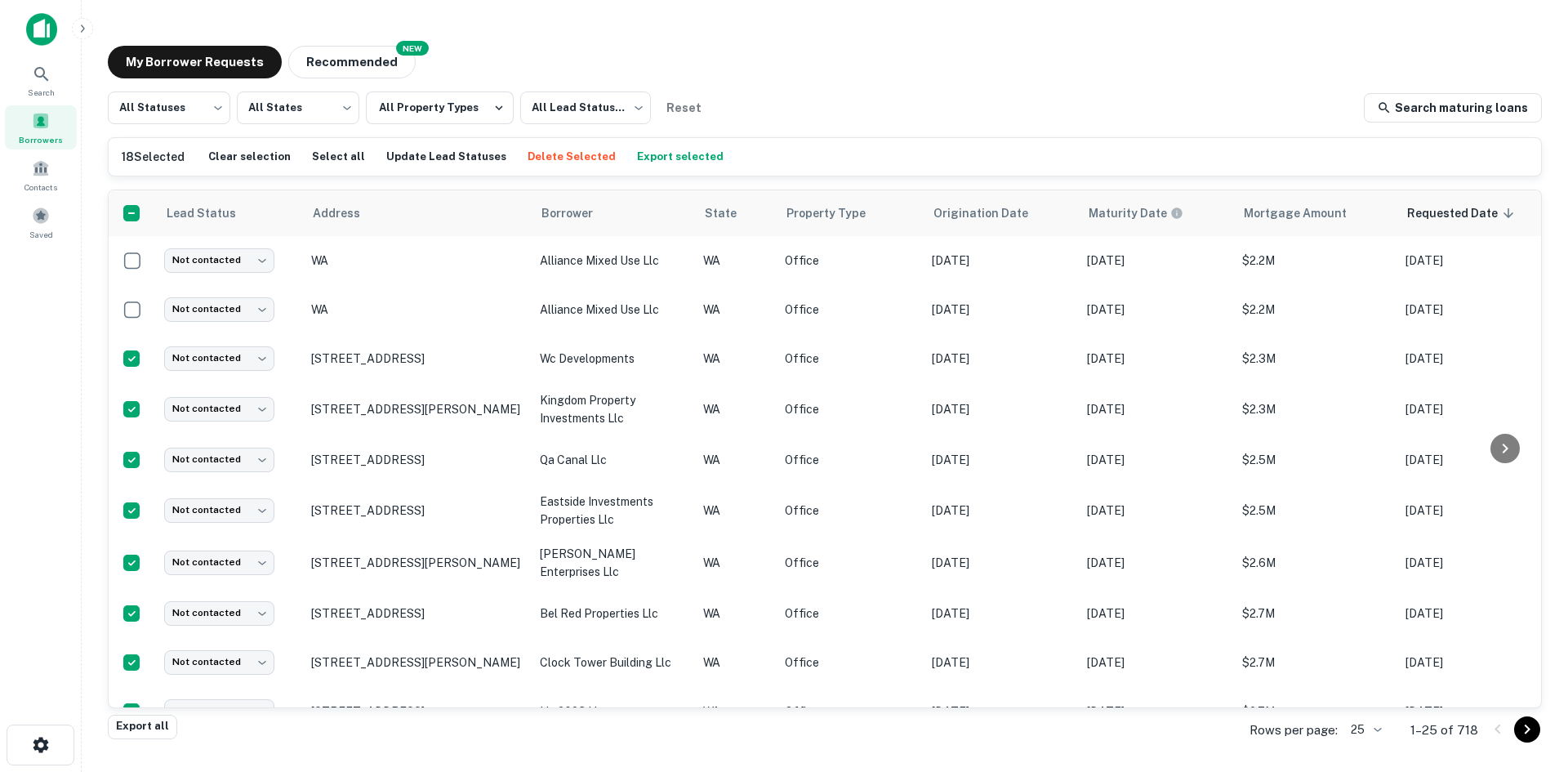
click at [636, 160] on button "Export selected" at bounding box center [680, 157] width 95 height 25
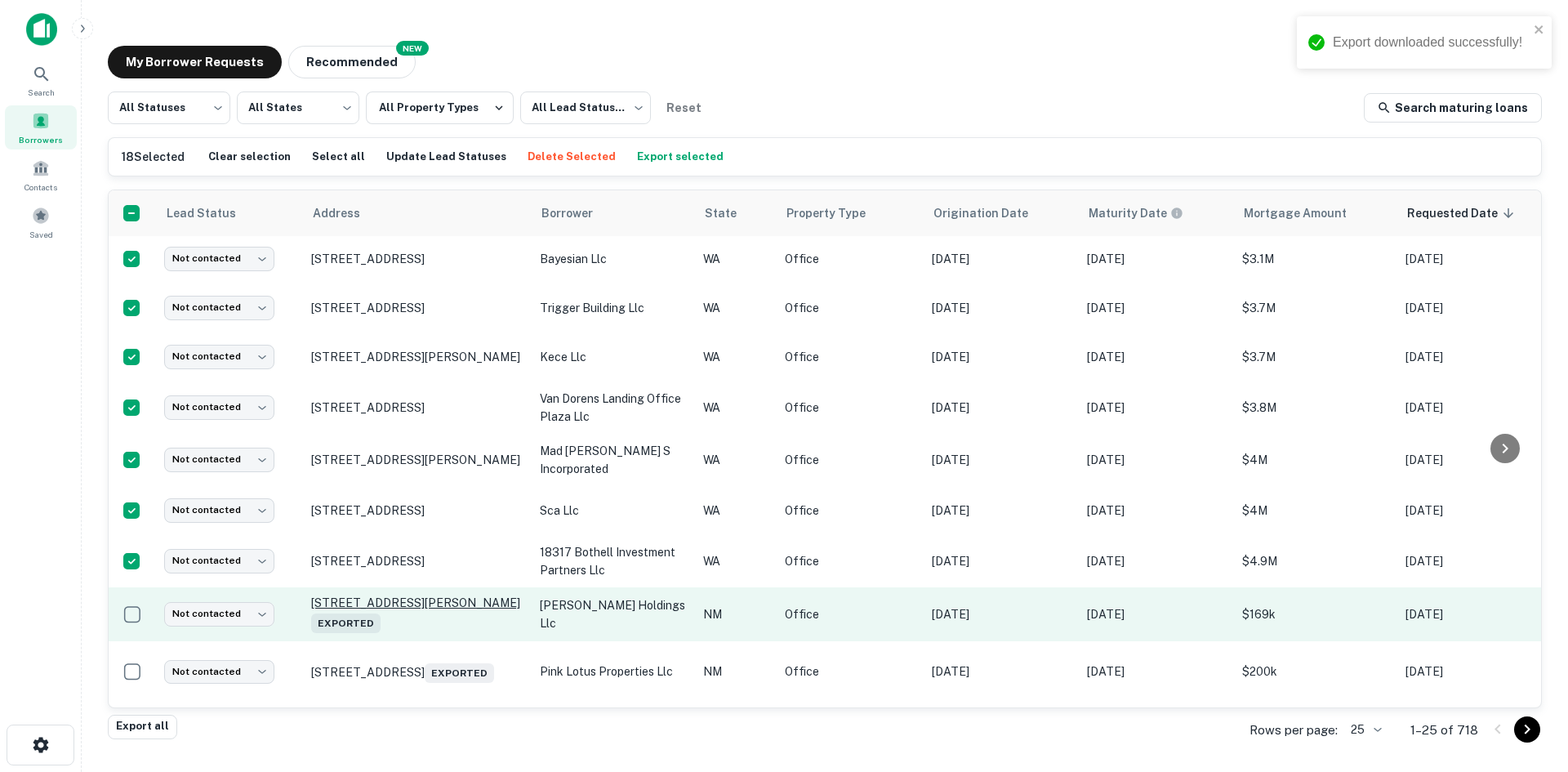
scroll to position [654, 0]
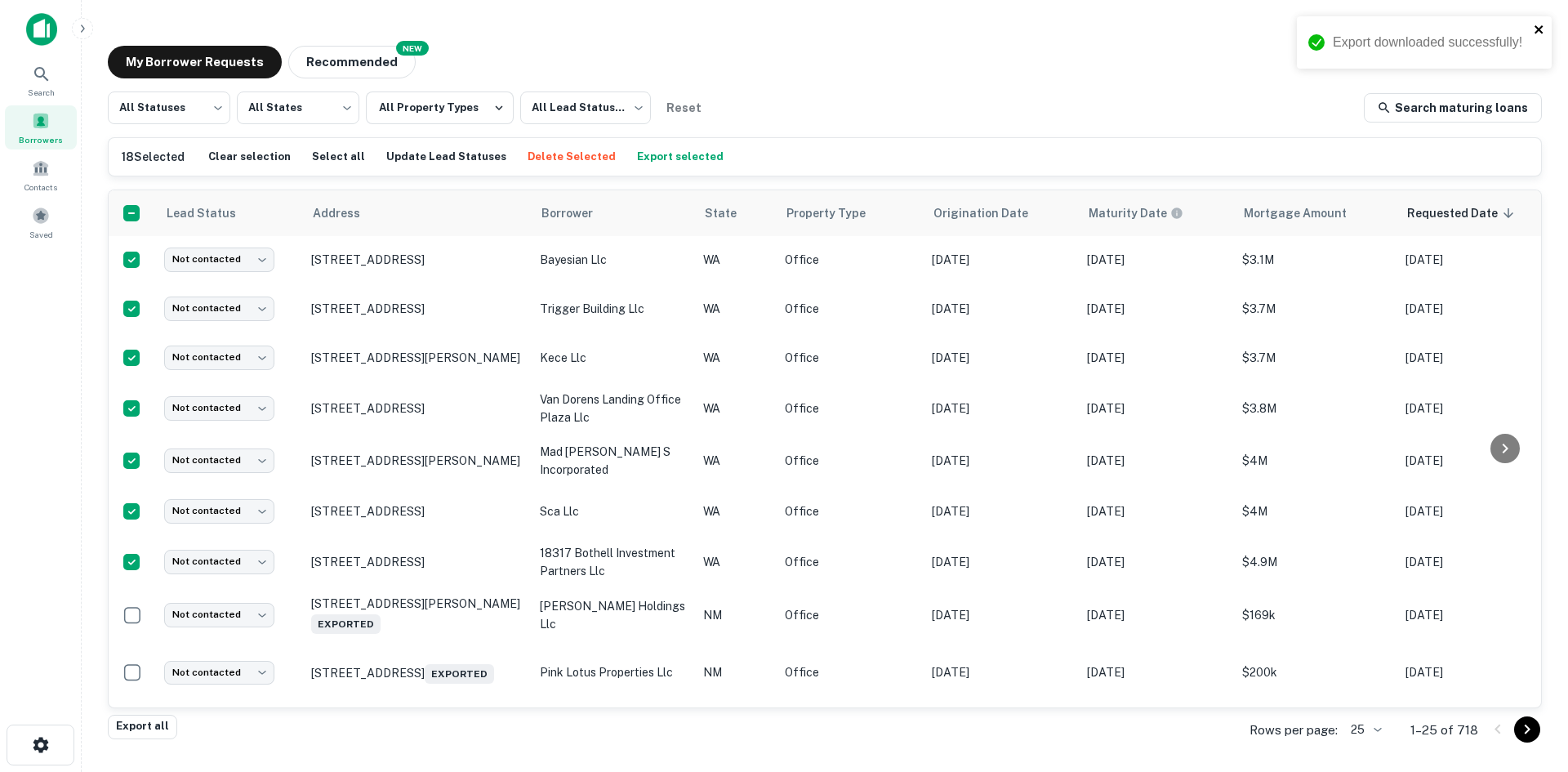
click at [1543, 30] on icon "close" at bounding box center [1539, 29] width 12 height 13
click at [644, 158] on button "Export selected" at bounding box center [680, 157] width 95 height 25
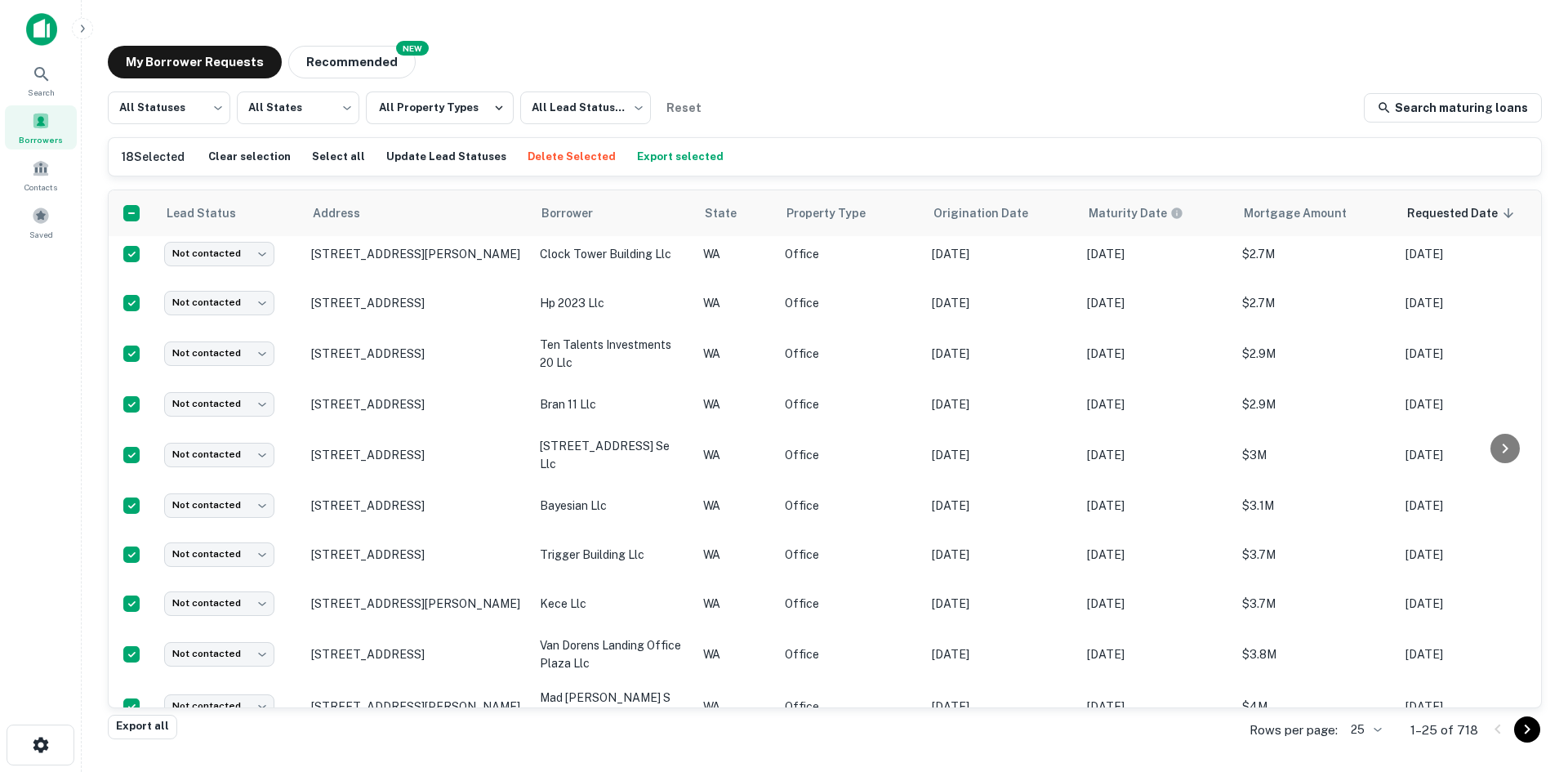
scroll to position [0, 0]
